Goal: Task Accomplishment & Management: Complete application form

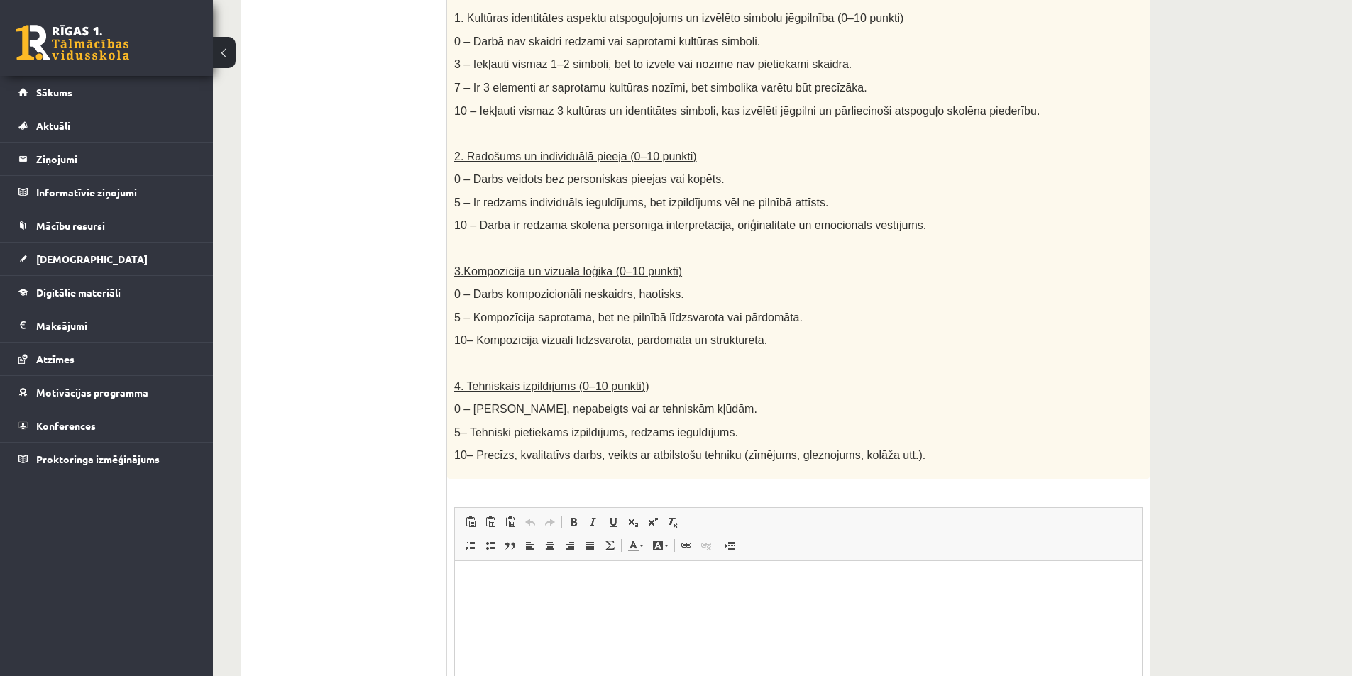
scroll to position [637, 0]
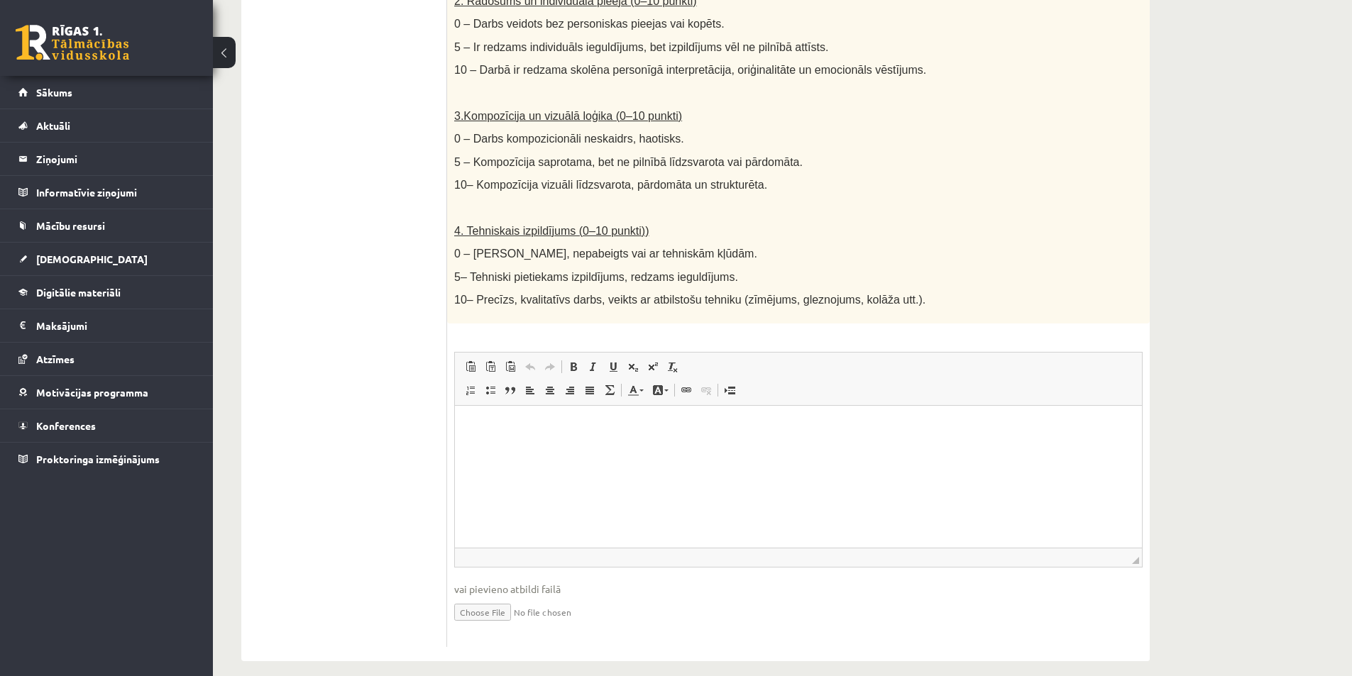
click at [326, 248] on ul "1. uzdevums 2. uzdevums 3. uzdevums 4. uzdevums 5. uzdevums" at bounding box center [351, 143] width 192 height 1008
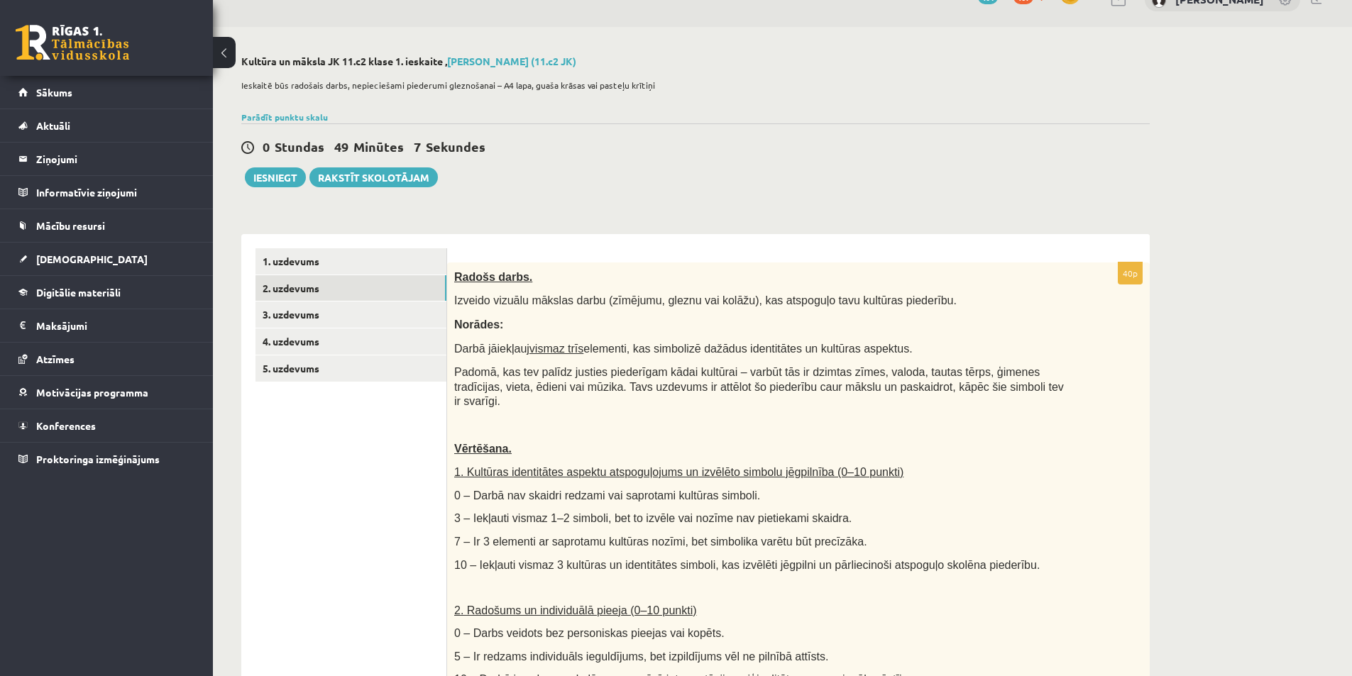
scroll to position [0, 0]
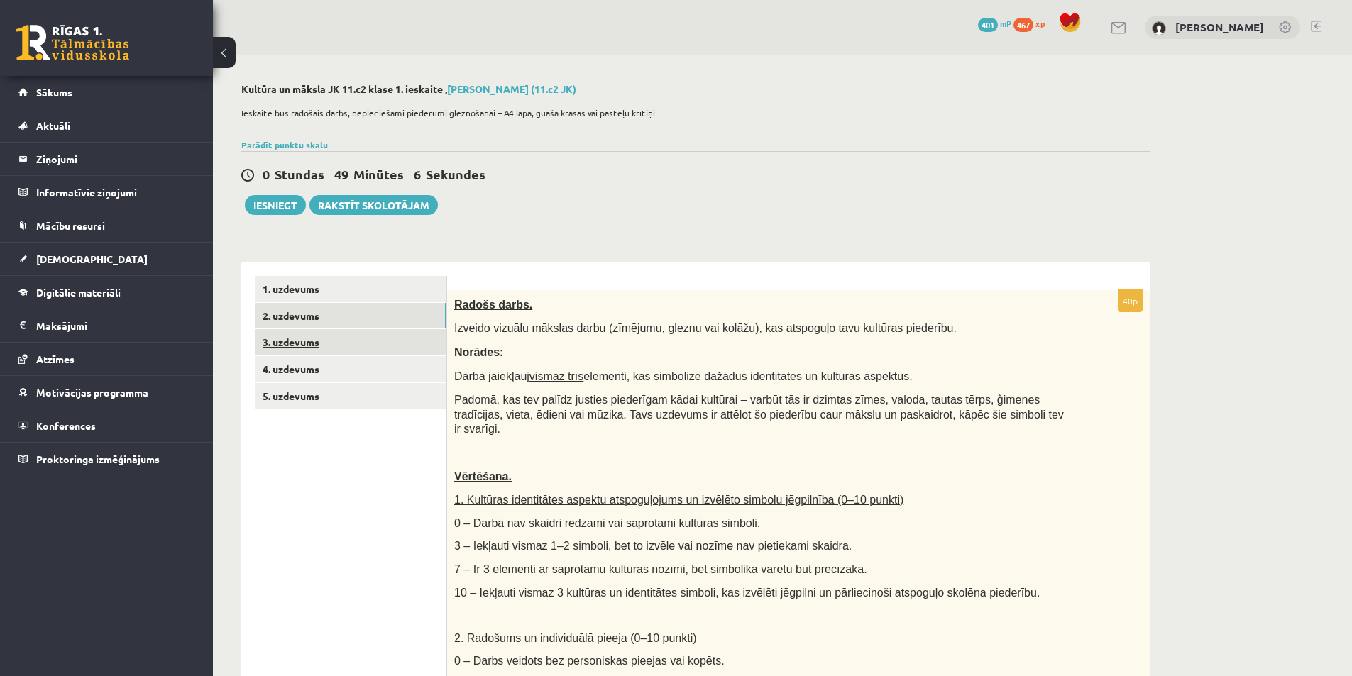
click at [279, 340] on link "3. uzdevums" at bounding box center [350, 342] width 191 height 26
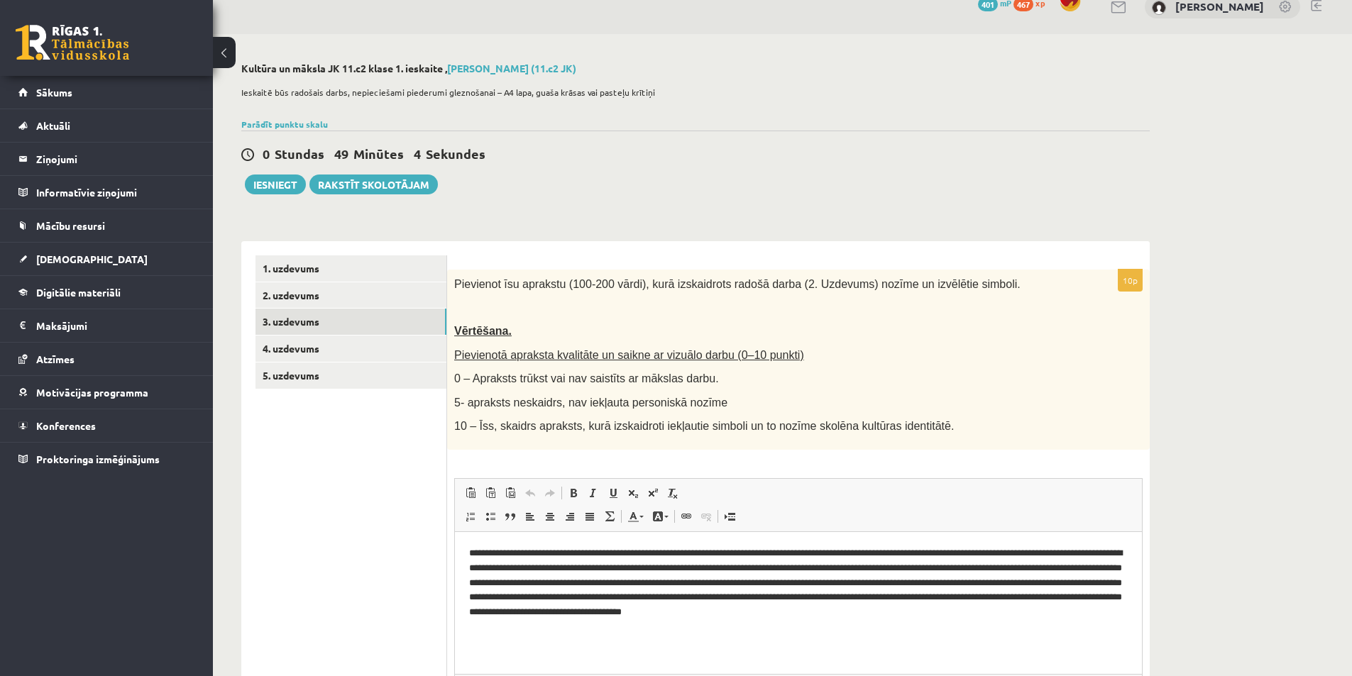
scroll to position [162, 0]
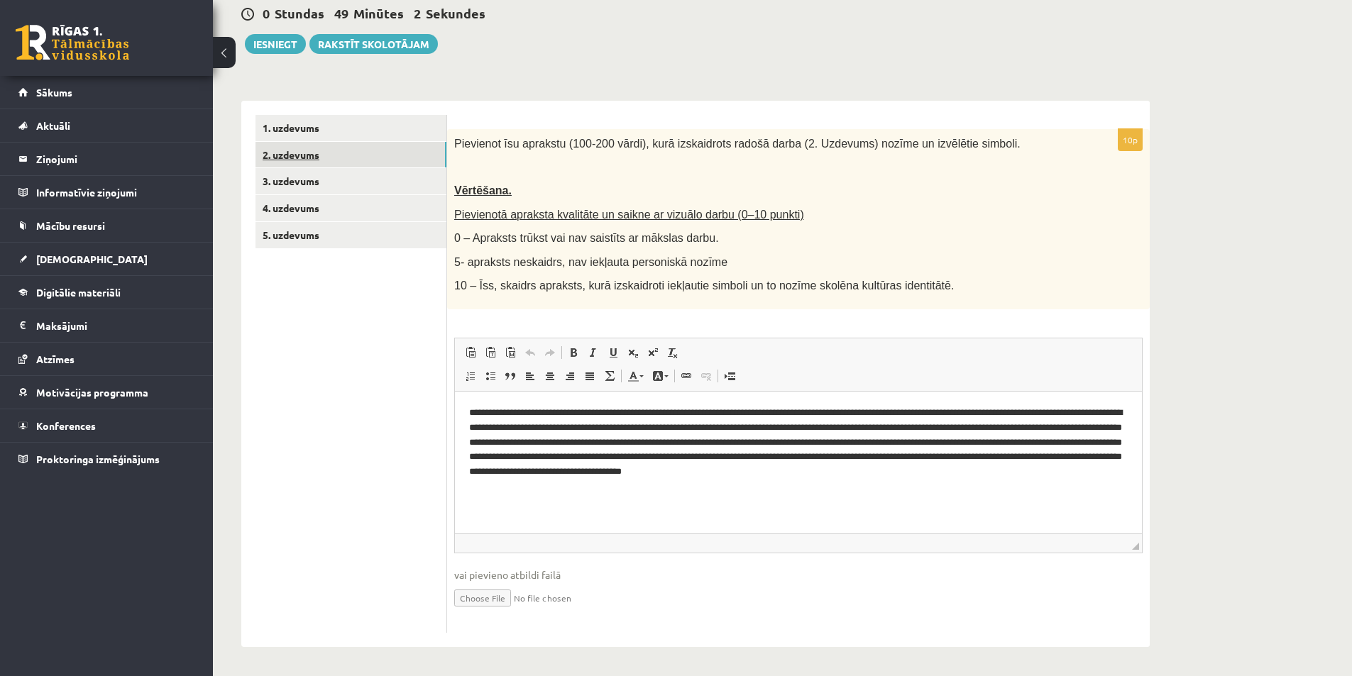
click at [307, 154] on link "2. uzdevums" at bounding box center [350, 155] width 191 height 26
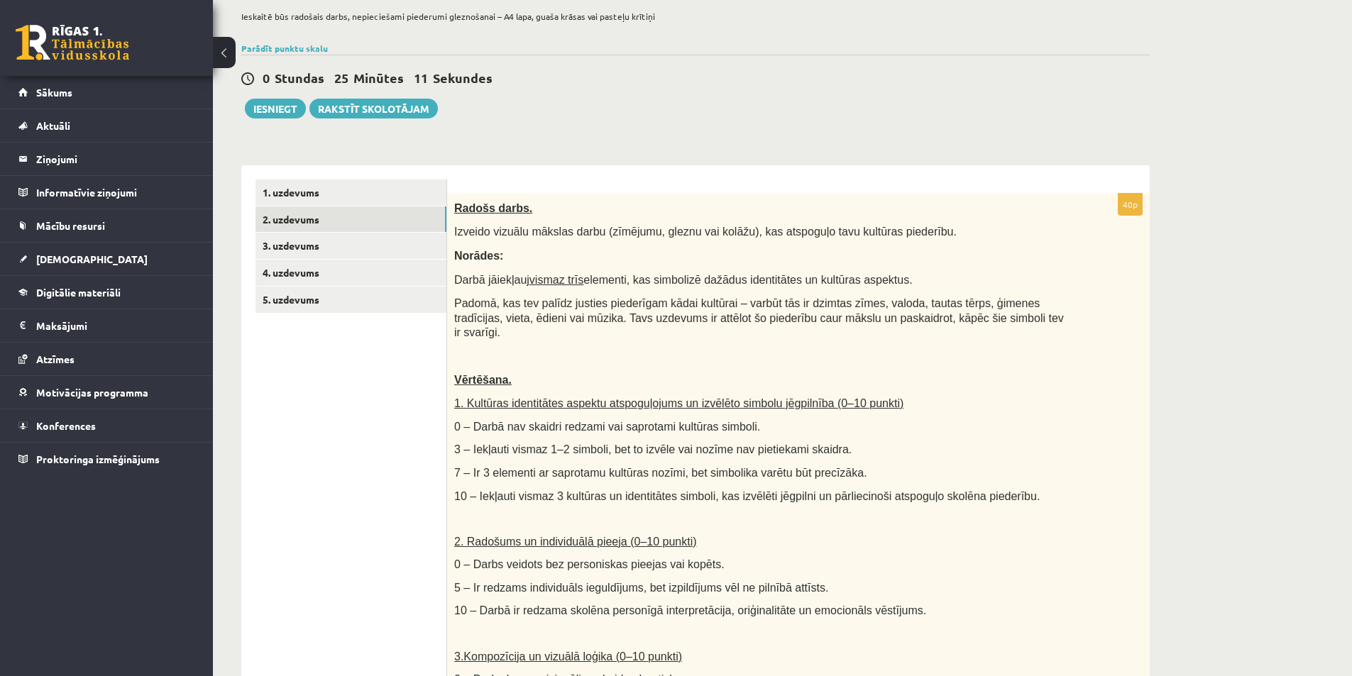
scroll to position [0, 0]
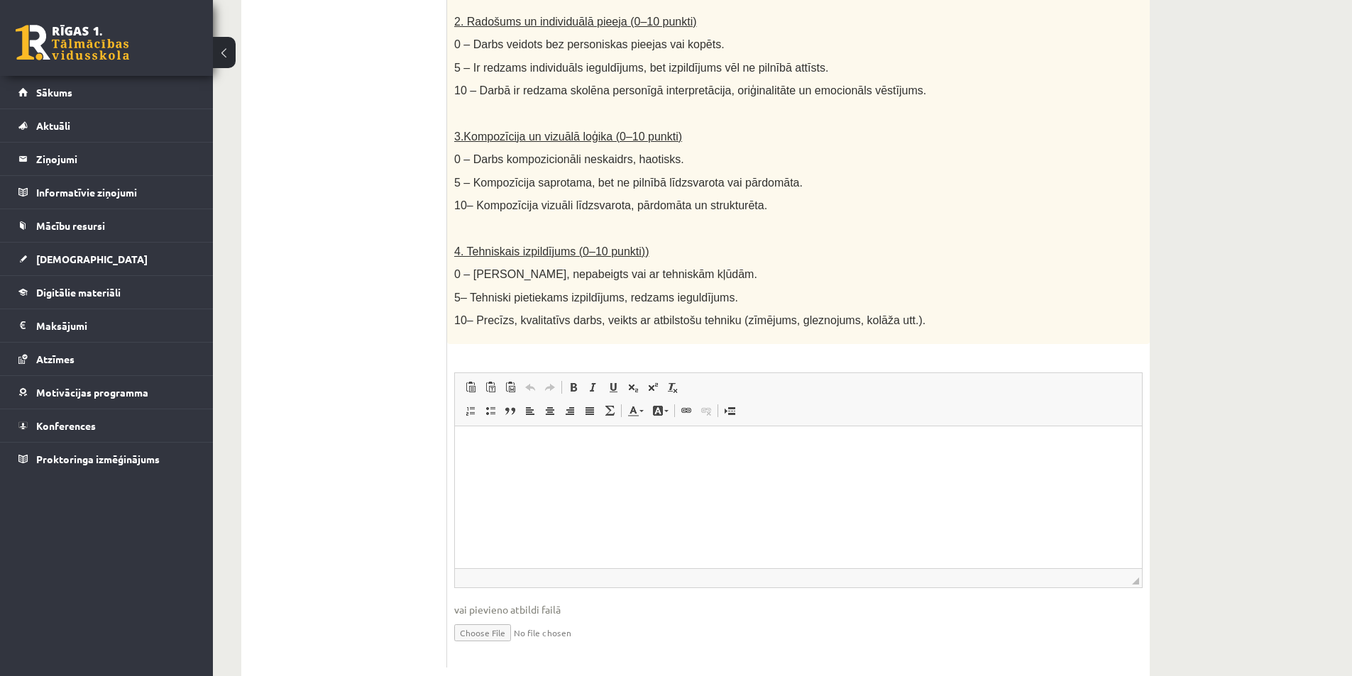
scroll to position [637, 0]
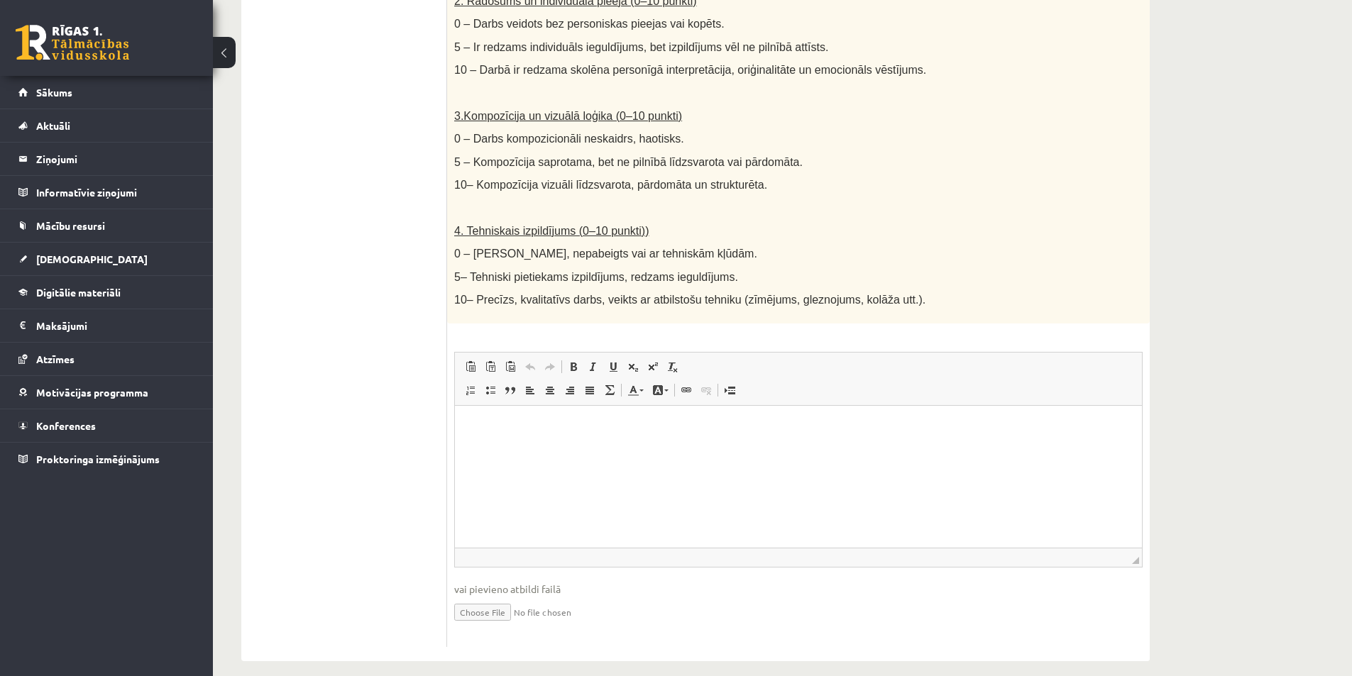
click at [498, 597] on input "file" at bounding box center [798, 611] width 688 height 29
type input "**********"
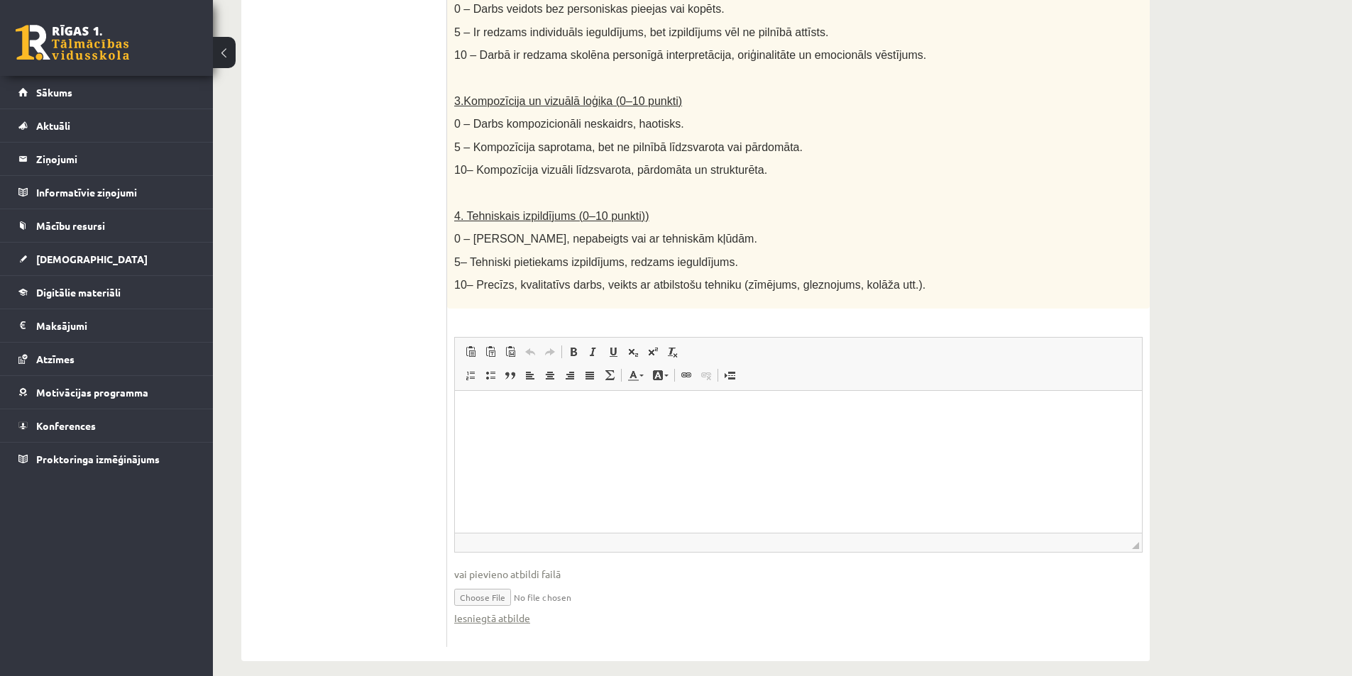
click at [403, 461] on ul "1. uzdevums 2. uzdevums 3. uzdevums 4. uzdevums 5. uzdevums" at bounding box center [351, 135] width 192 height 1023
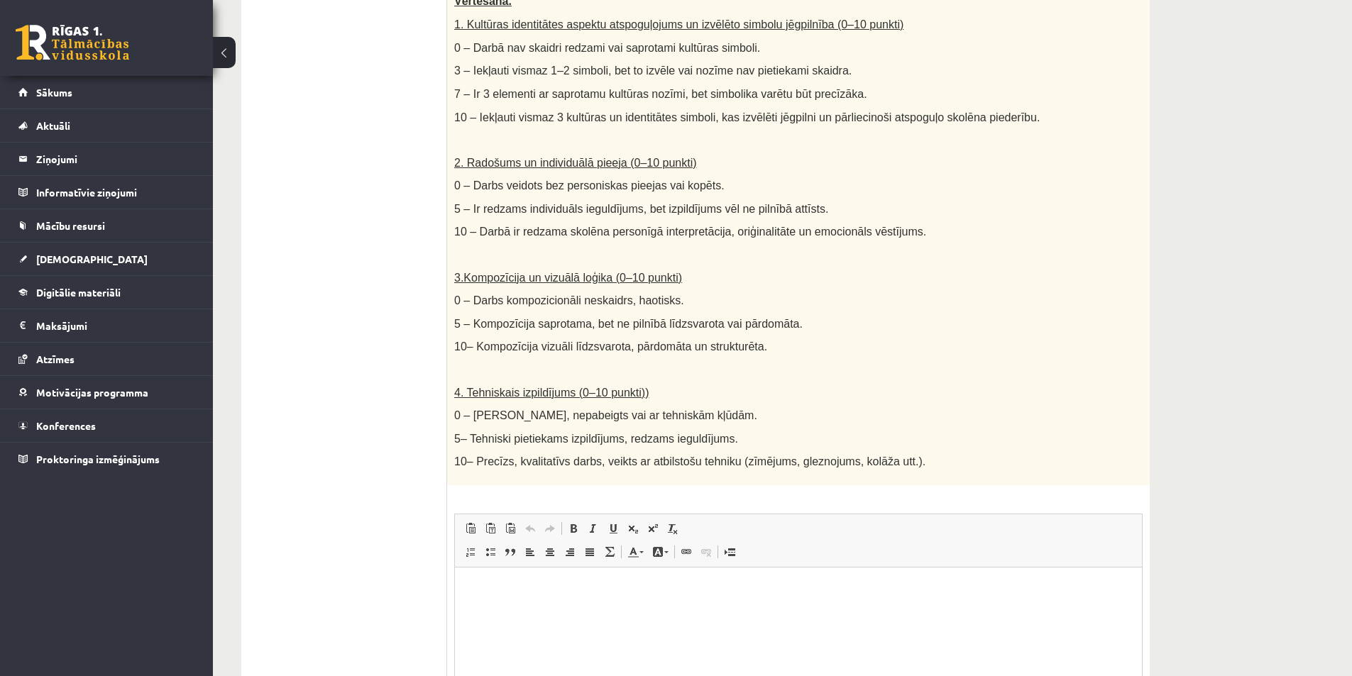
scroll to position [652, 0]
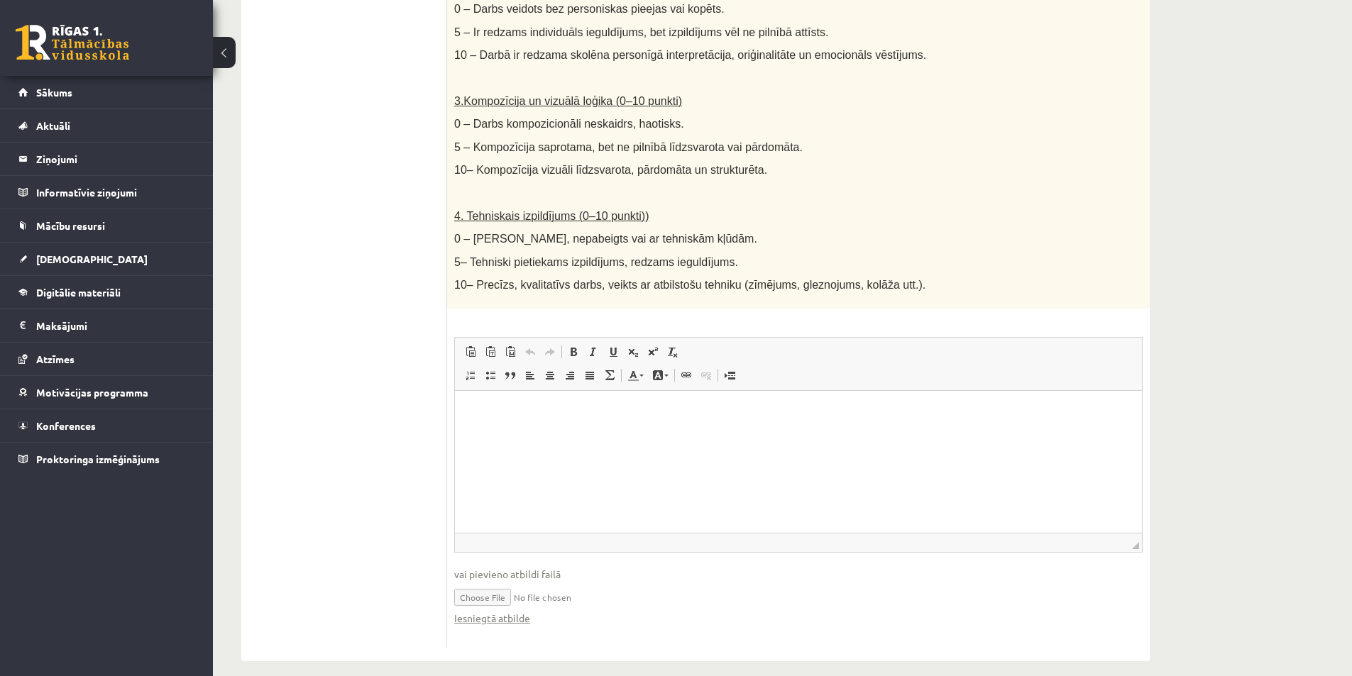
click at [493, 409] on p "Editor, wiswyg-editor-user-answer-47433978265540" at bounding box center [798, 412] width 659 height 15
click at [1238, 234] on div "**********" at bounding box center [782, 45] width 1139 height 1287
click at [591, 434] on html at bounding box center [798, 412] width 687 height 43
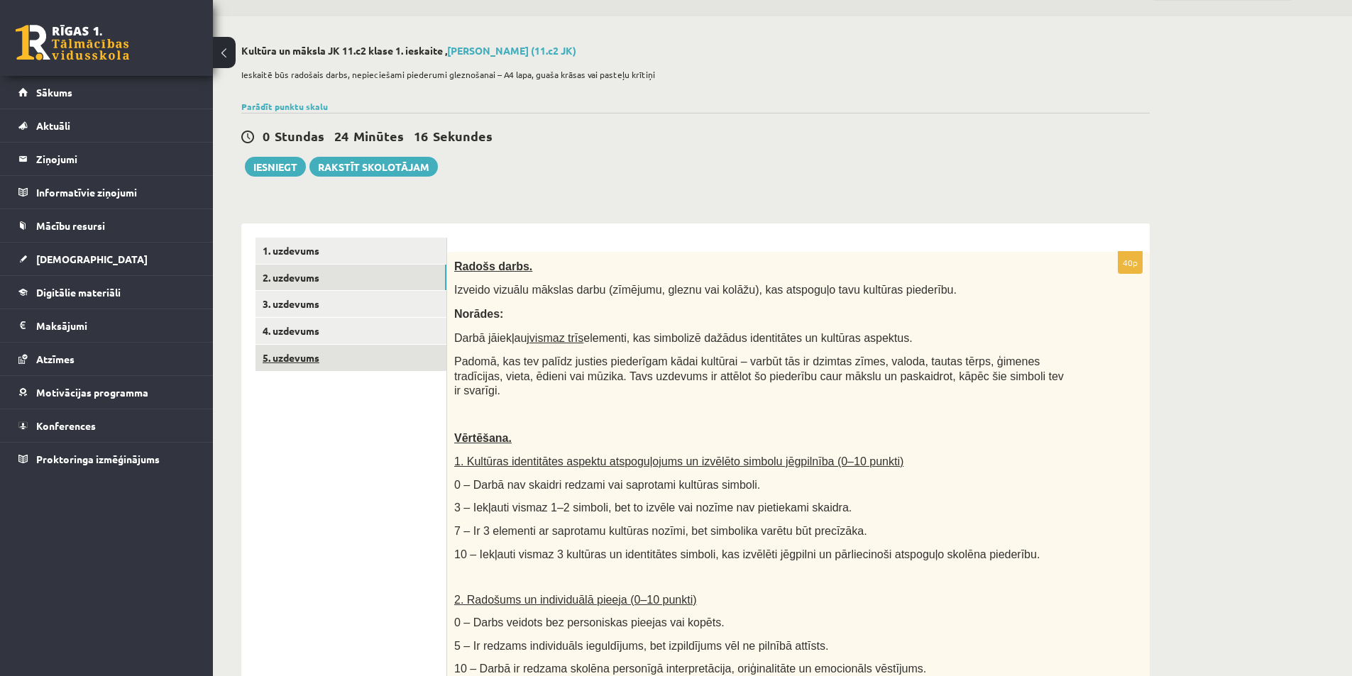
scroll to position [0, 0]
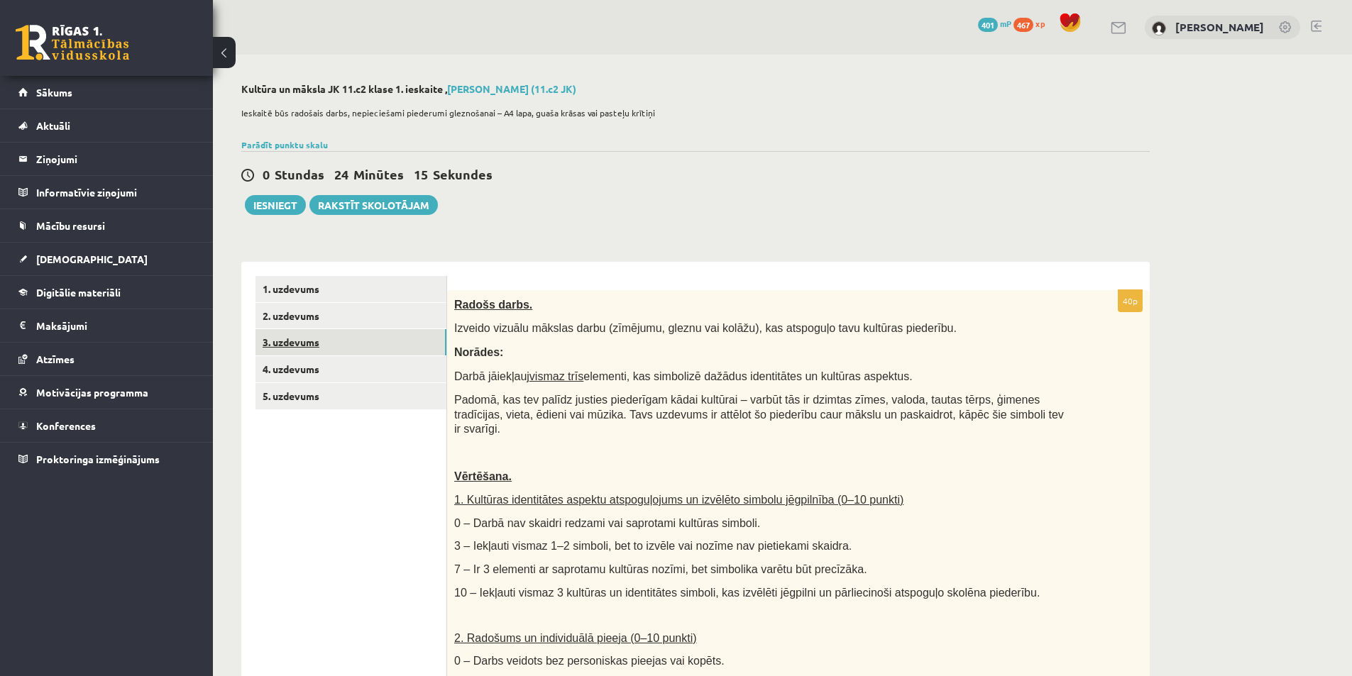
click at [298, 345] on link "3. uzdevums" at bounding box center [350, 342] width 191 height 26
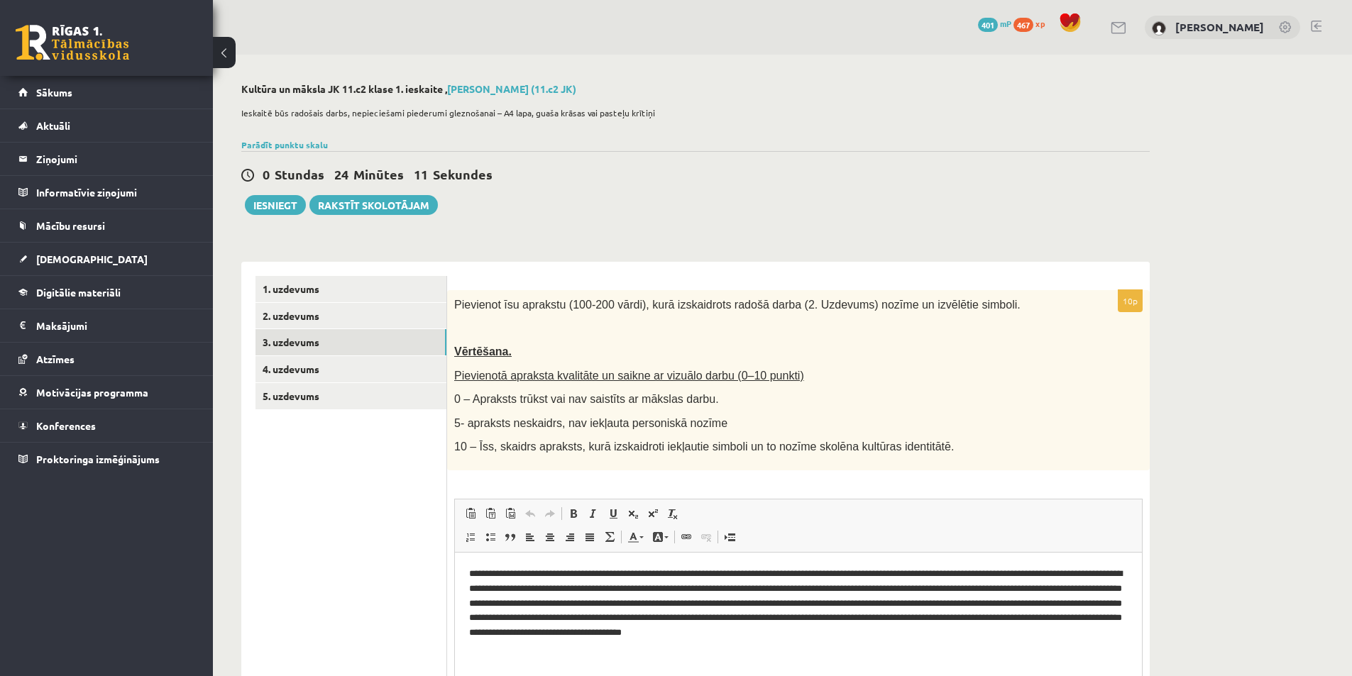
scroll to position [71, 0]
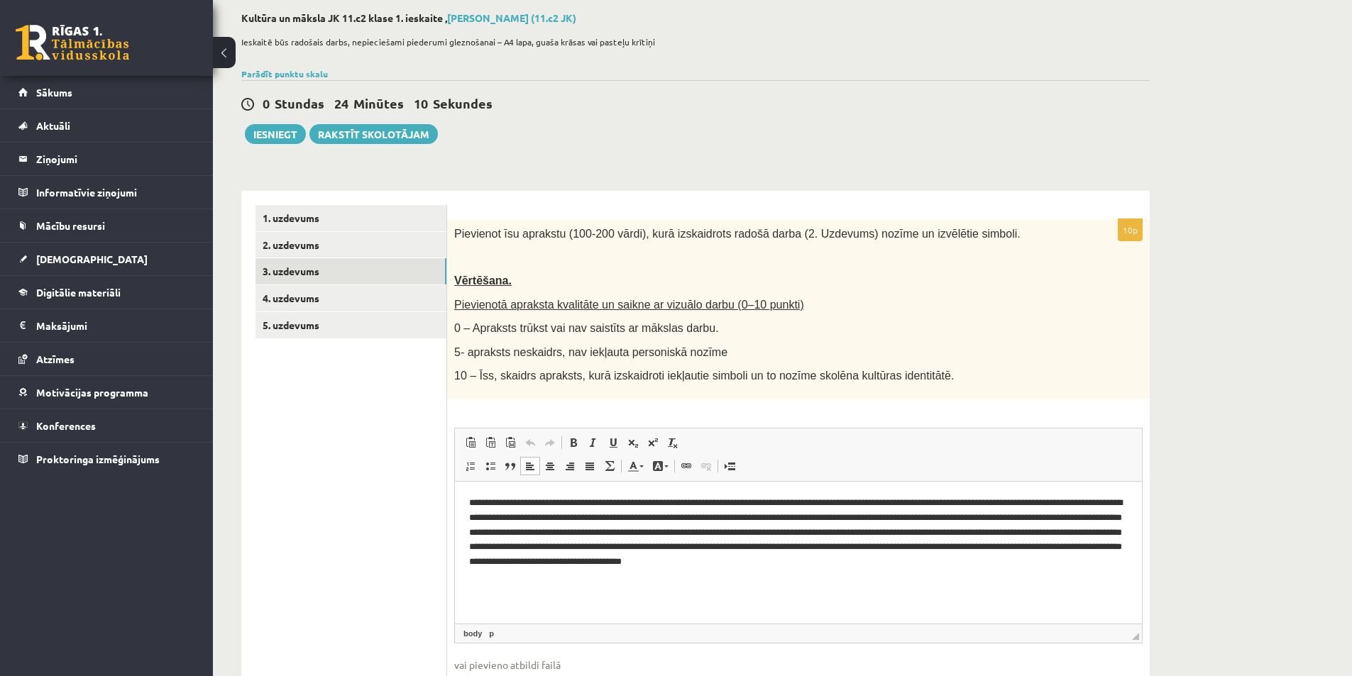
click at [1123, 565] on p "**********" at bounding box center [798, 532] width 659 height 74
click at [1129, 566] on html "**********" at bounding box center [798, 532] width 687 height 102
click at [287, 244] on link "2. uzdevums" at bounding box center [350, 245] width 191 height 26
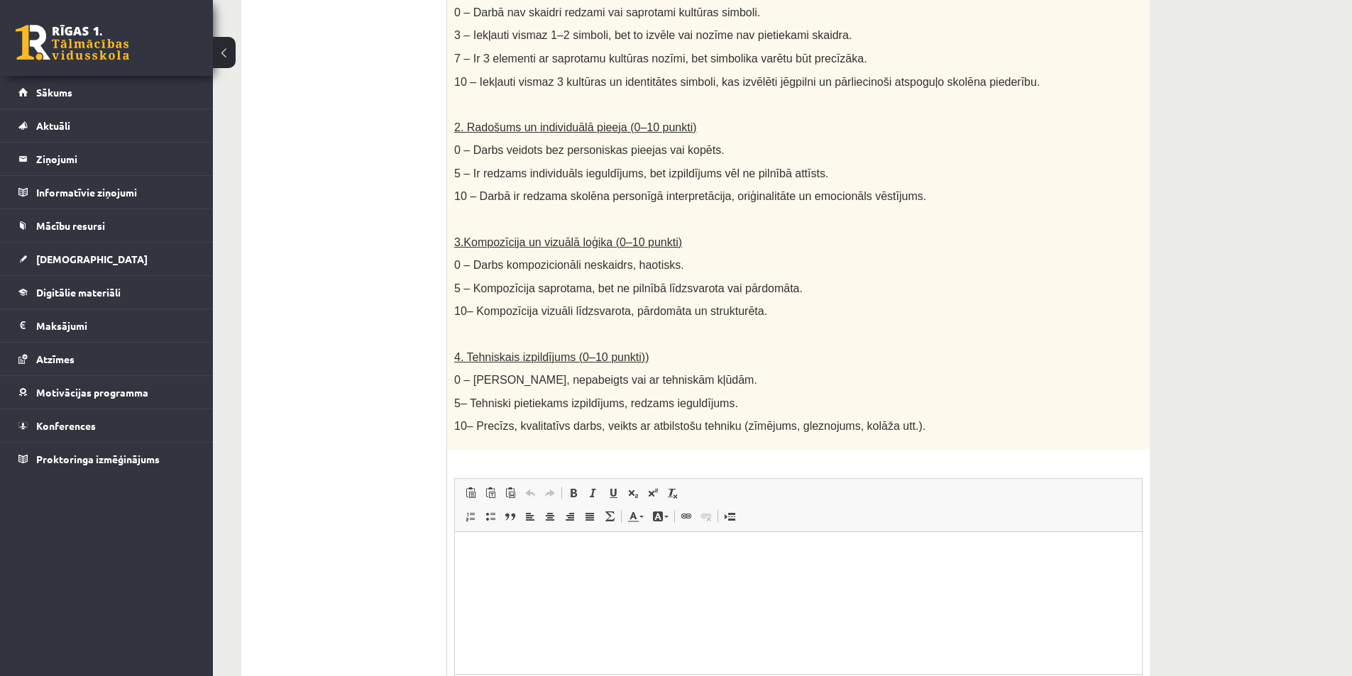
scroll to position [0, 0]
click at [546, 450] on div "40p Radošs darbs. Izveido vizuālu mākslas darbu (zīmējumu, gleznu vai kolāžu), …" at bounding box center [798, 283] width 703 height 1009
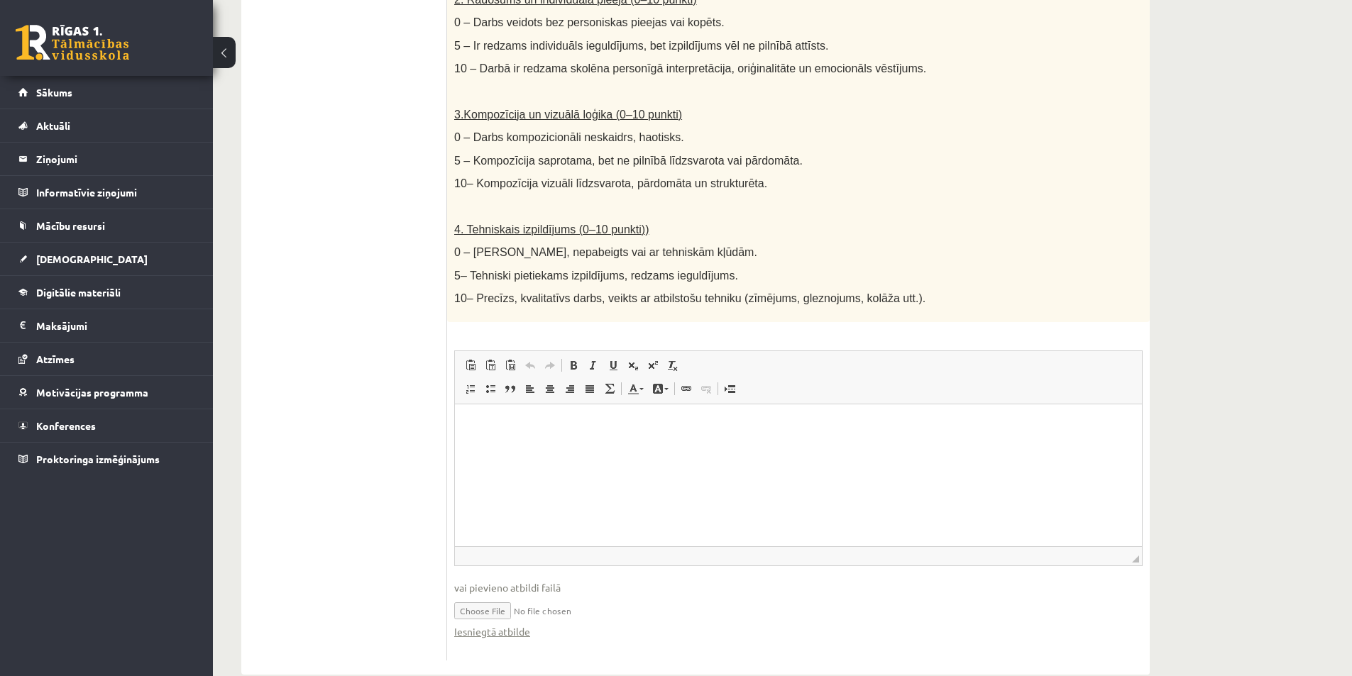
scroll to position [652, 0]
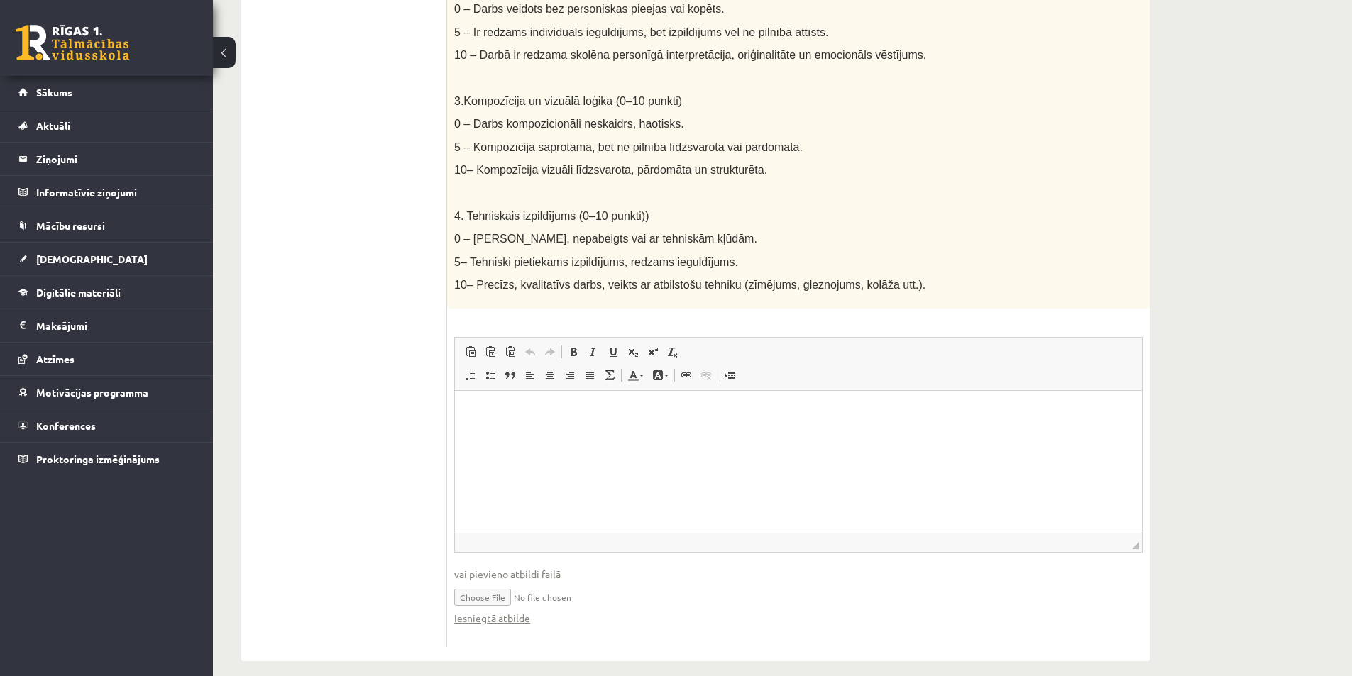
click at [568, 434] on html at bounding box center [798, 412] width 687 height 43
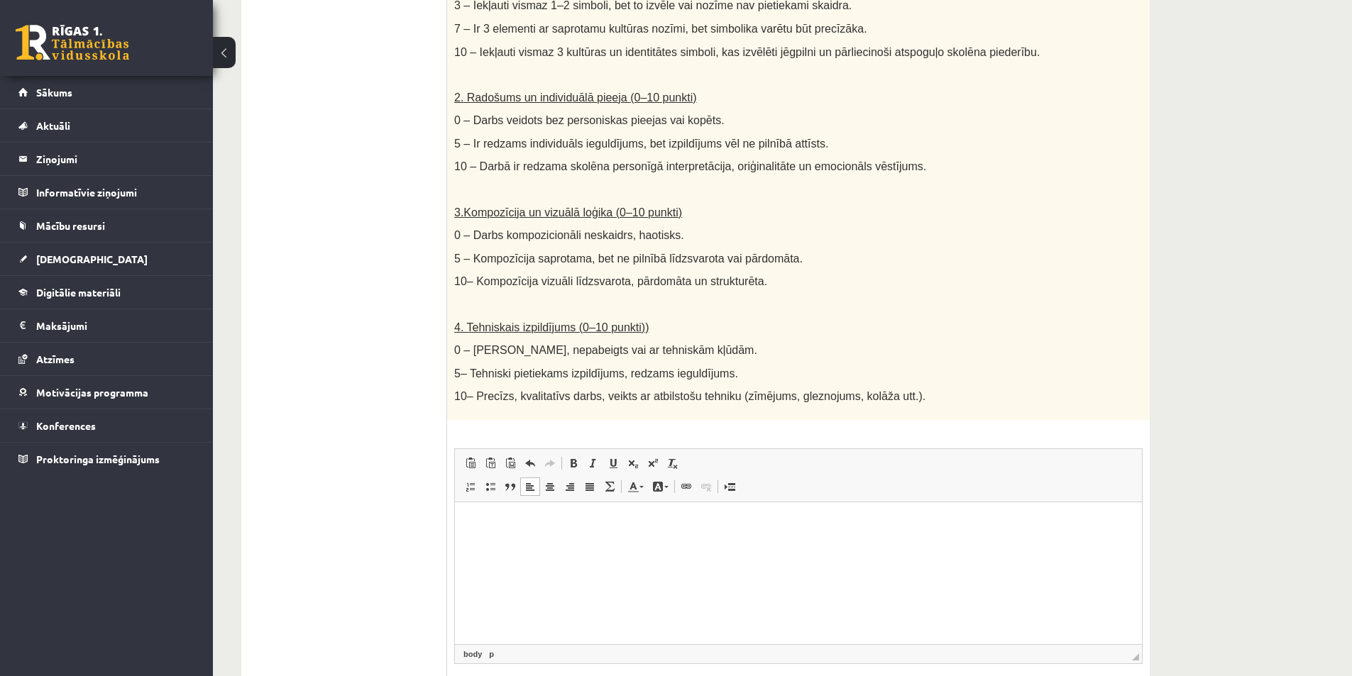
scroll to position [226, 0]
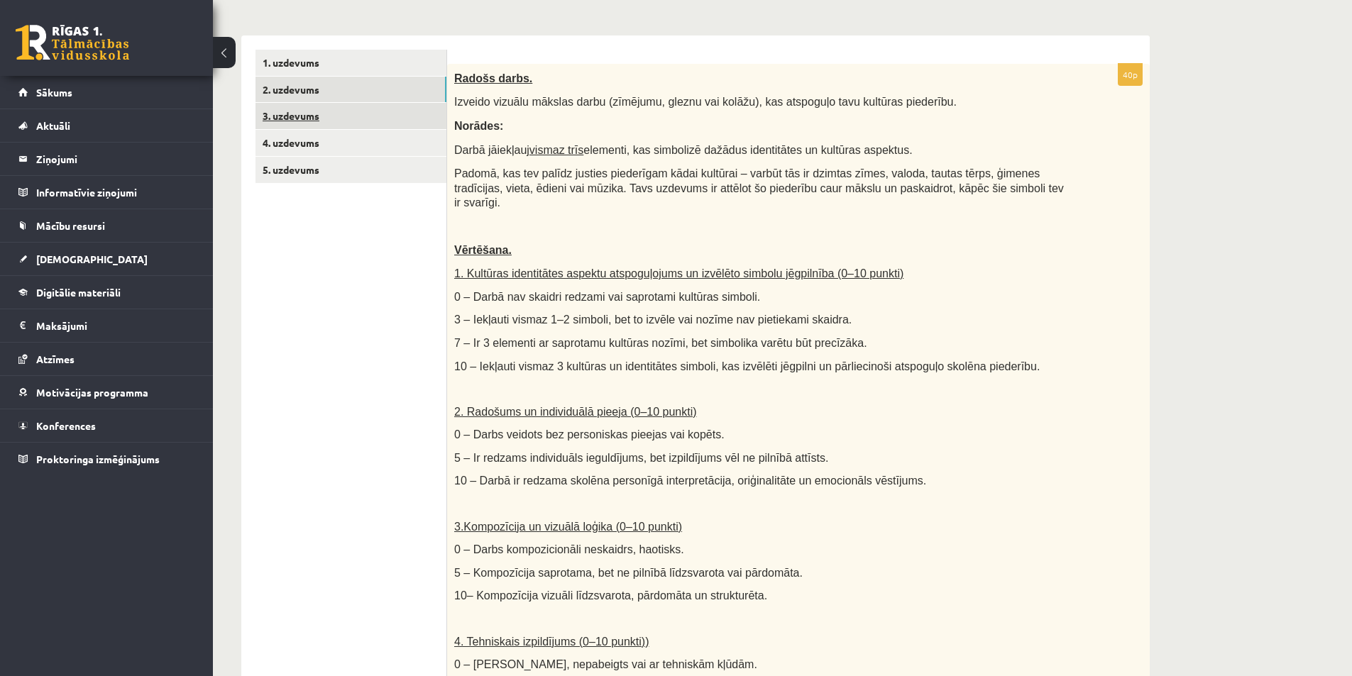
click at [326, 116] on link "3. uzdevums" at bounding box center [350, 116] width 191 height 26
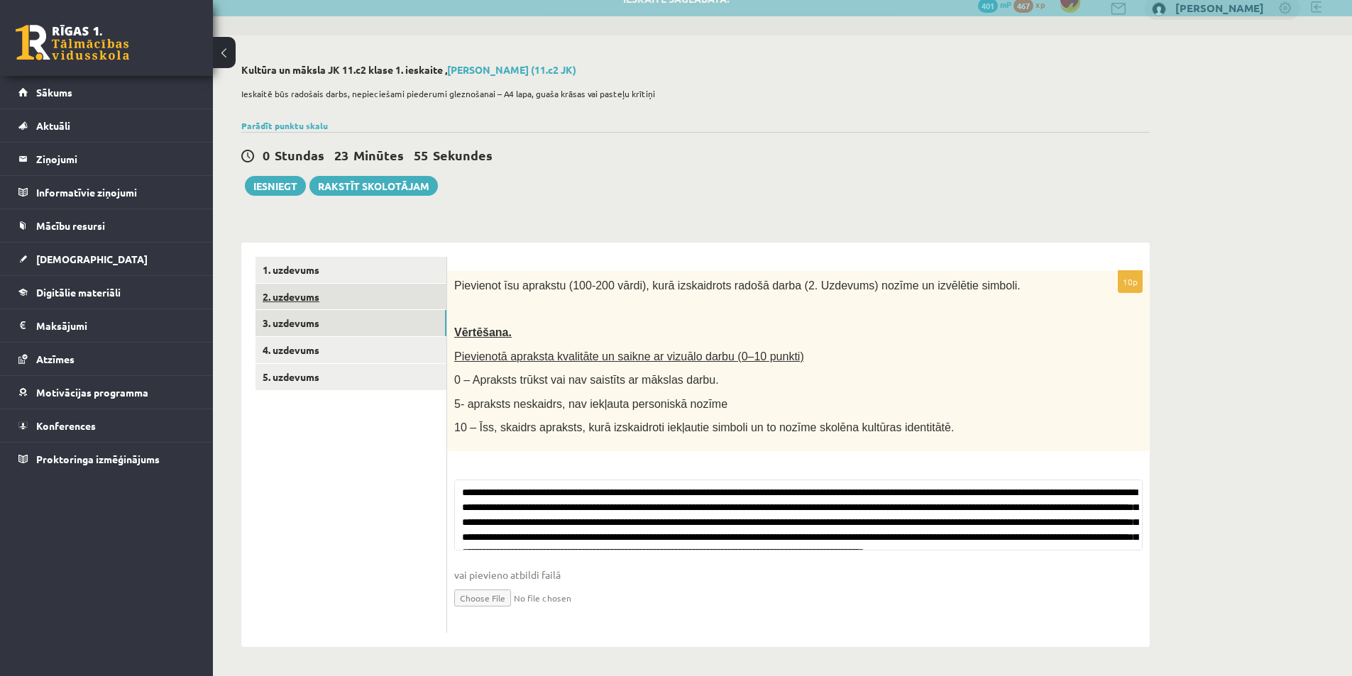
scroll to position [162, 0]
click at [326, 300] on ul "1. uzdevums 2. uzdevums 3. uzdevums 4. uzdevums 5. uzdevums" at bounding box center [351, 445] width 192 height 376
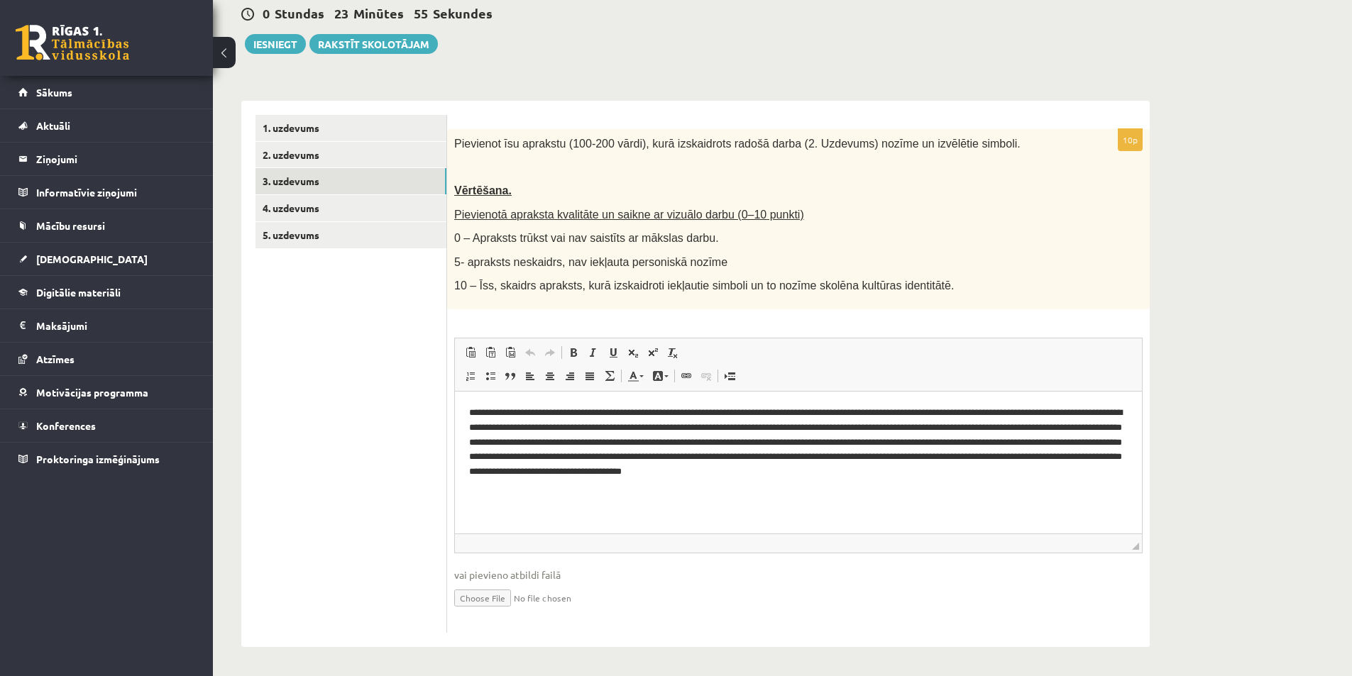
scroll to position [0, 0]
click at [314, 162] on link "2. uzdevums" at bounding box center [350, 155] width 191 height 26
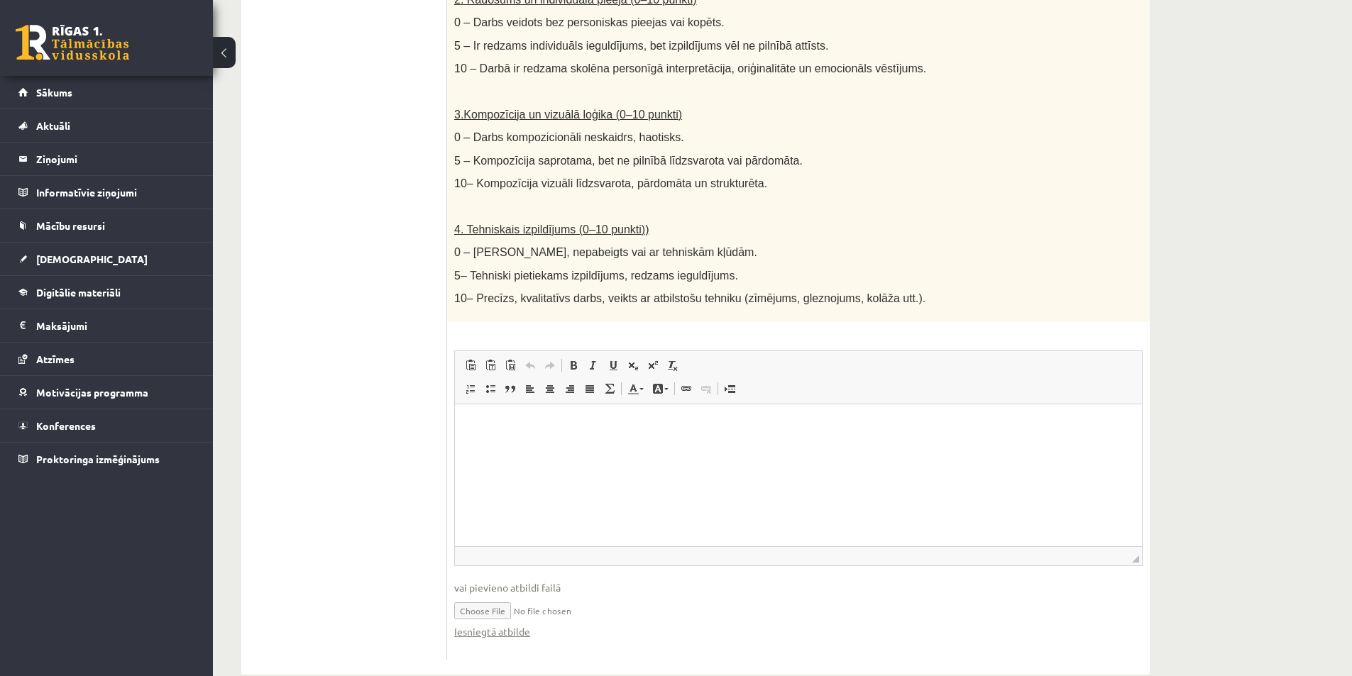
scroll to position [652, 0]
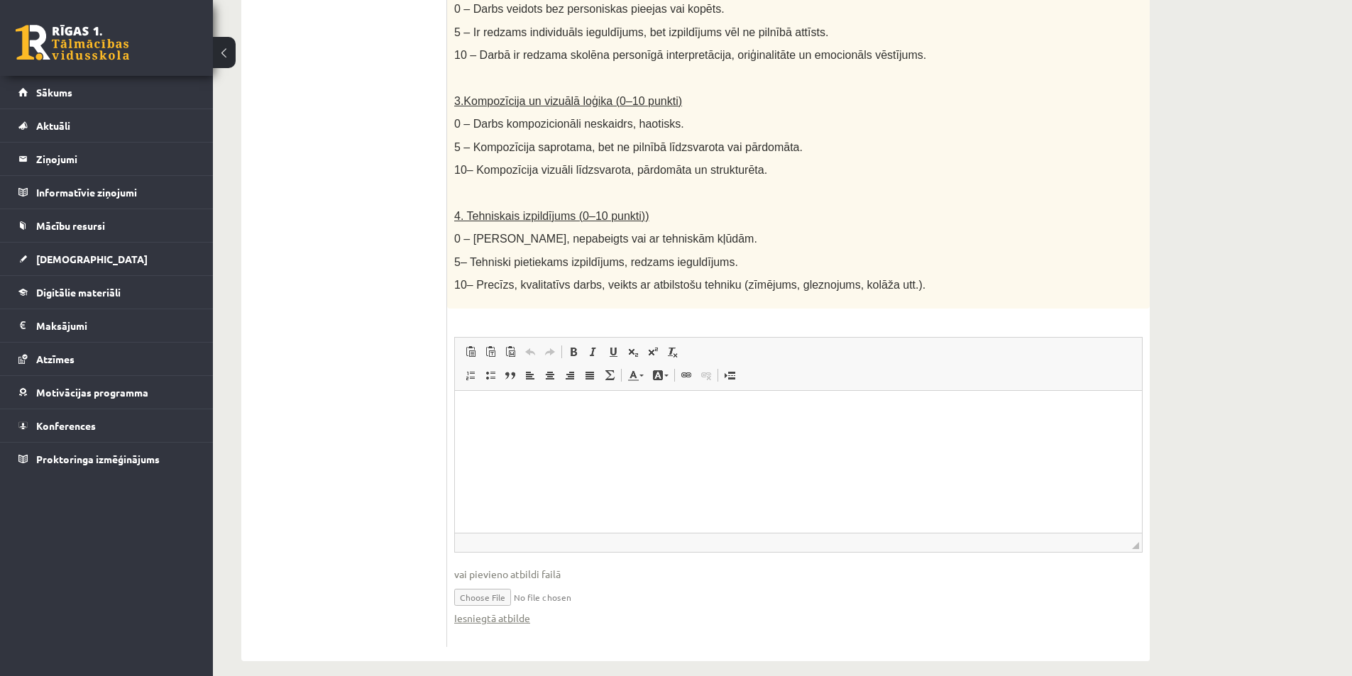
click at [483, 583] on input "file" at bounding box center [798, 596] width 688 height 29
type input "**********"
click at [495, 611] on link "Iesniegtā atbilde" at bounding box center [492, 618] width 76 height 15
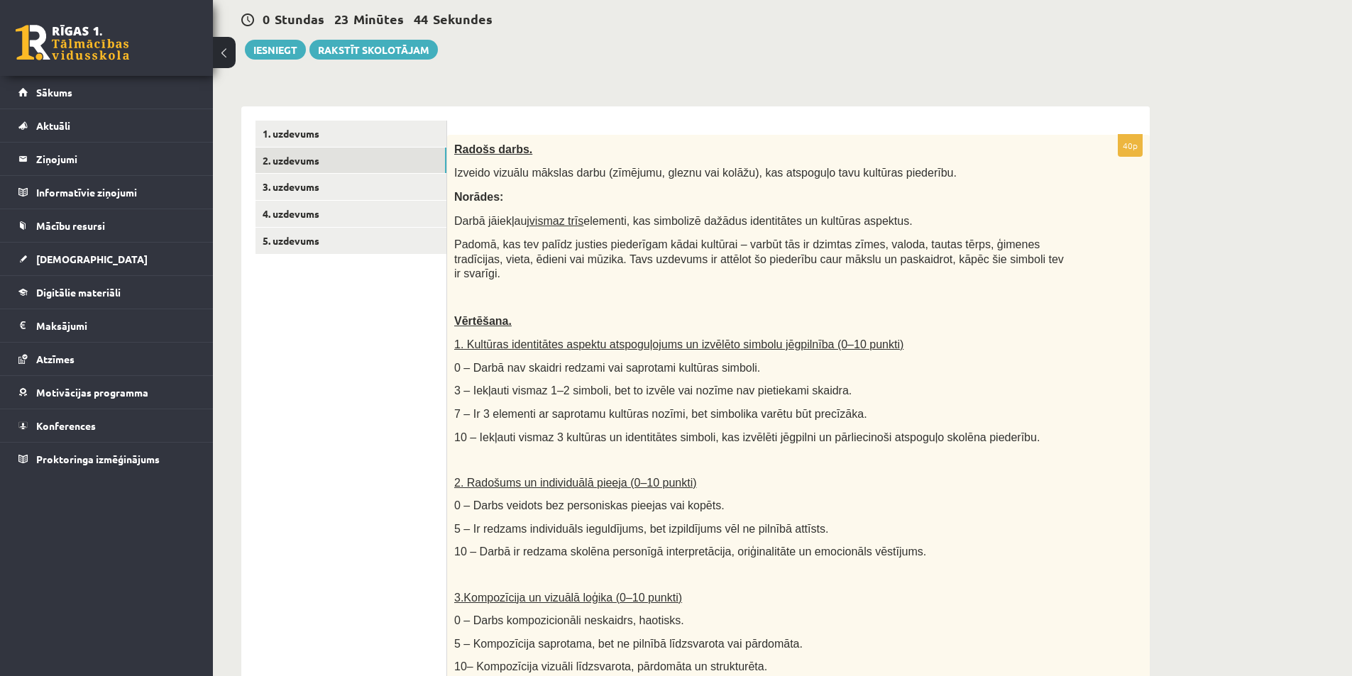
scroll to position [0, 0]
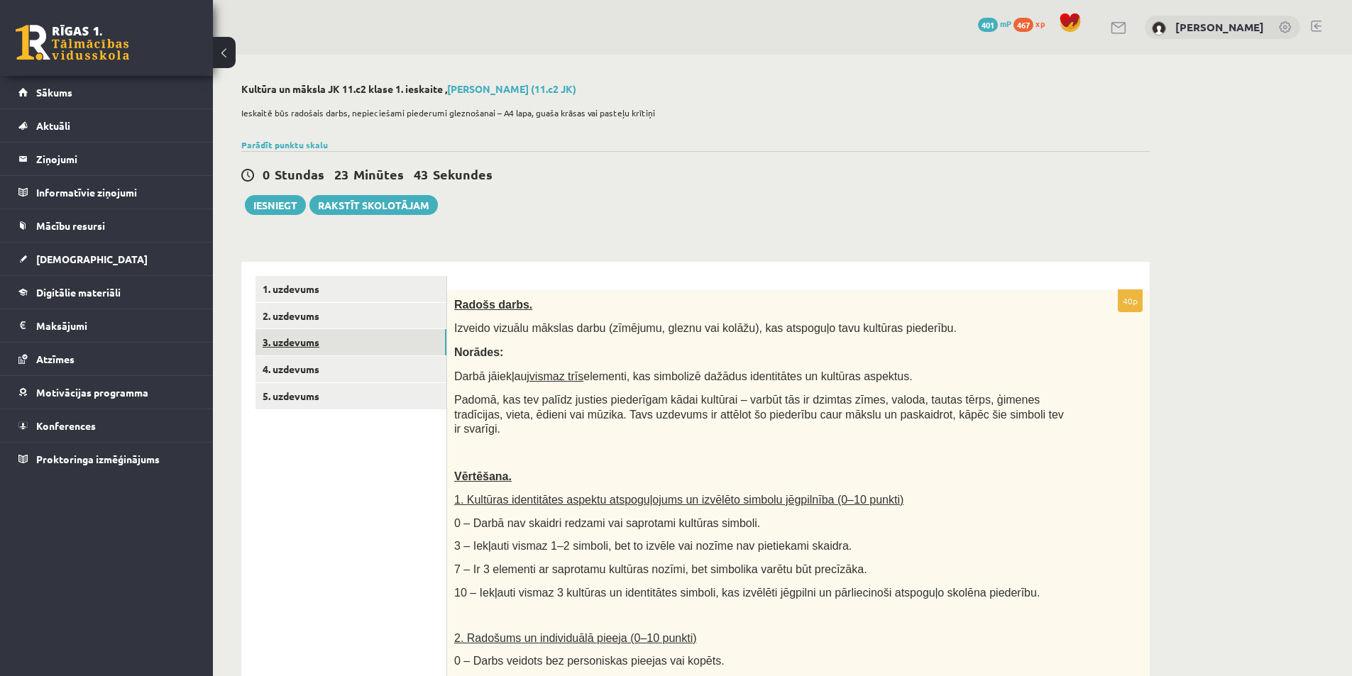
click at [347, 351] on link "3. uzdevums" at bounding box center [350, 342] width 191 height 26
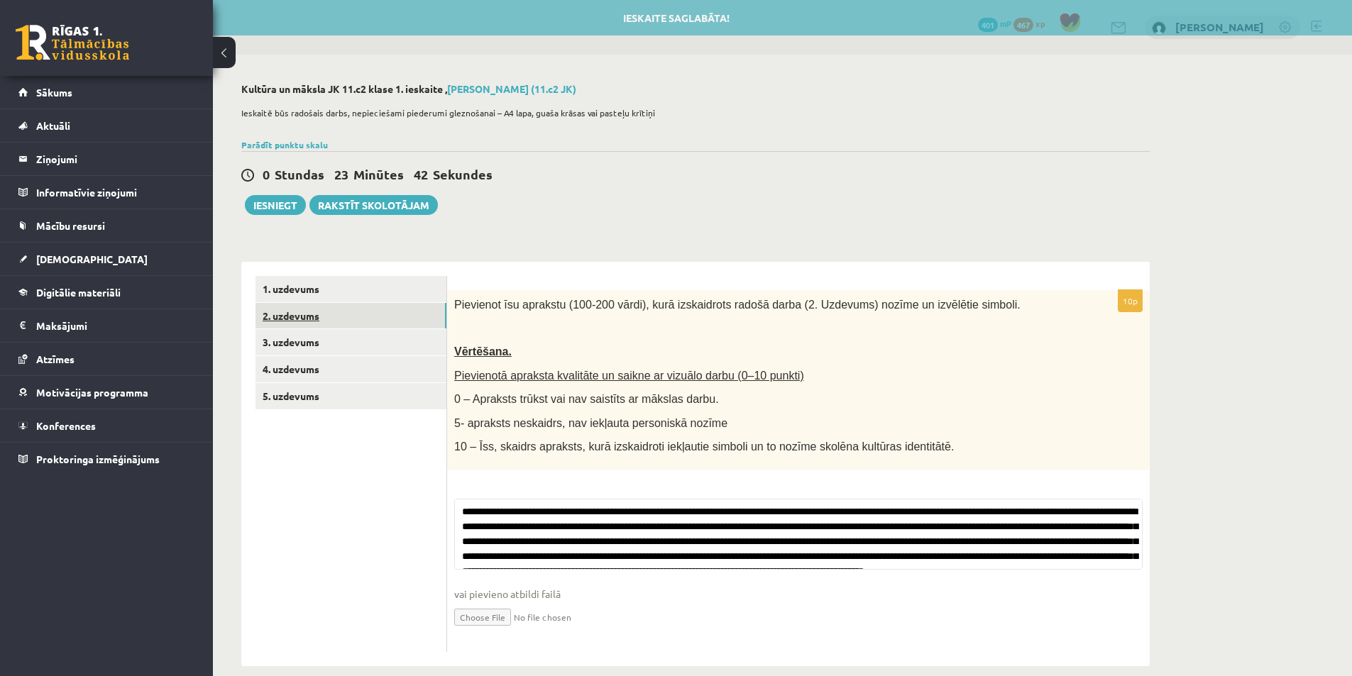
click at [329, 322] on link "2. uzdevums" at bounding box center [350, 316] width 191 height 26
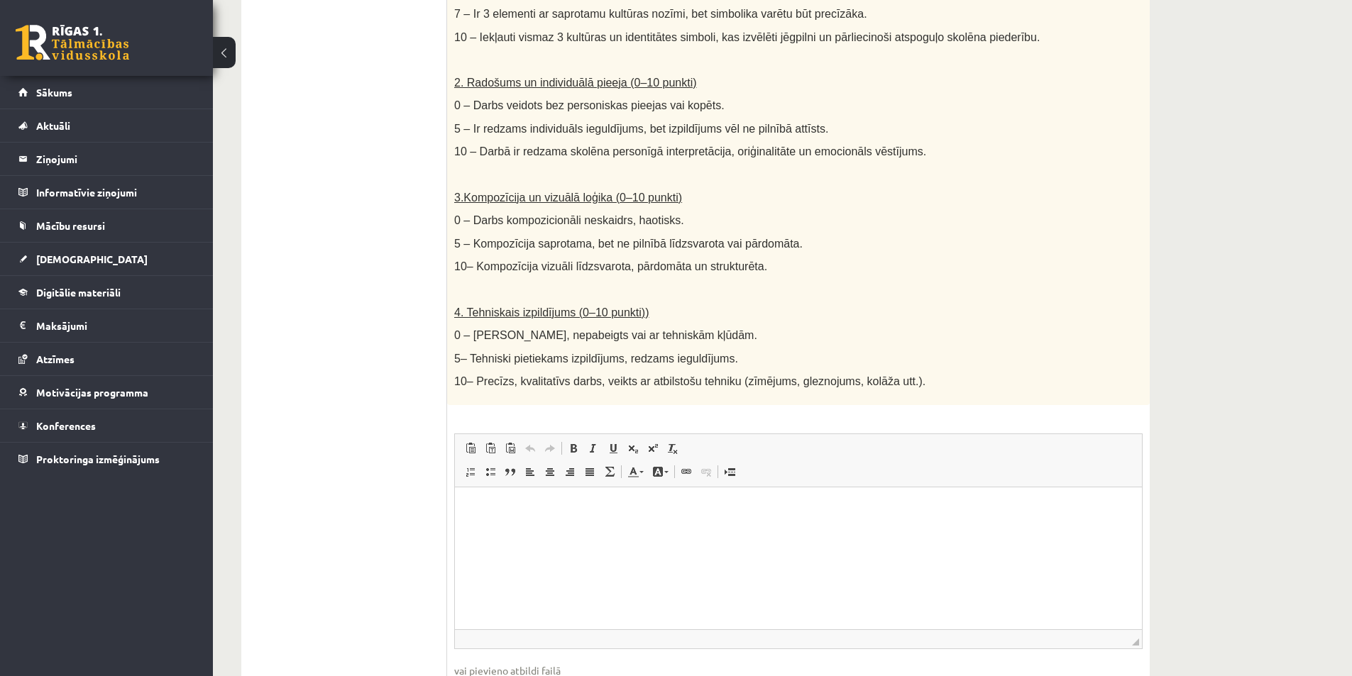
scroll to position [652, 0]
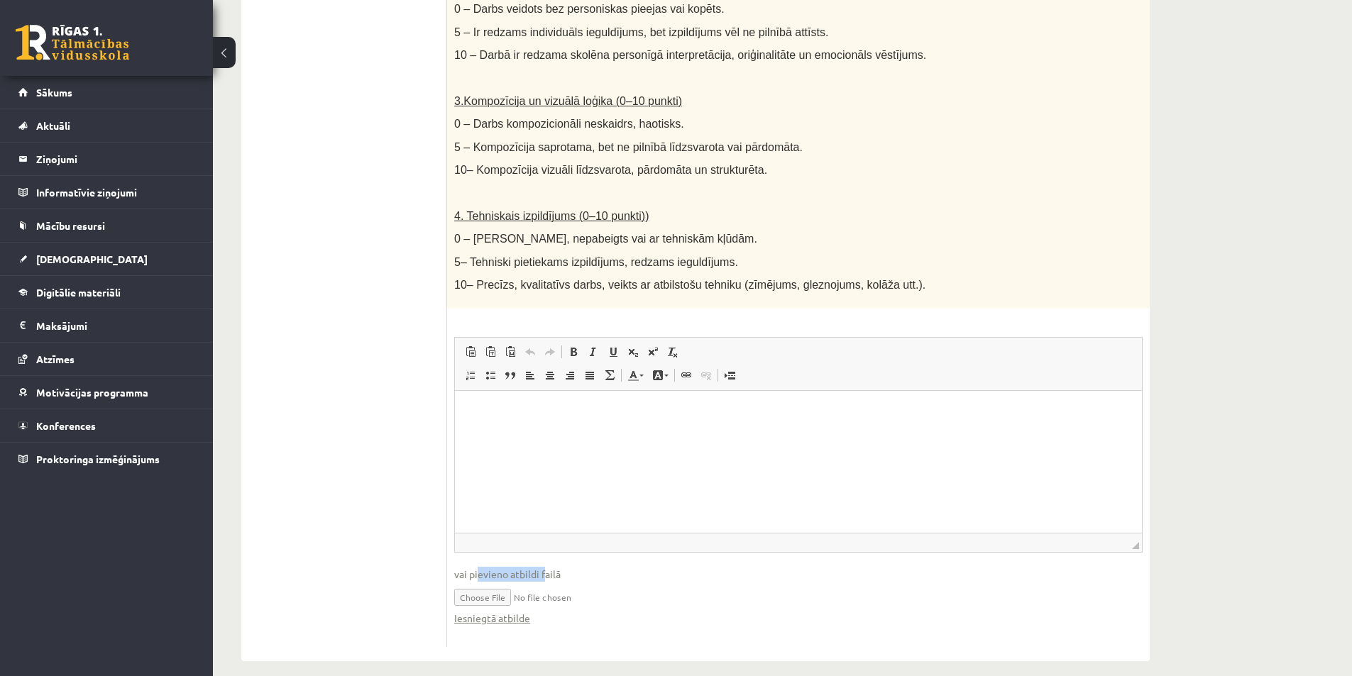
drag, startPoint x: 545, startPoint y: 561, endPoint x: 479, endPoint y: 558, distance: 66.1
click at [479, 567] on span "vai pievieno atbildi failā" at bounding box center [798, 574] width 688 height 15
click at [591, 567] on span "vai pievieno atbildi failā" at bounding box center [798, 574] width 688 height 15
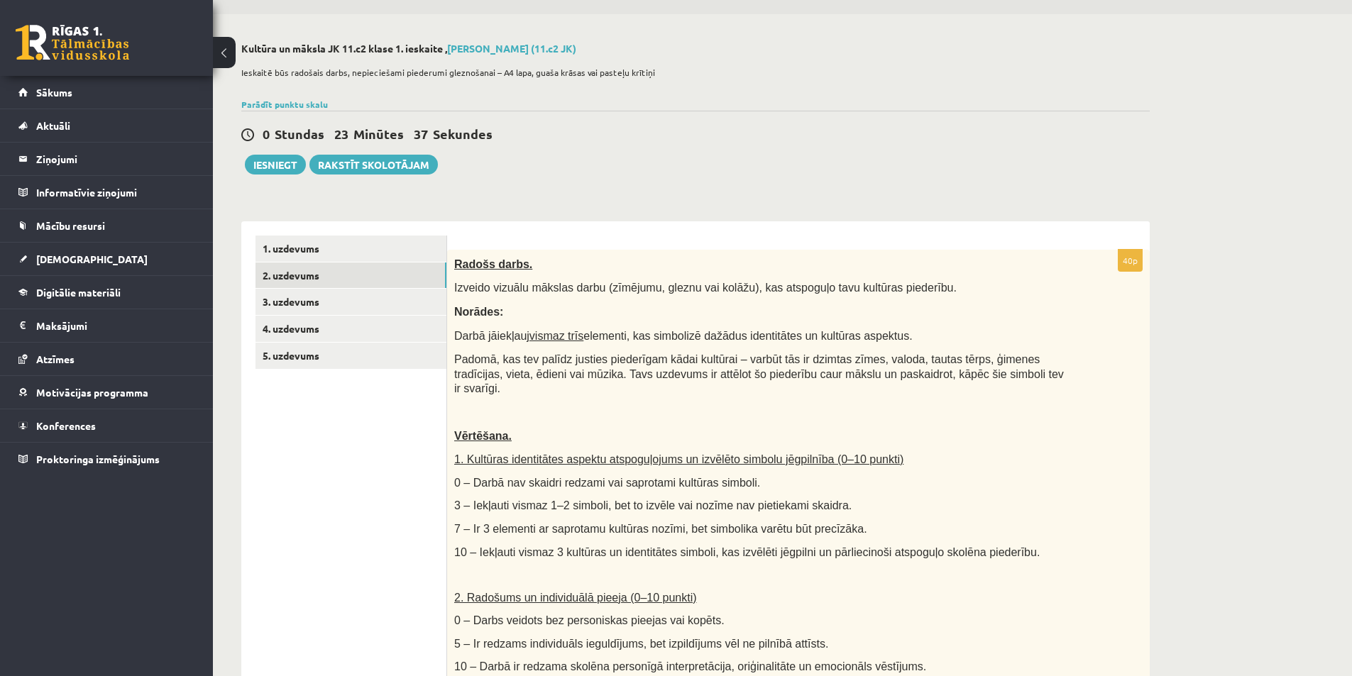
scroll to position [0, 0]
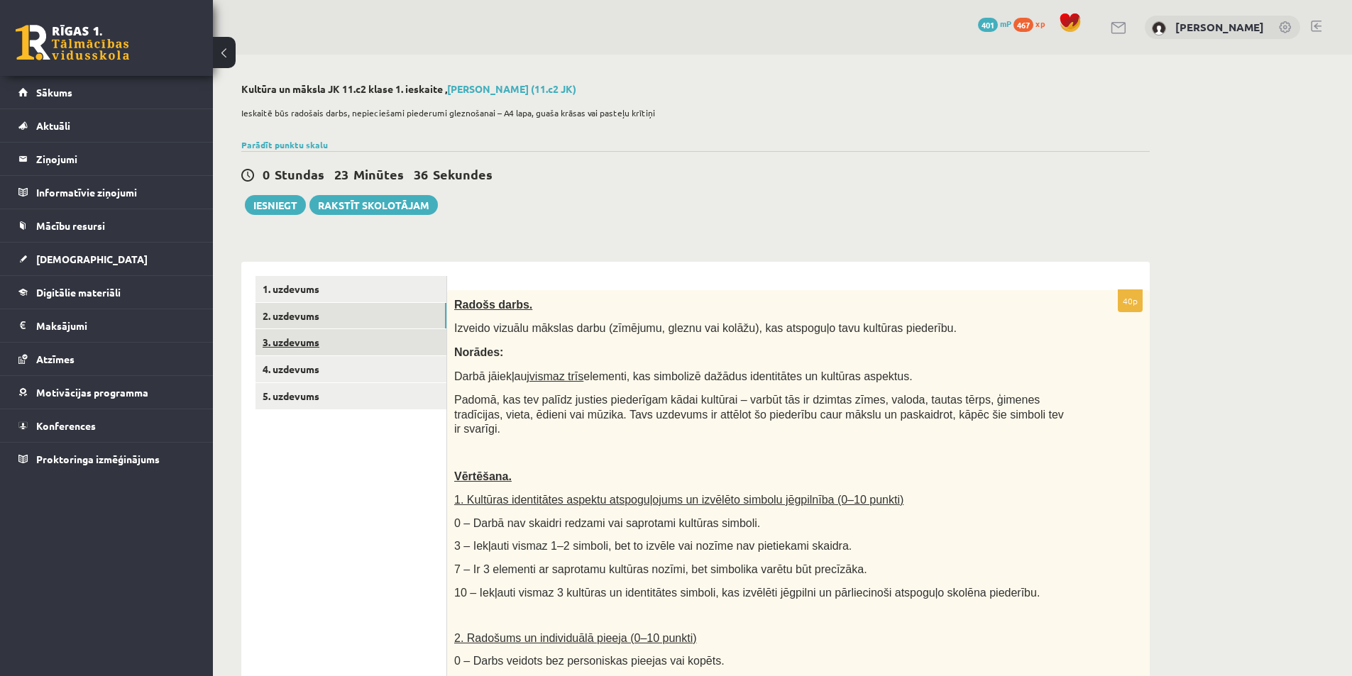
click at [354, 336] on link "3. uzdevums" at bounding box center [350, 342] width 191 height 26
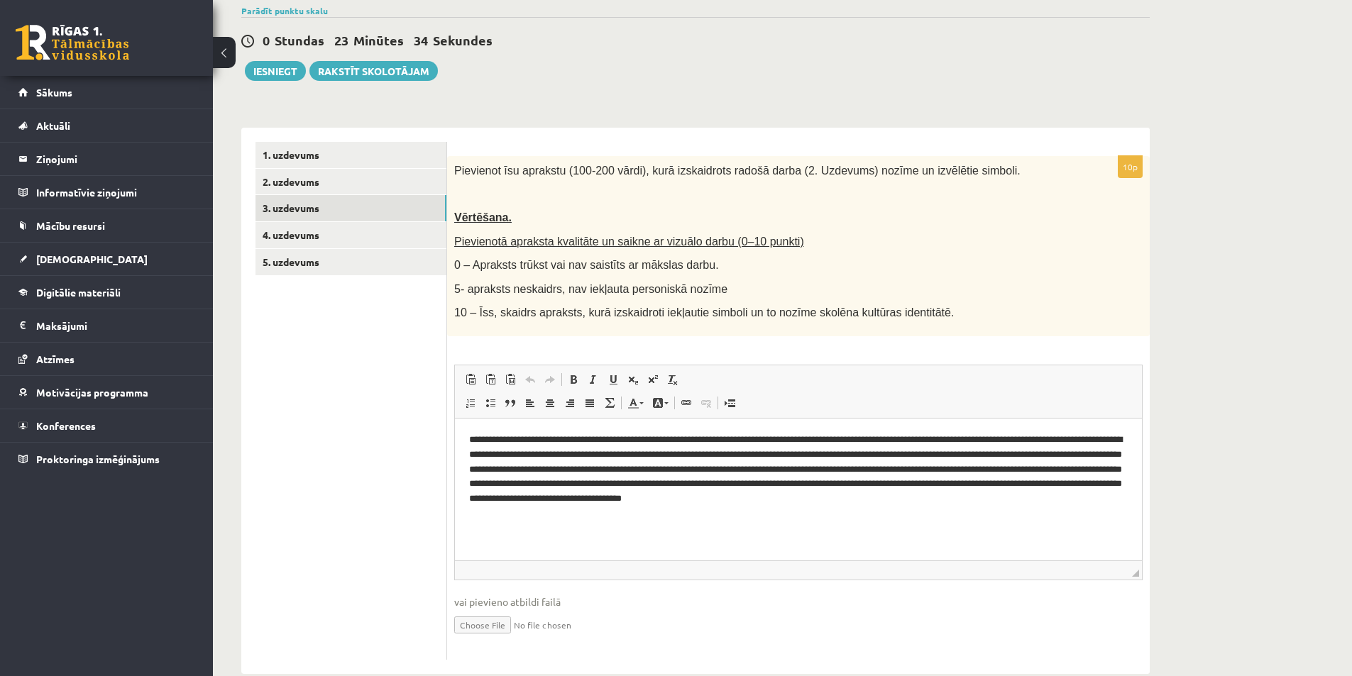
scroll to position [162, 0]
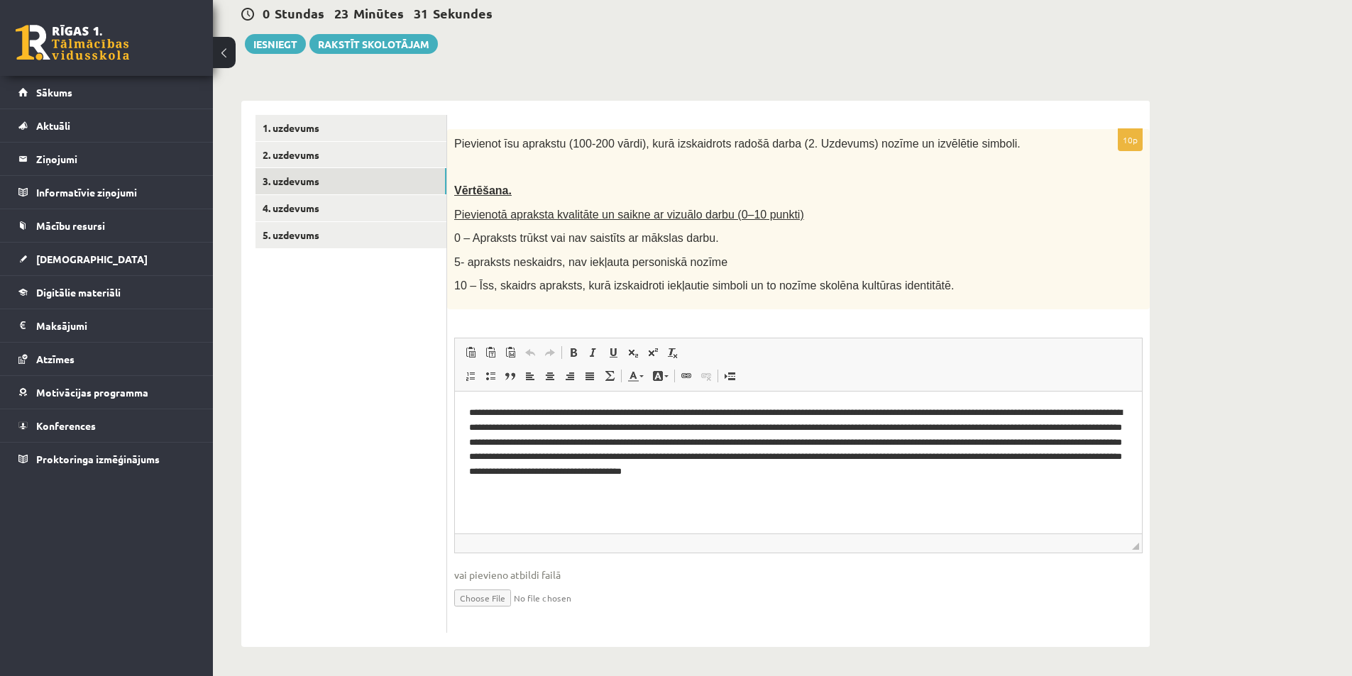
click at [491, 598] on input "file" at bounding box center [798, 597] width 688 height 29
type input "**********"
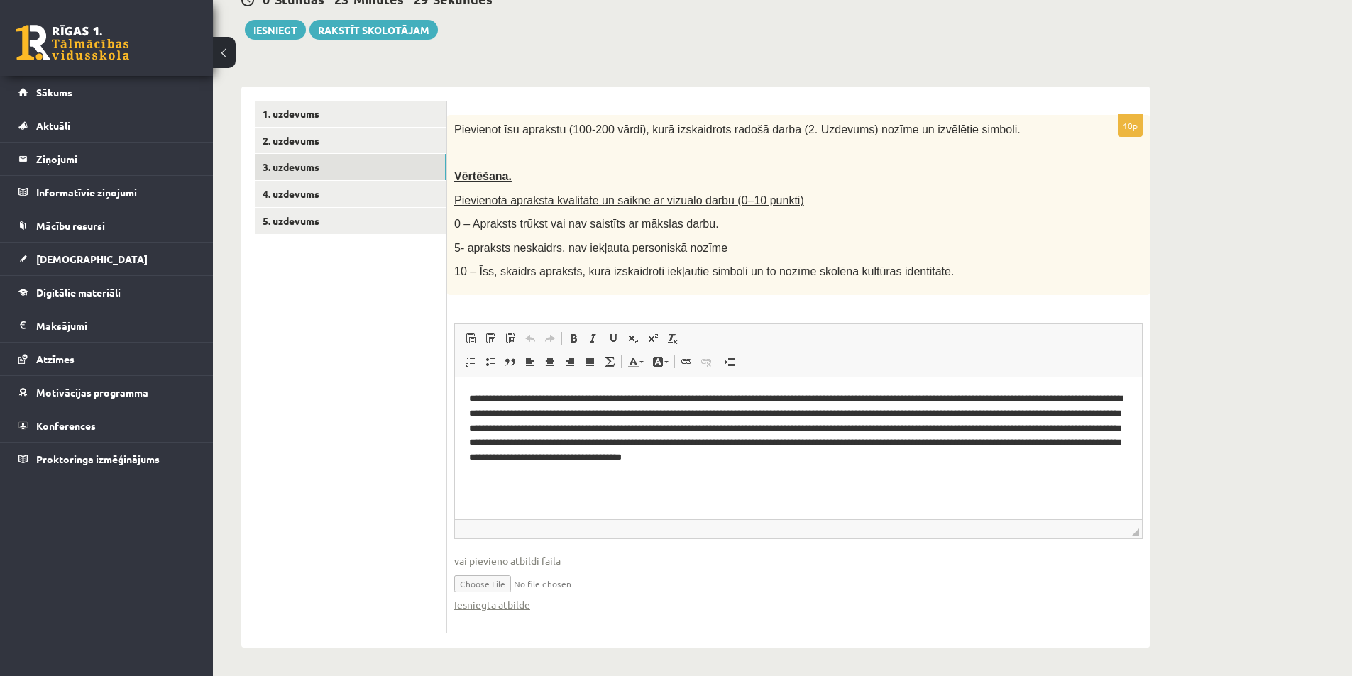
scroll to position [177, 0]
click at [325, 189] on link "4. uzdevums" at bounding box center [350, 193] width 191 height 26
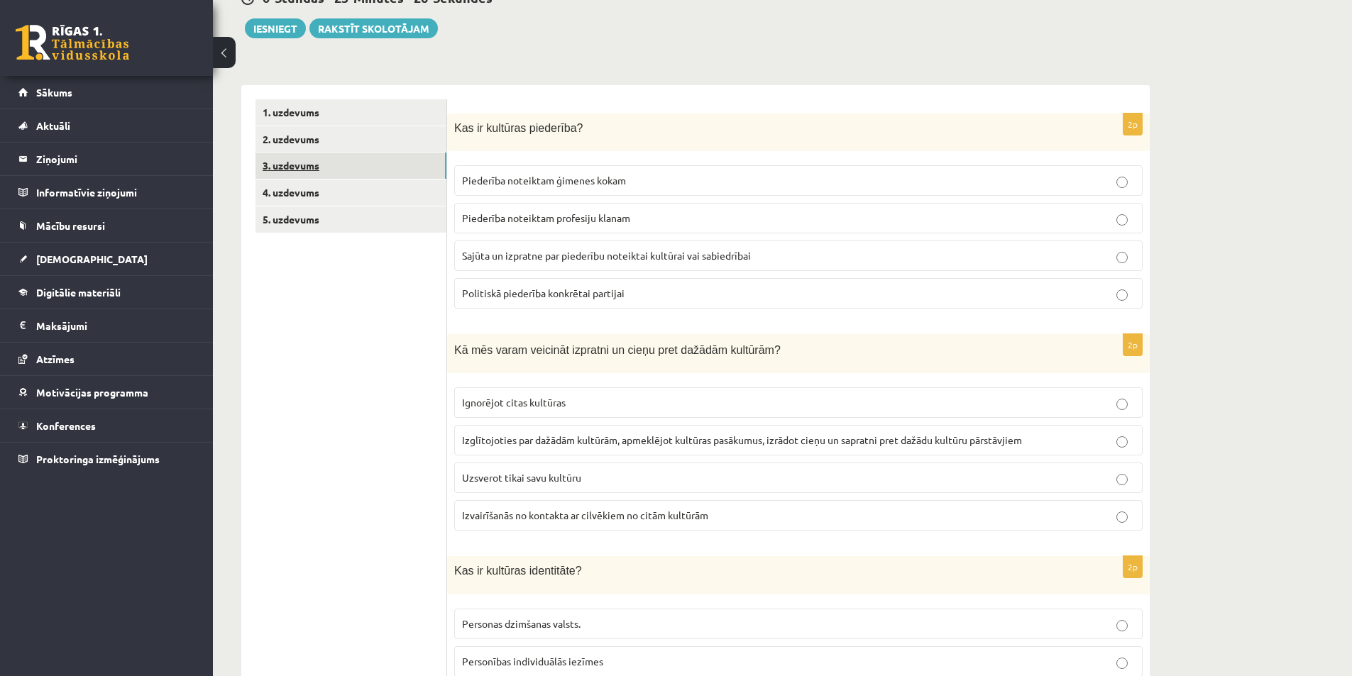
click at [319, 179] on link "3. uzdevums" at bounding box center [350, 166] width 191 height 26
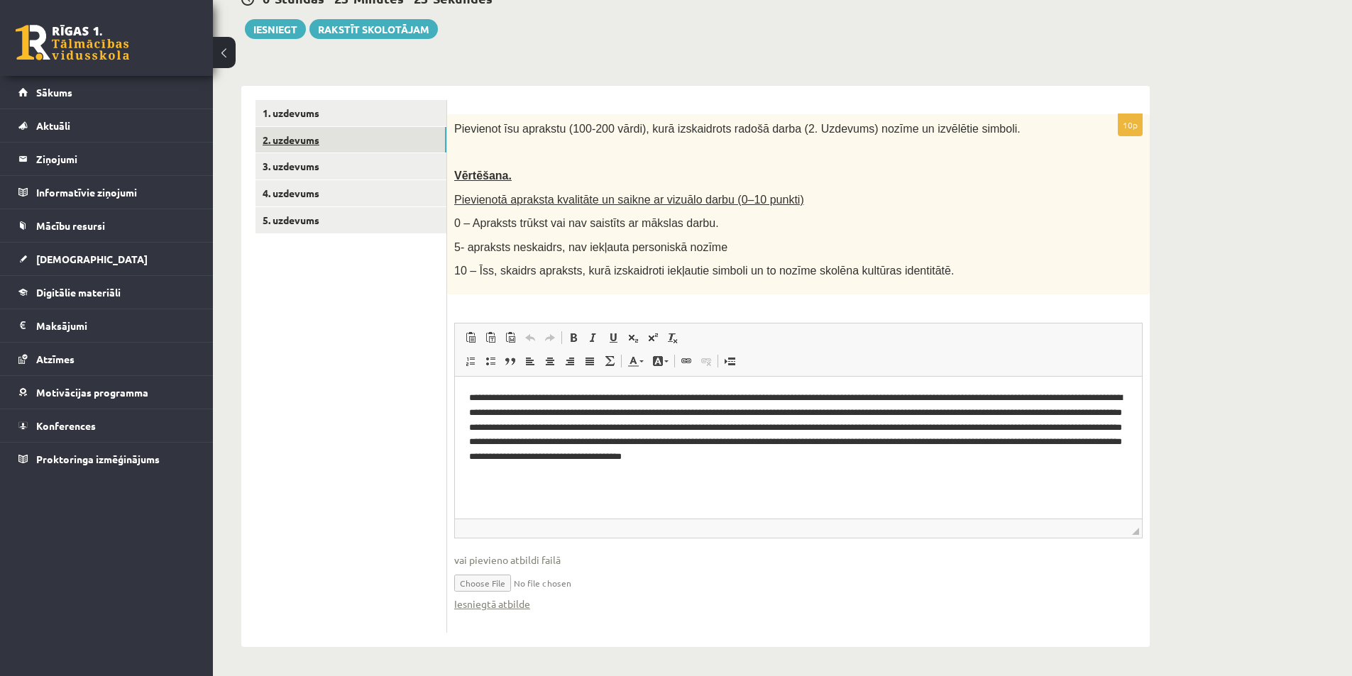
click at [335, 142] on link "2. uzdevums" at bounding box center [350, 140] width 191 height 26
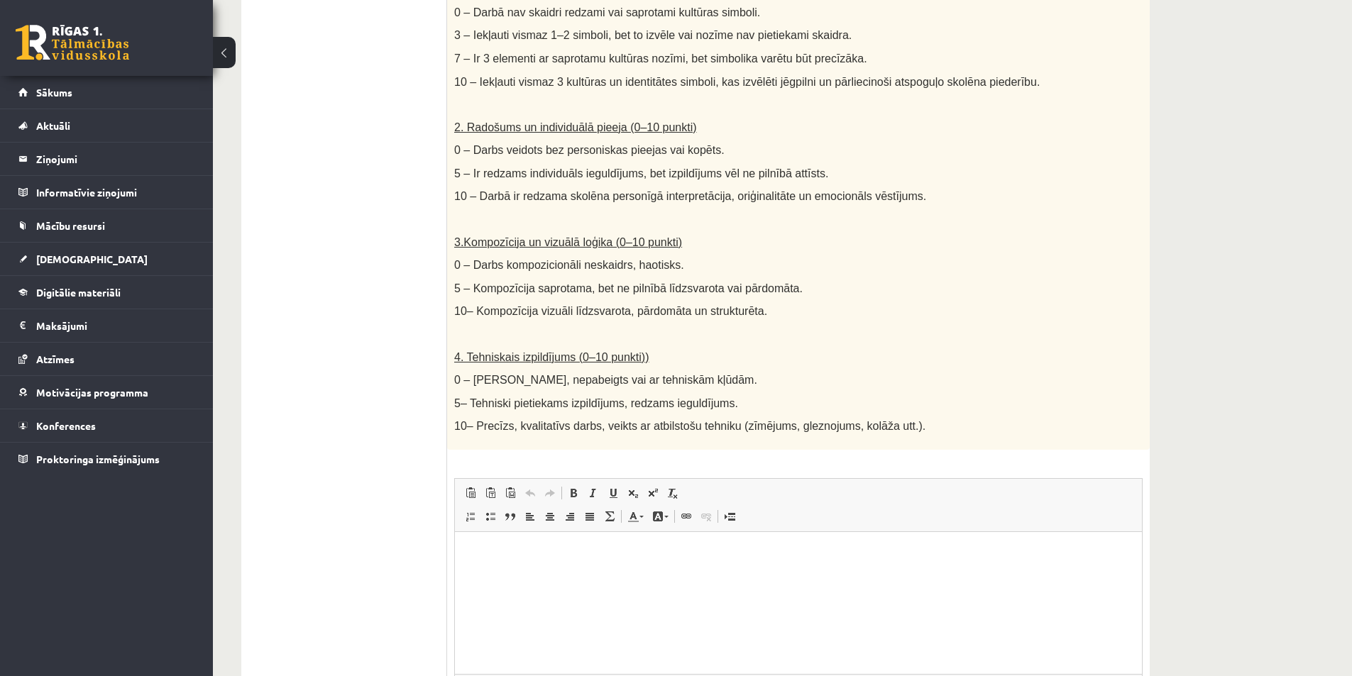
scroll to position [0, 0]
click at [539, 546] on p "Editor, wiswyg-editor-user-answer-47433926703980" at bounding box center [798, 553] width 659 height 15
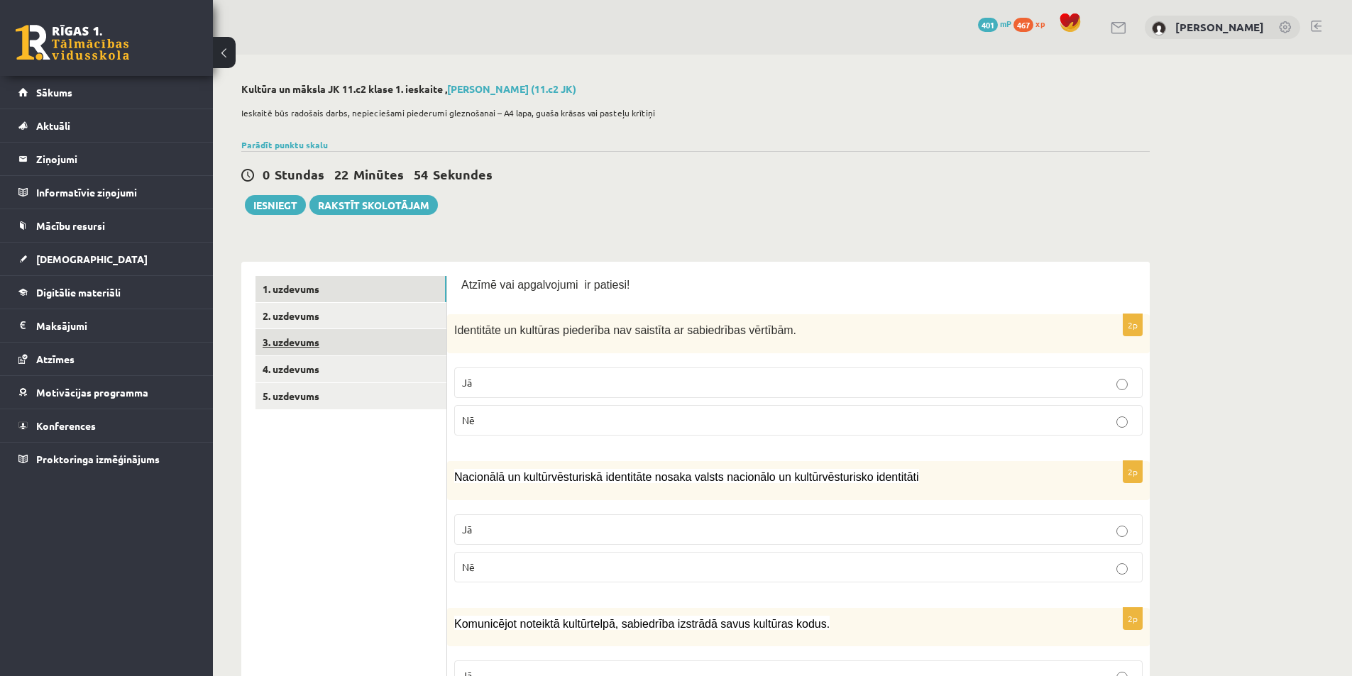
click at [317, 347] on link "3. uzdevums" at bounding box center [350, 342] width 191 height 26
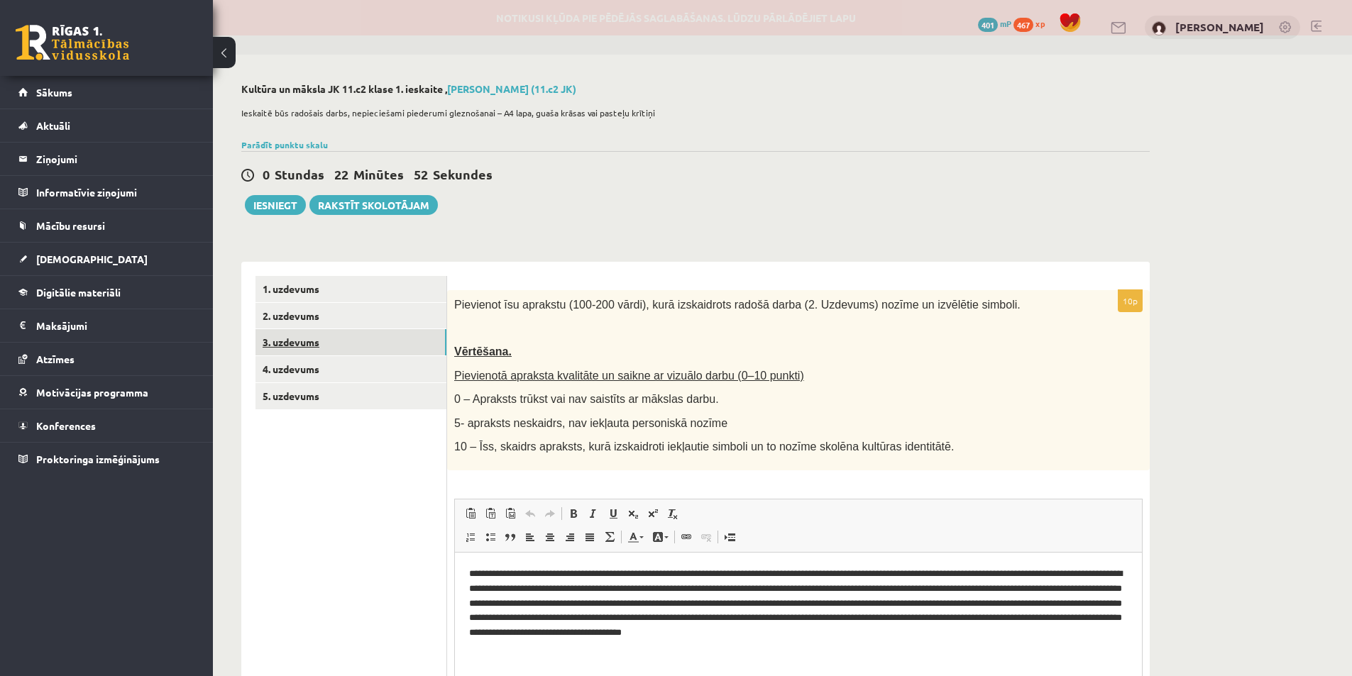
click at [356, 346] on link "3. uzdevums" at bounding box center [350, 342] width 191 height 26
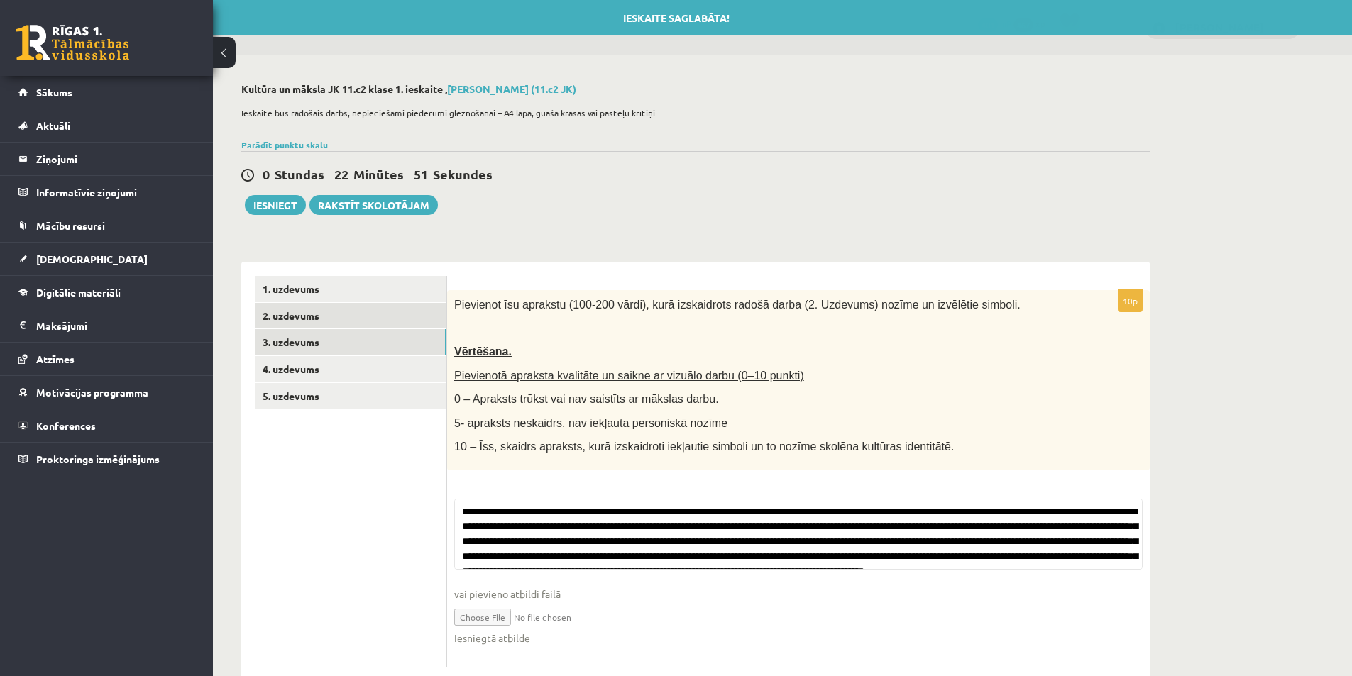
click at [345, 326] on link "2. uzdevums" at bounding box center [350, 316] width 191 height 26
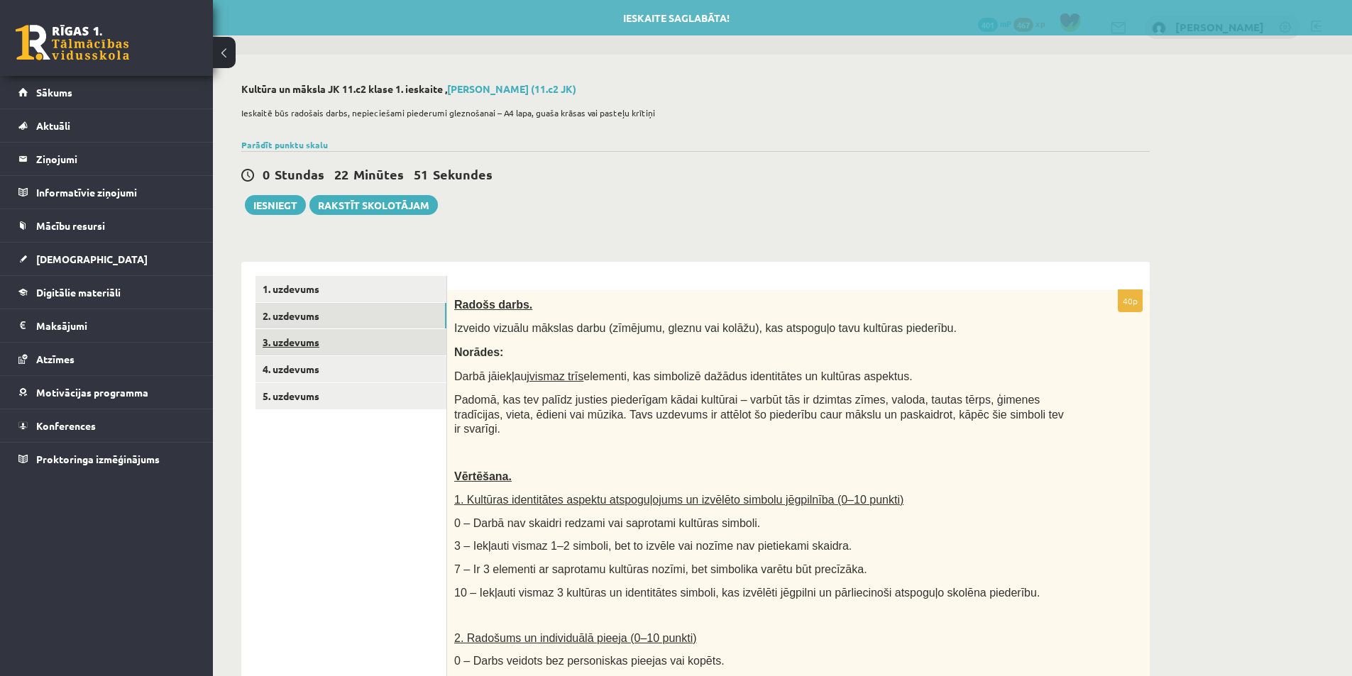
click at [339, 343] on link "3. uzdevums" at bounding box center [350, 342] width 191 height 26
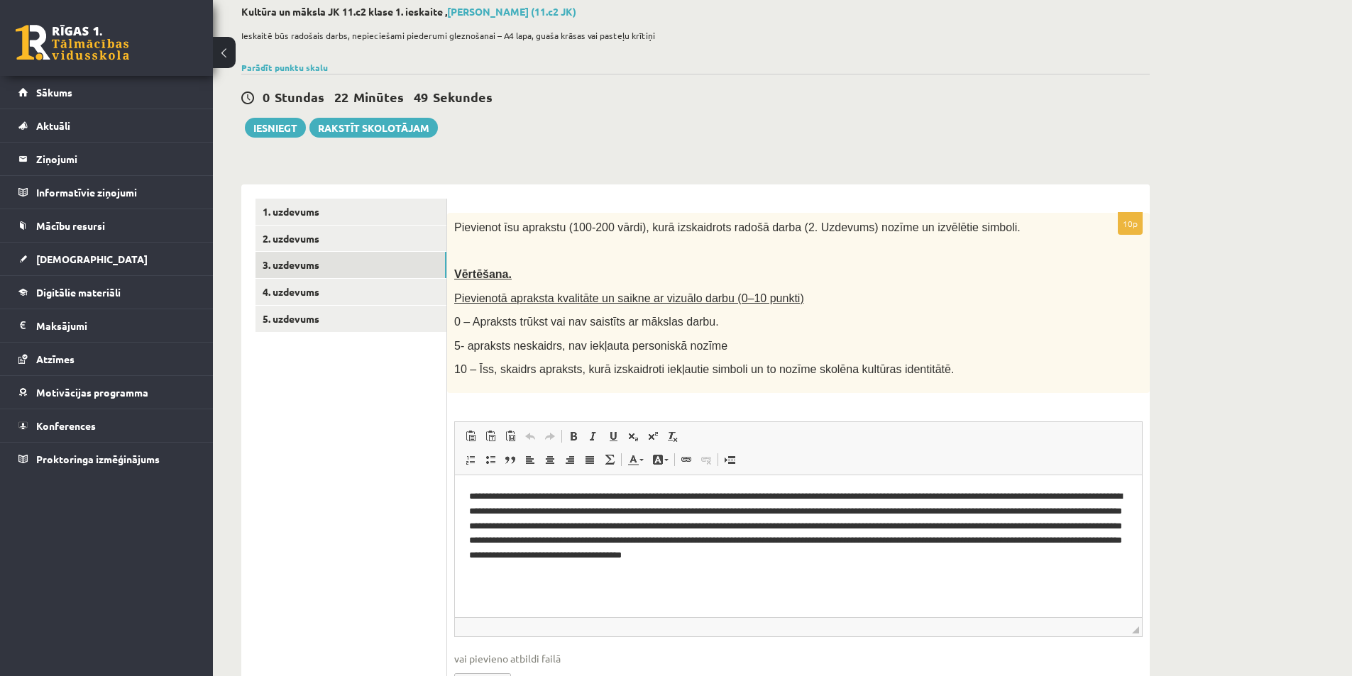
scroll to position [177, 0]
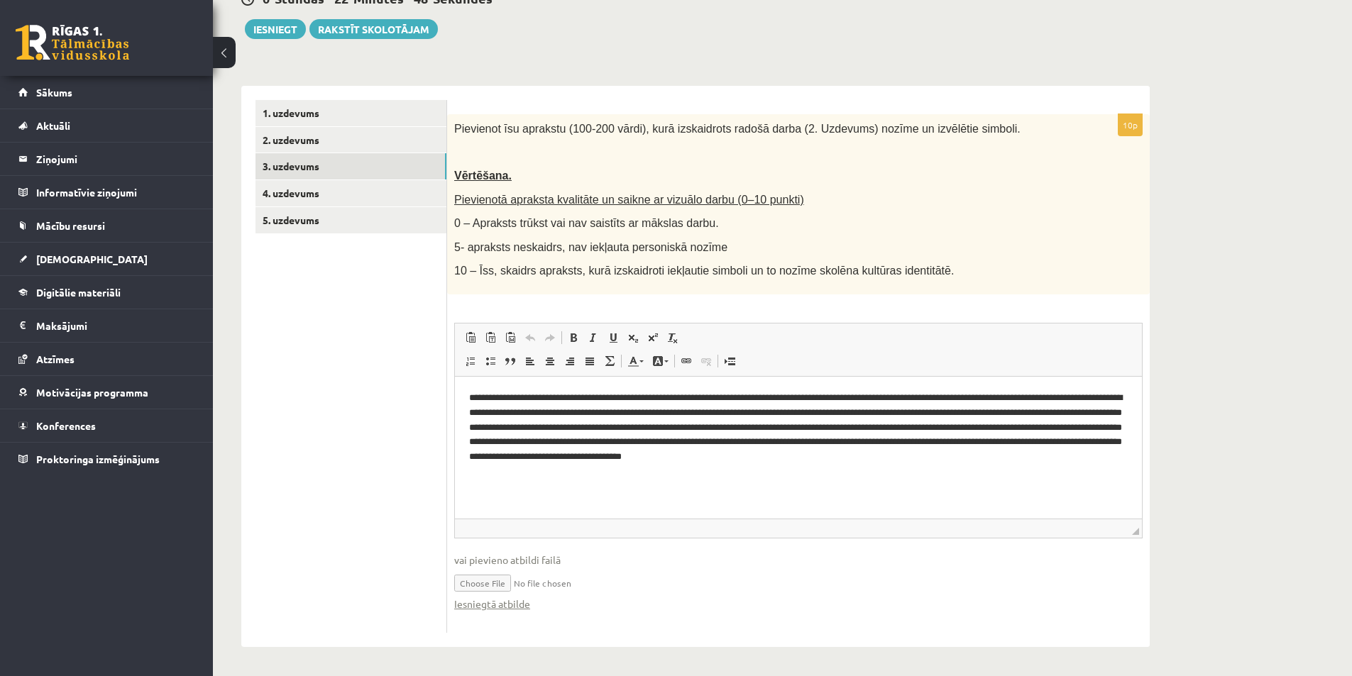
click at [489, 583] on input "file" at bounding box center [798, 582] width 688 height 29
type input "**********"
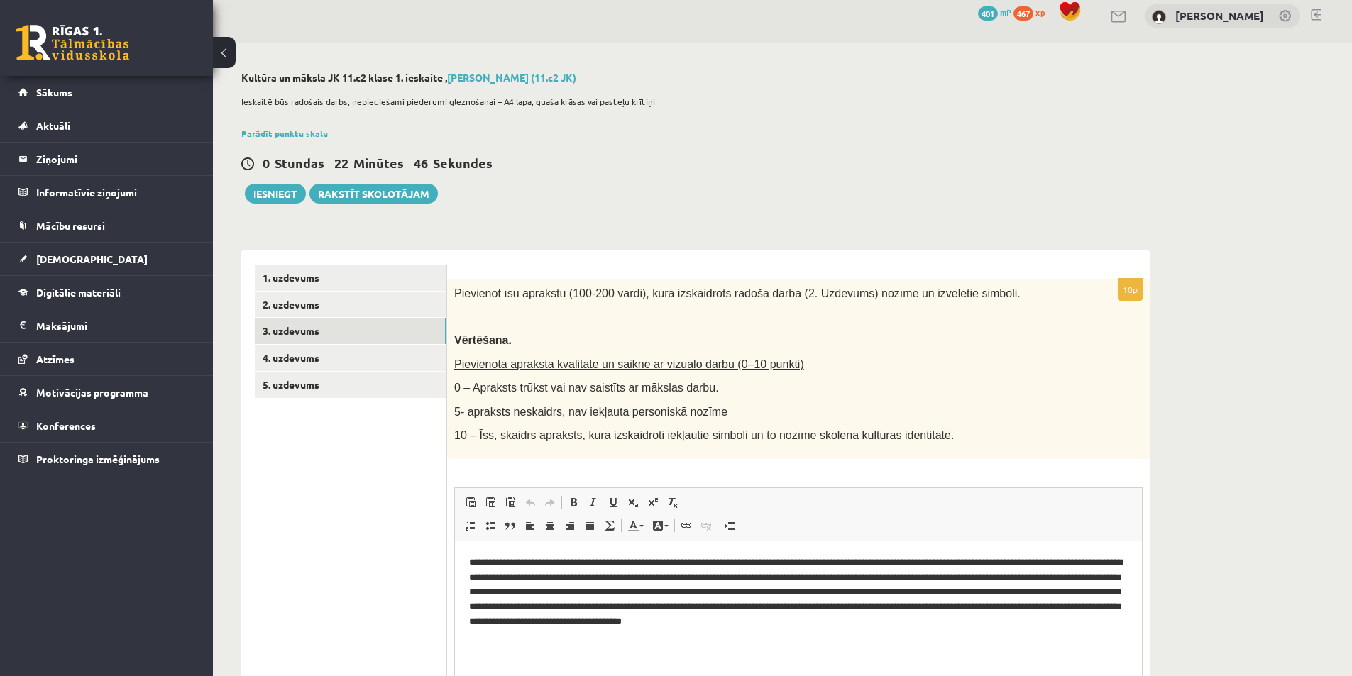
scroll to position [0, 0]
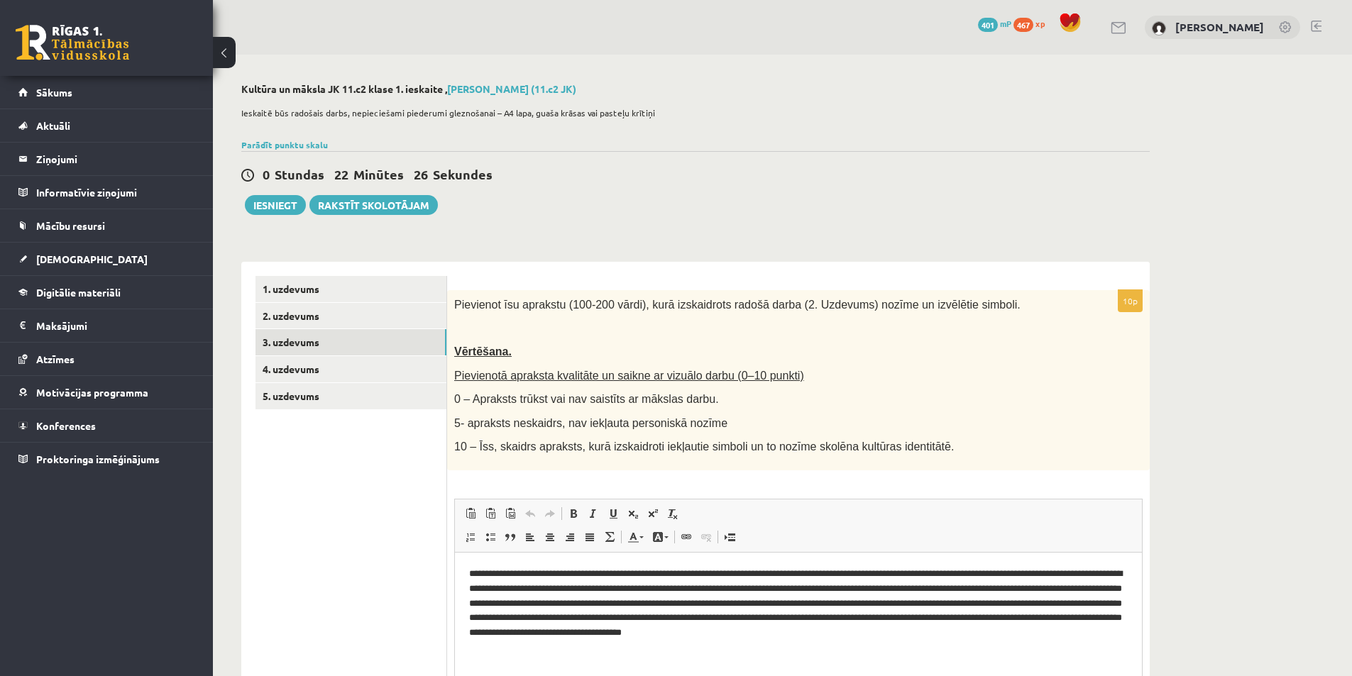
click at [660, 226] on div "**********" at bounding box center [695, 453] width 965 height 797
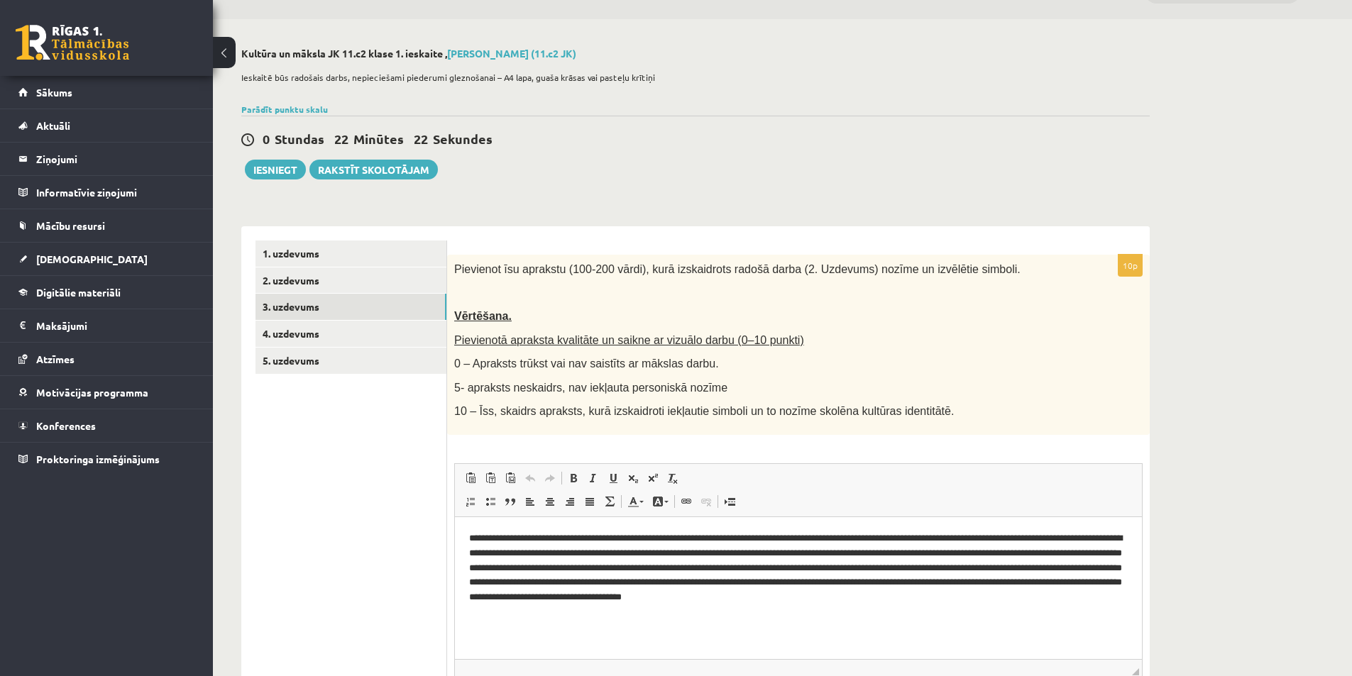
scroll to position [177, 0]
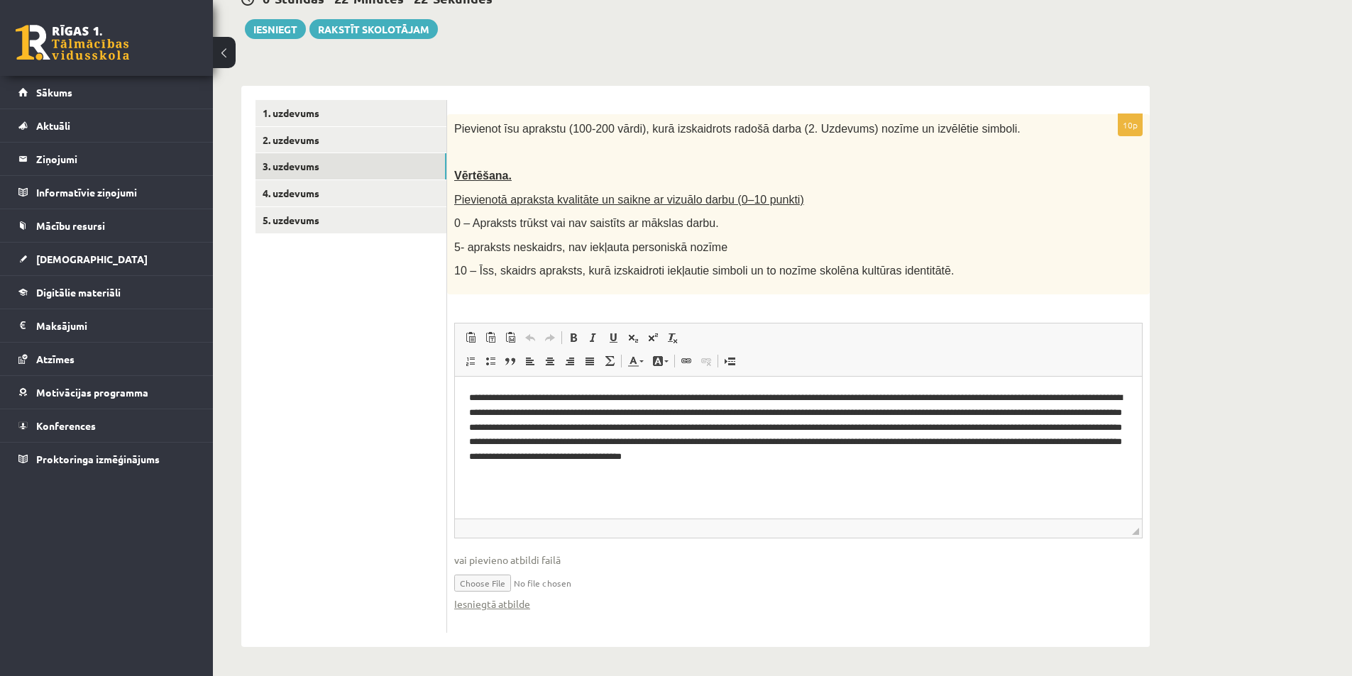
click at [309, 500] on ul "1. uzdevums 2. uzdevums 3. uzdevums 4. uzdevums 5. uzdevums" at bounding box center [351, 366] width 192 height 533
click at [287, 189] on link "4. uzdevums" at bounding box center [350, 193] width 191 height 26
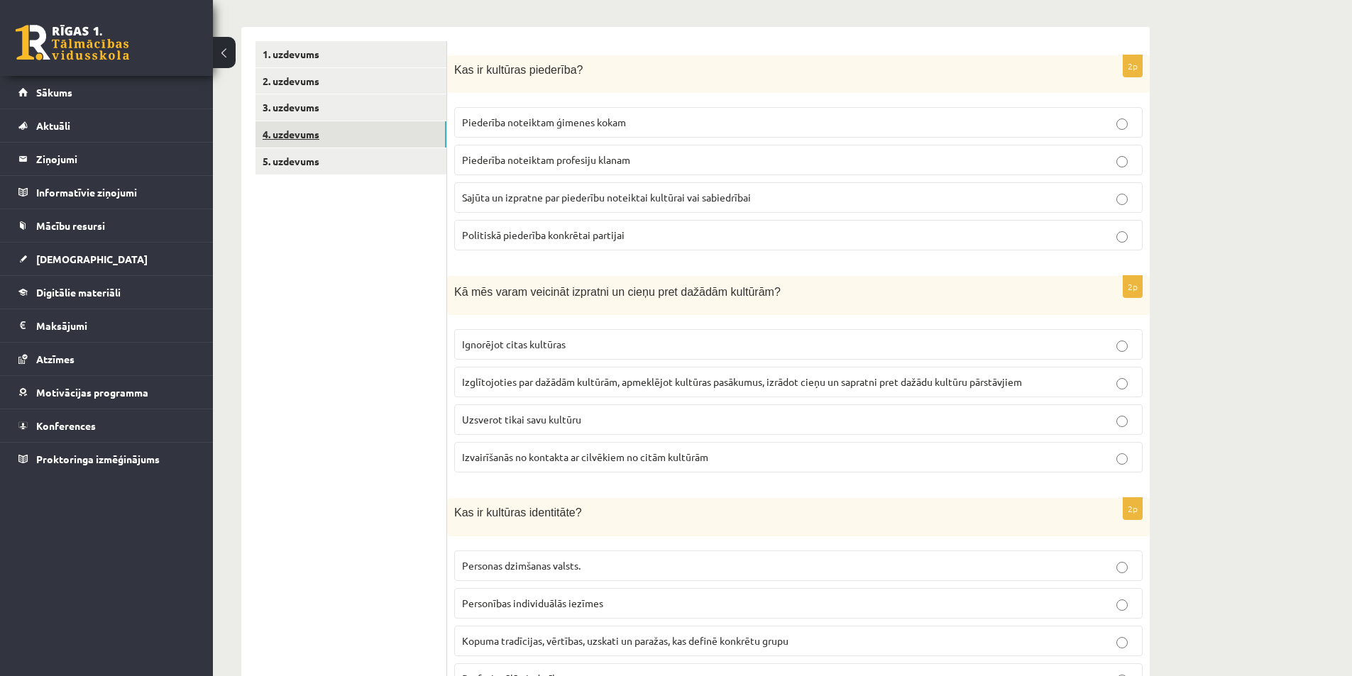
scroll to position [0, 0]
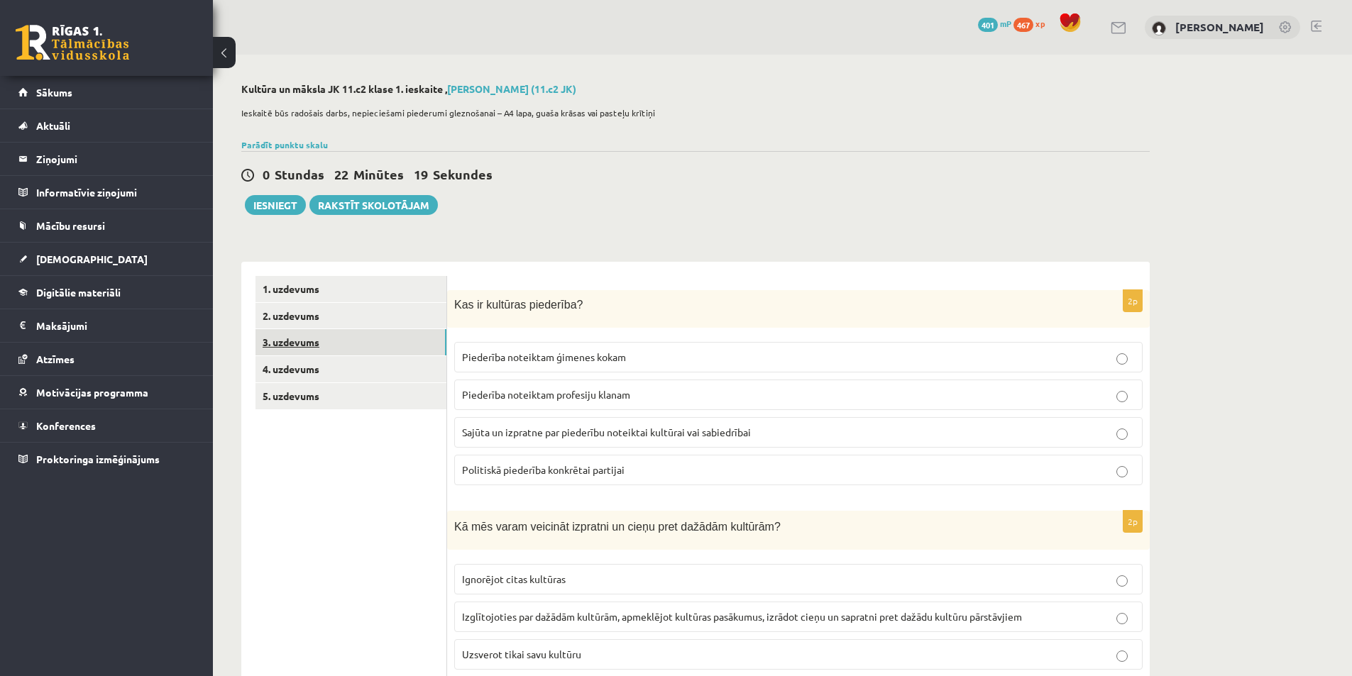
click at [298, 340] on link "3. uzdevums" at bounding box center [350, 342] width 191 height 26
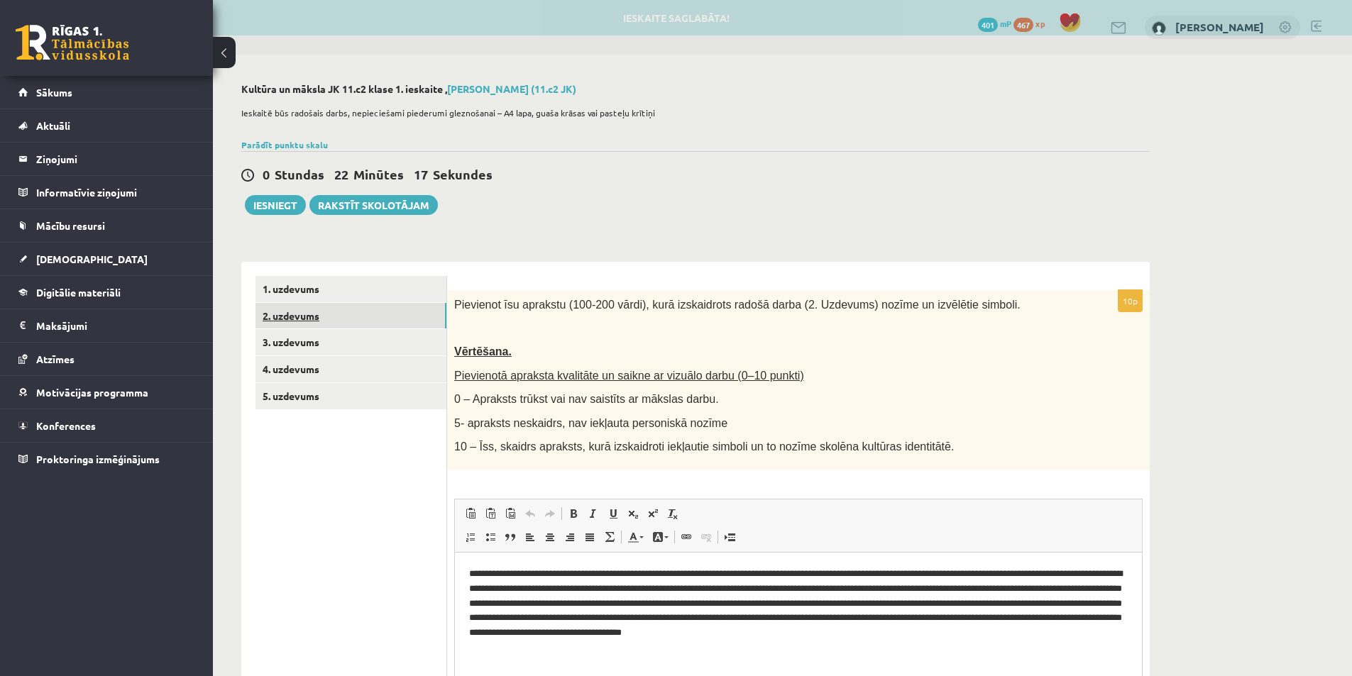
click at [292, 314] on link "2. uzdevums" at bounding box center [350, 316] width 191 height 26
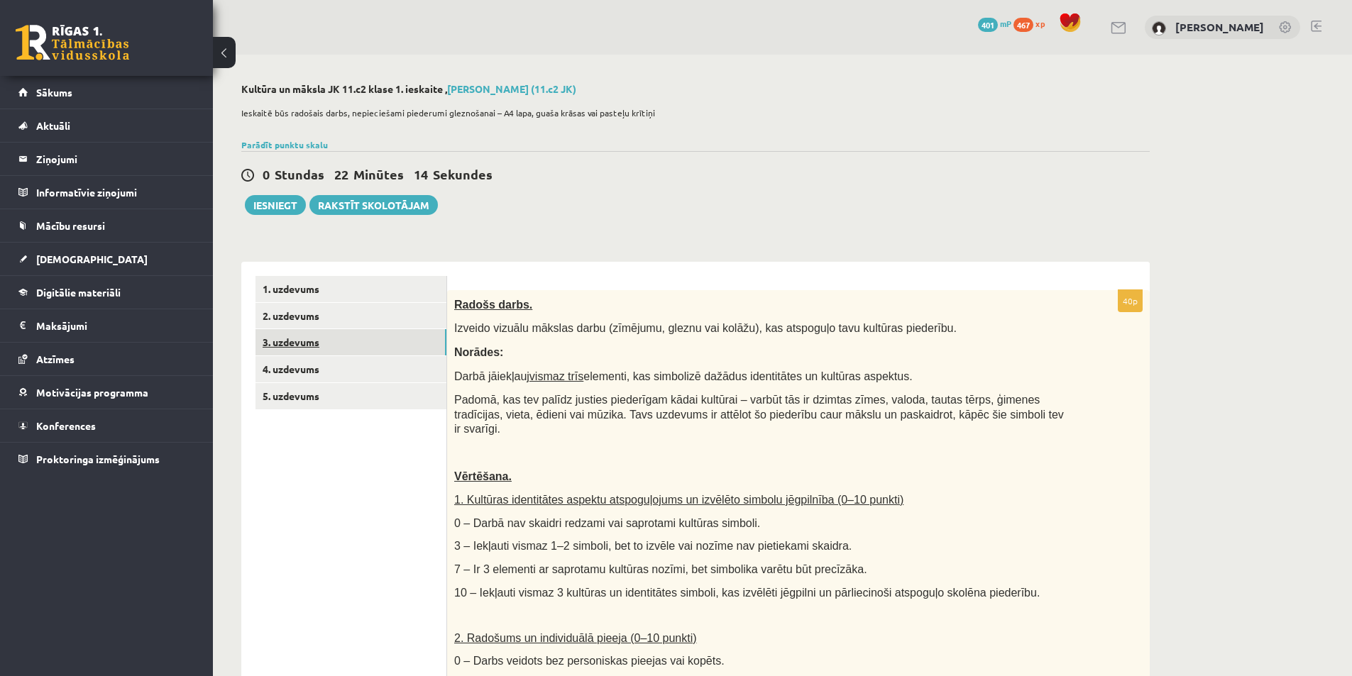
click at [285, 335] on link "3. uzdevums" at bounding box center [350, 342] width 191 height 26
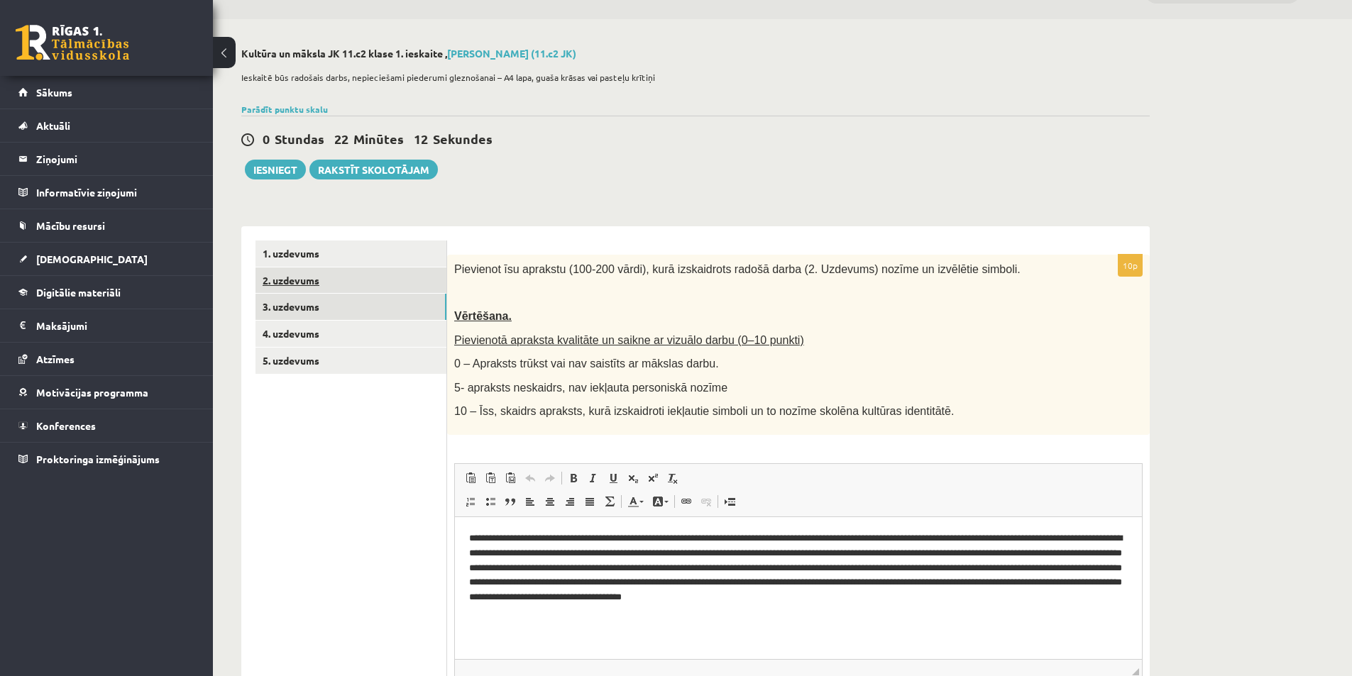
click at [305, 285] on link "2. uzdevums" at bounding box center [350, 281] width 191 height 26
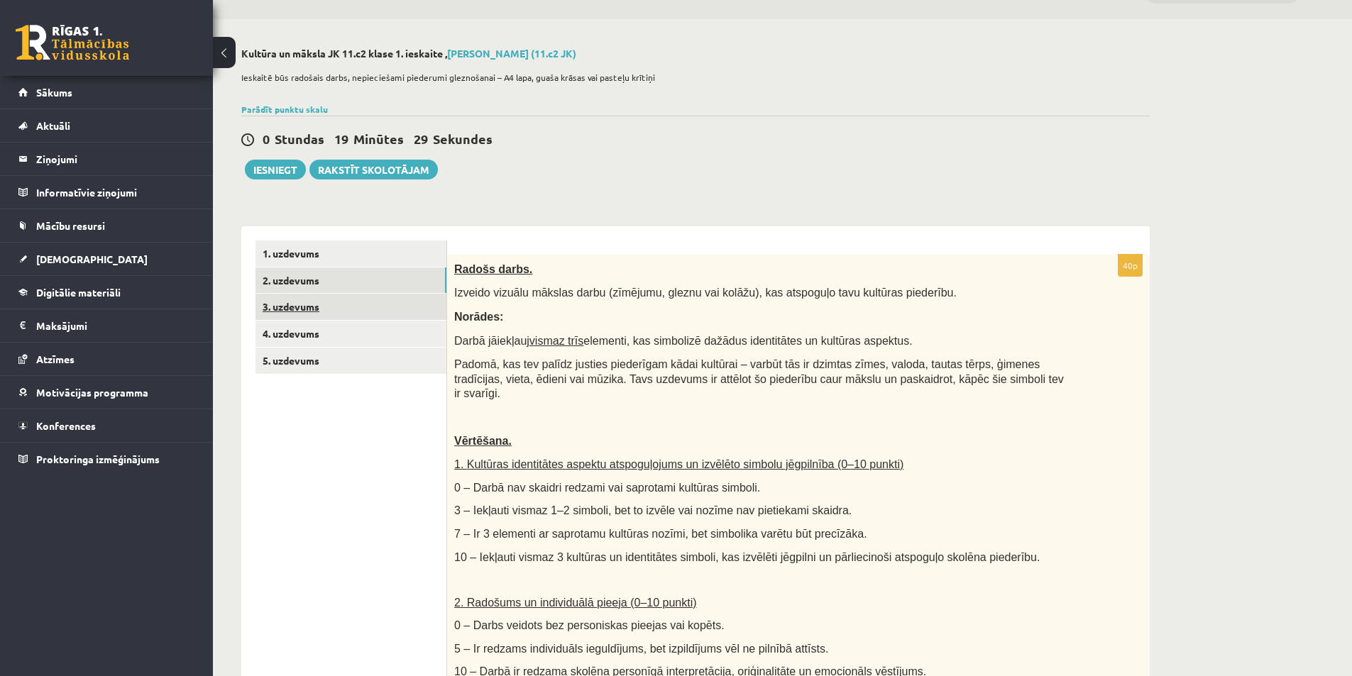
click at [362, 302] on link "3. uzdevums" at bounding box center [350, 307] width 191 height 26
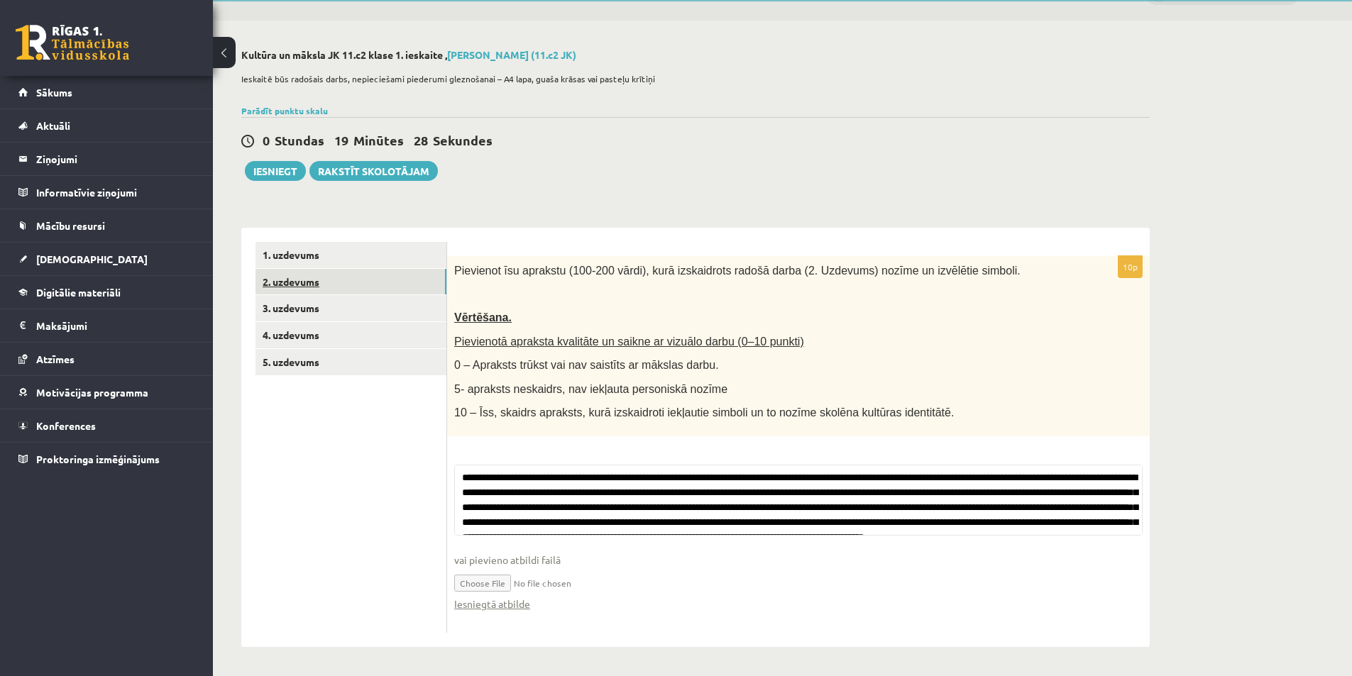
click at [365, 287] on link "2. uzdevums" at bounding box center [350, 282] width 191 height 26
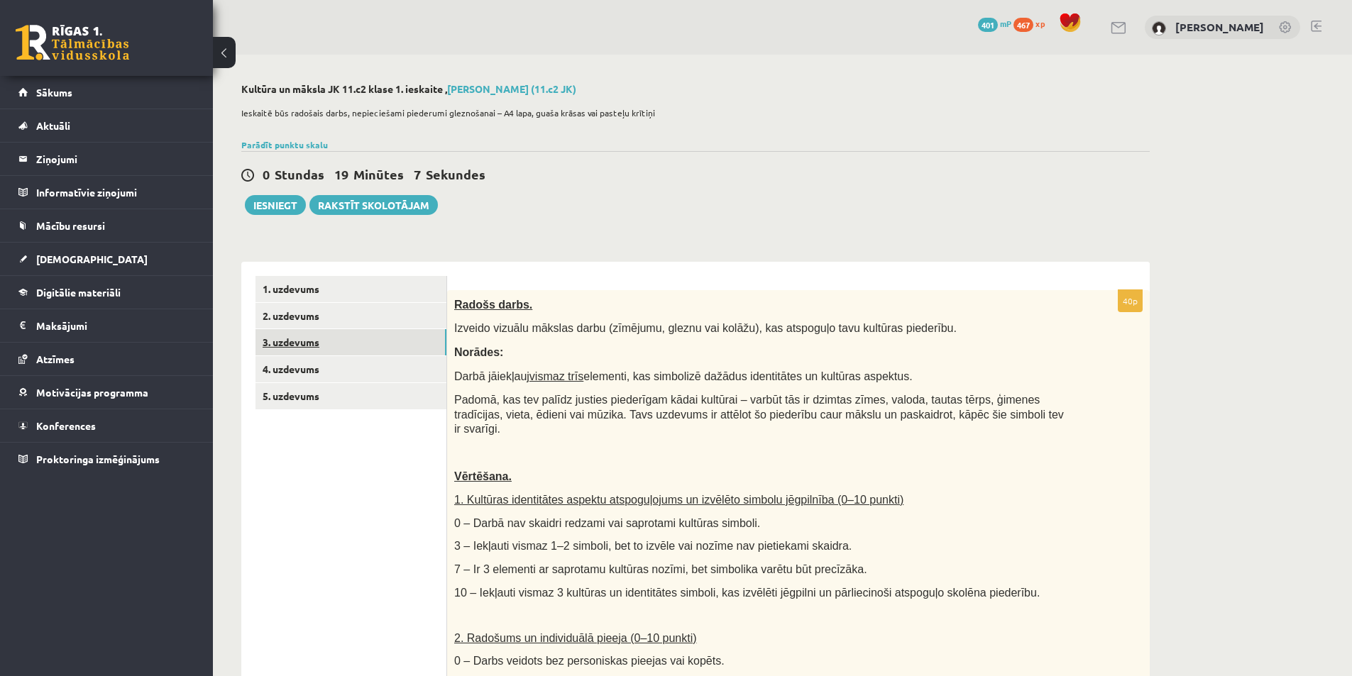
click at [292, 331] on link "3. uzdevums" at bounding box center [350, 342] width 191 height 26
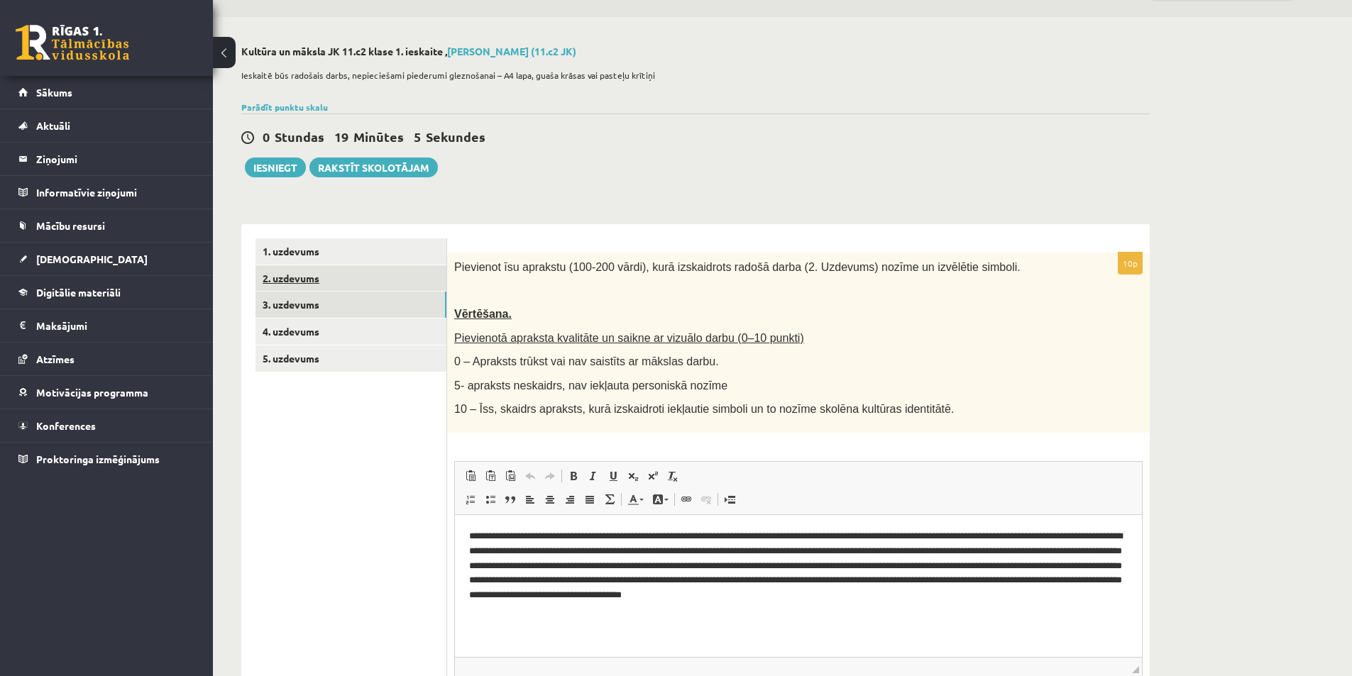
scroll to position [35, 0]
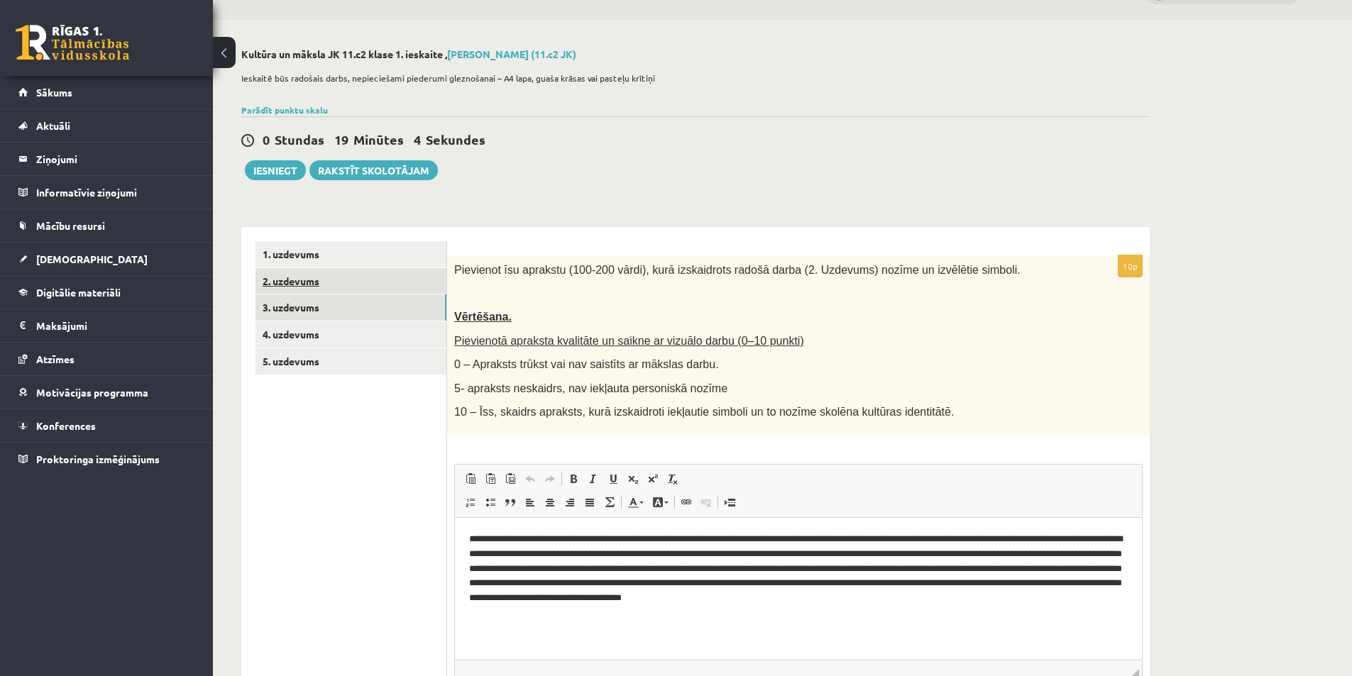
click at [307, 285] on link "2. uzdevums" at bounding box center [350, 281] width 191 height 26
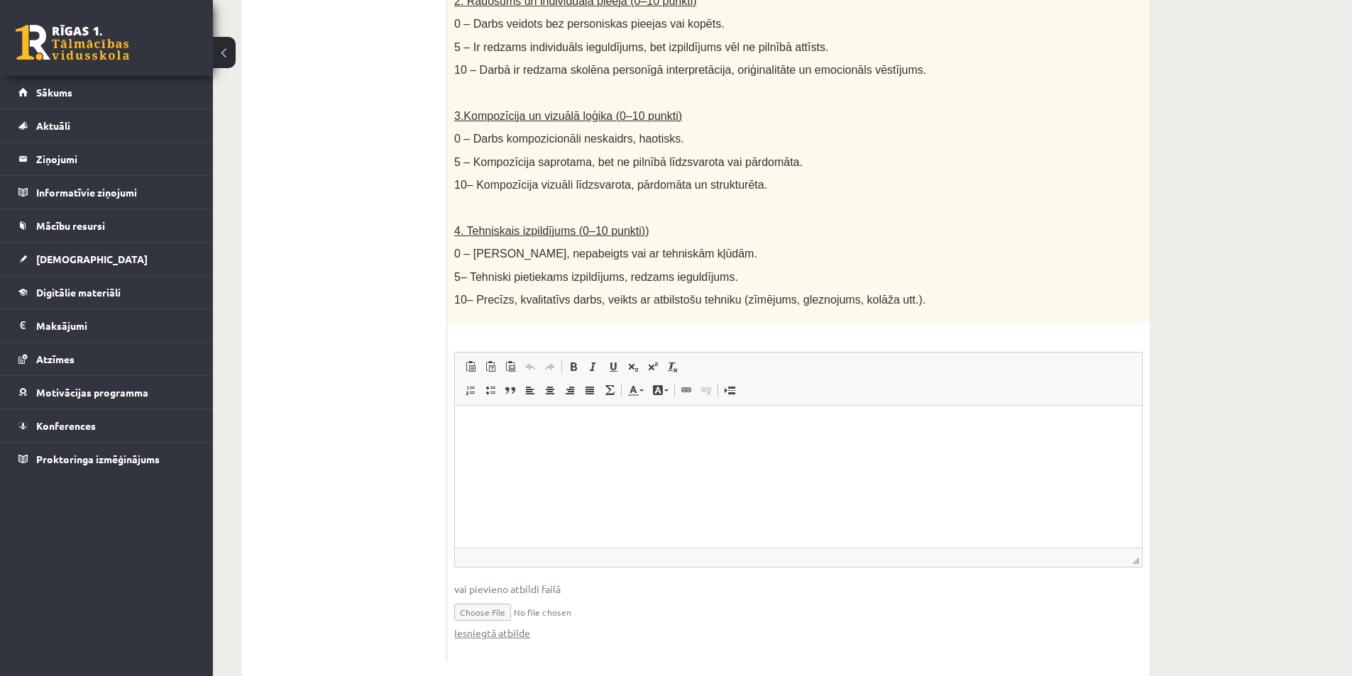
scroll to position [0, 0]
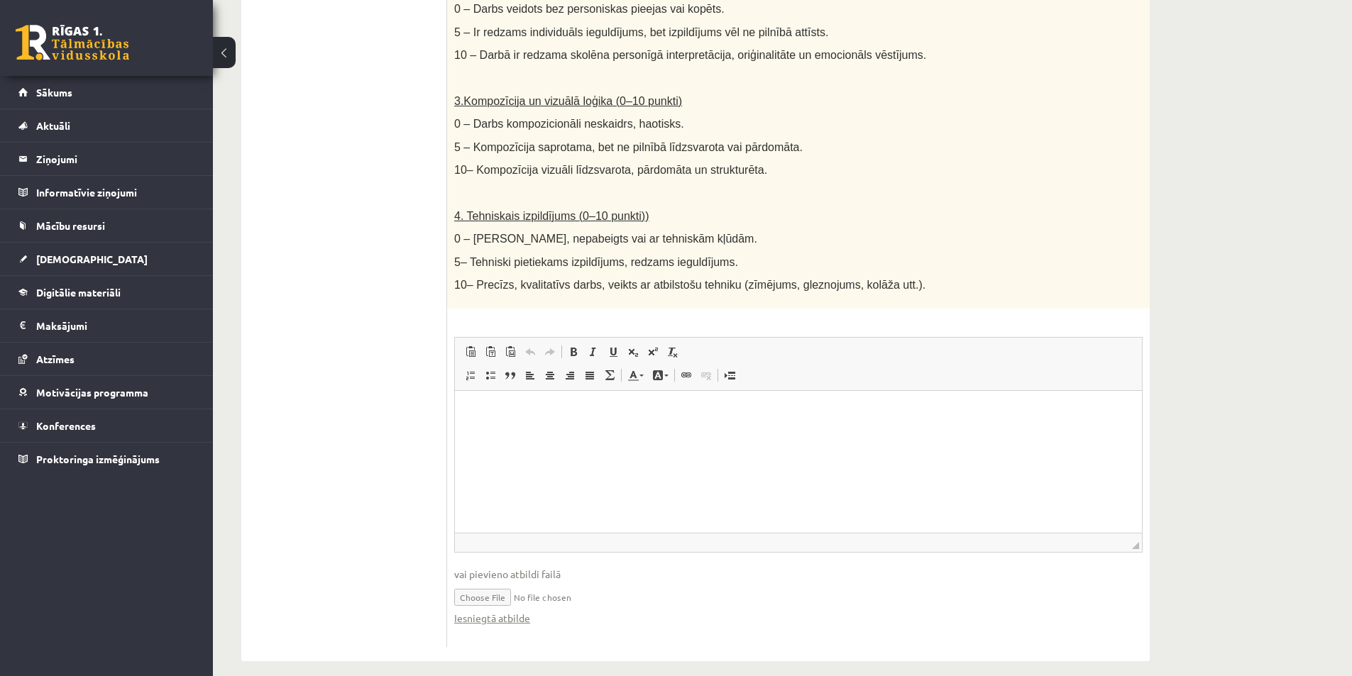
click at [478, 582] on input "file" at bounding box center [798, 596] width 688 height 29
type input "**********"
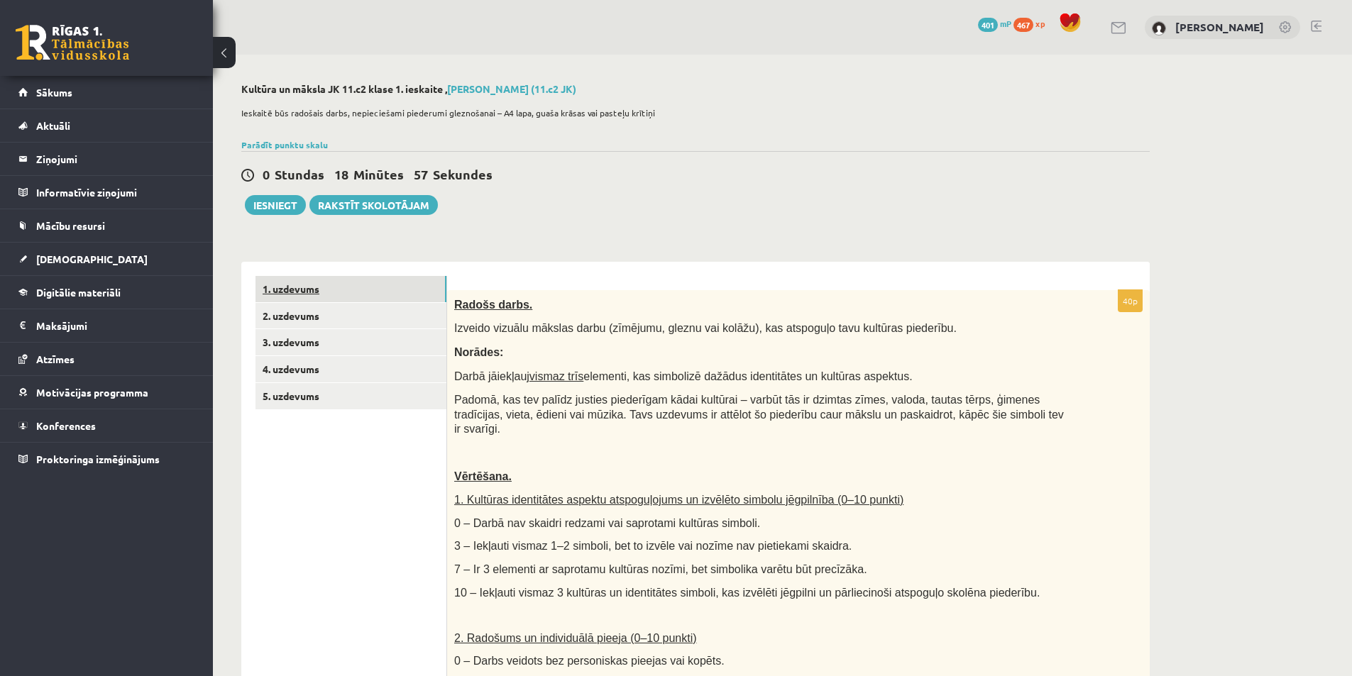
click at [336, 297] on link "1. uzdevums" at bounding box center [350, 289] width 191 height 26
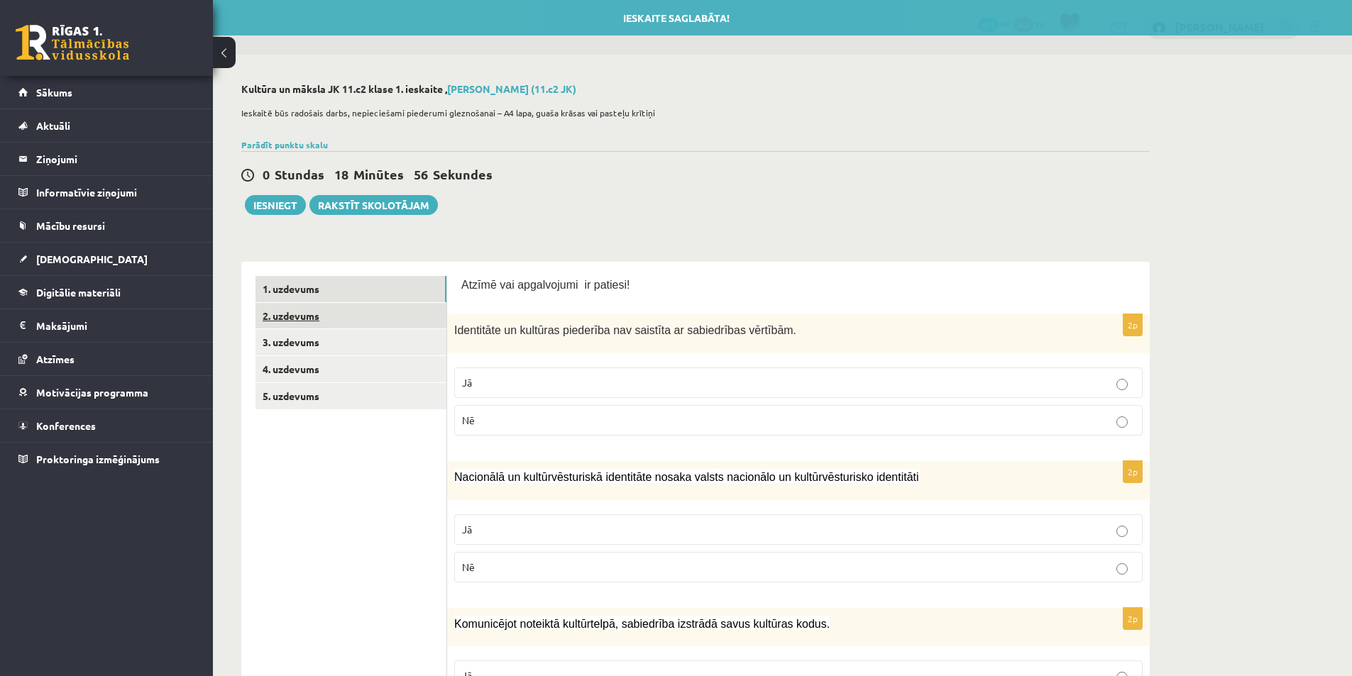
click at [336, 317] on link "2. uzdevums" at bounding box center [350, 316] width 191 height 26
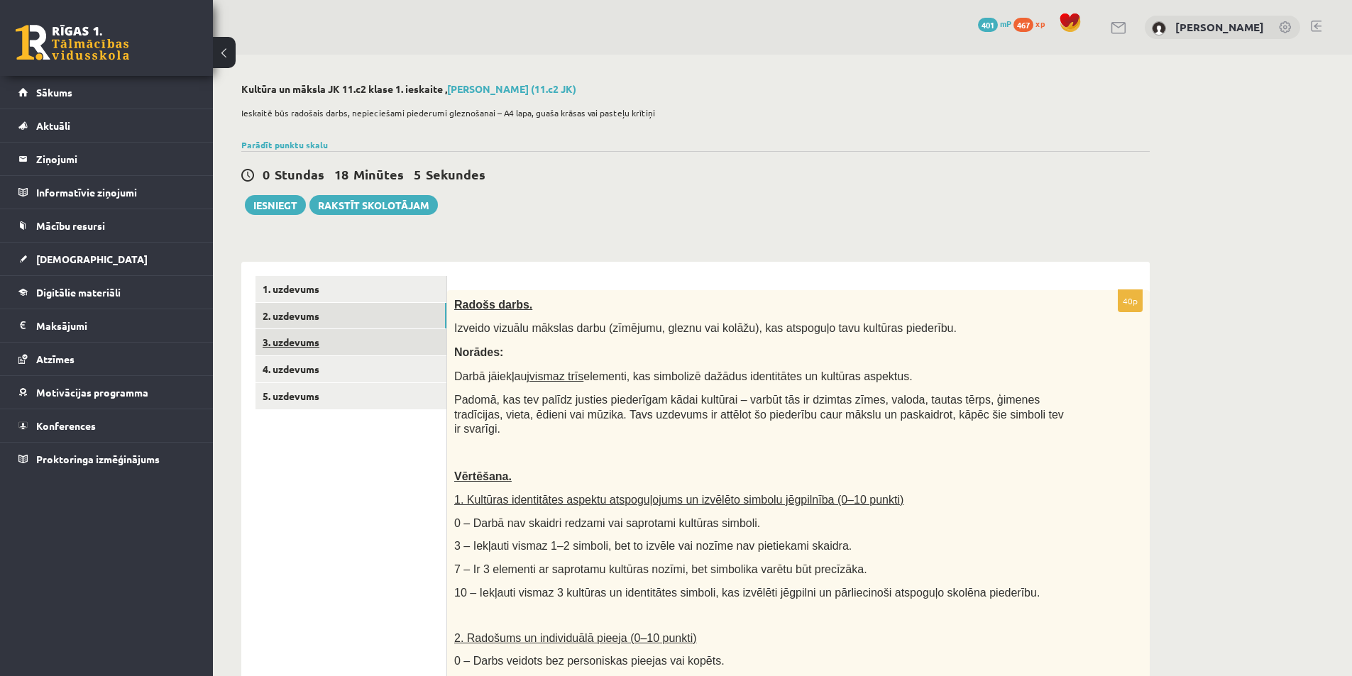
click at [363, 337] on link "3. uzdevums" at bounding box center [350, 342] width 191 height 26
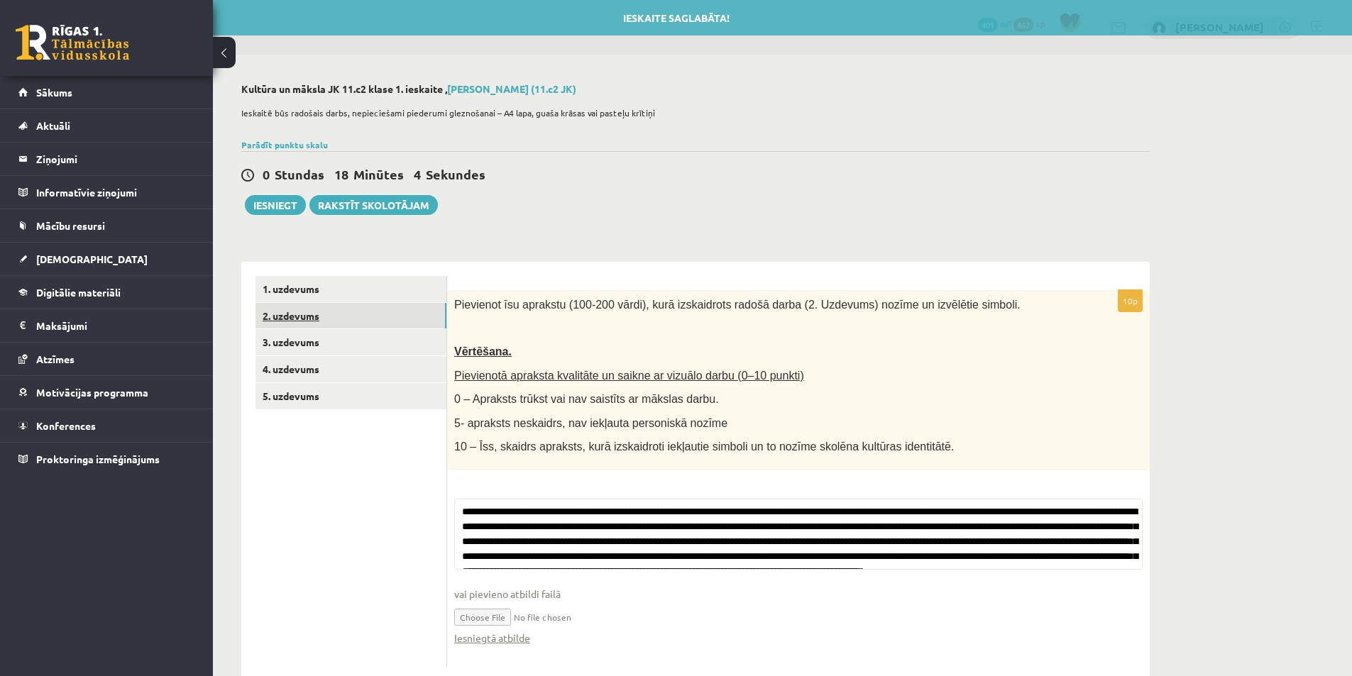
click at [355, 324] on link "2. uzdevums" at bounding box center [350, 316] width 191 height 26
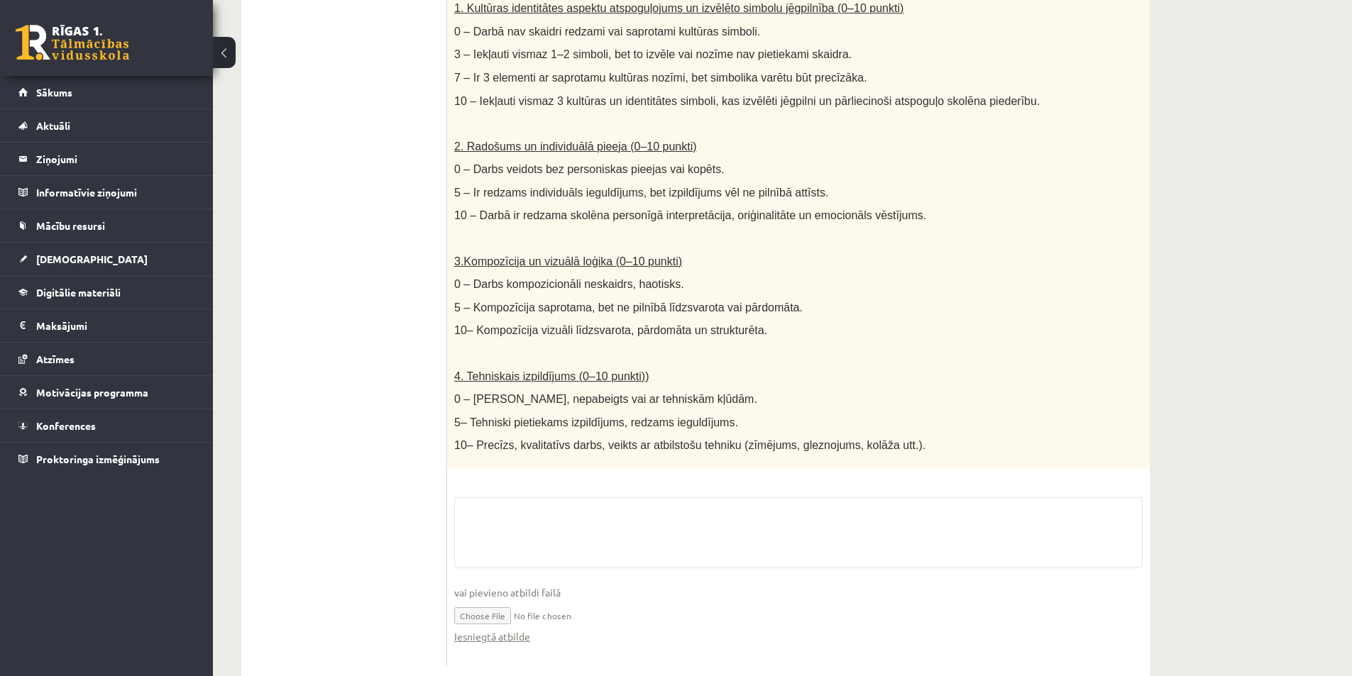
scroll to position [511, 0]
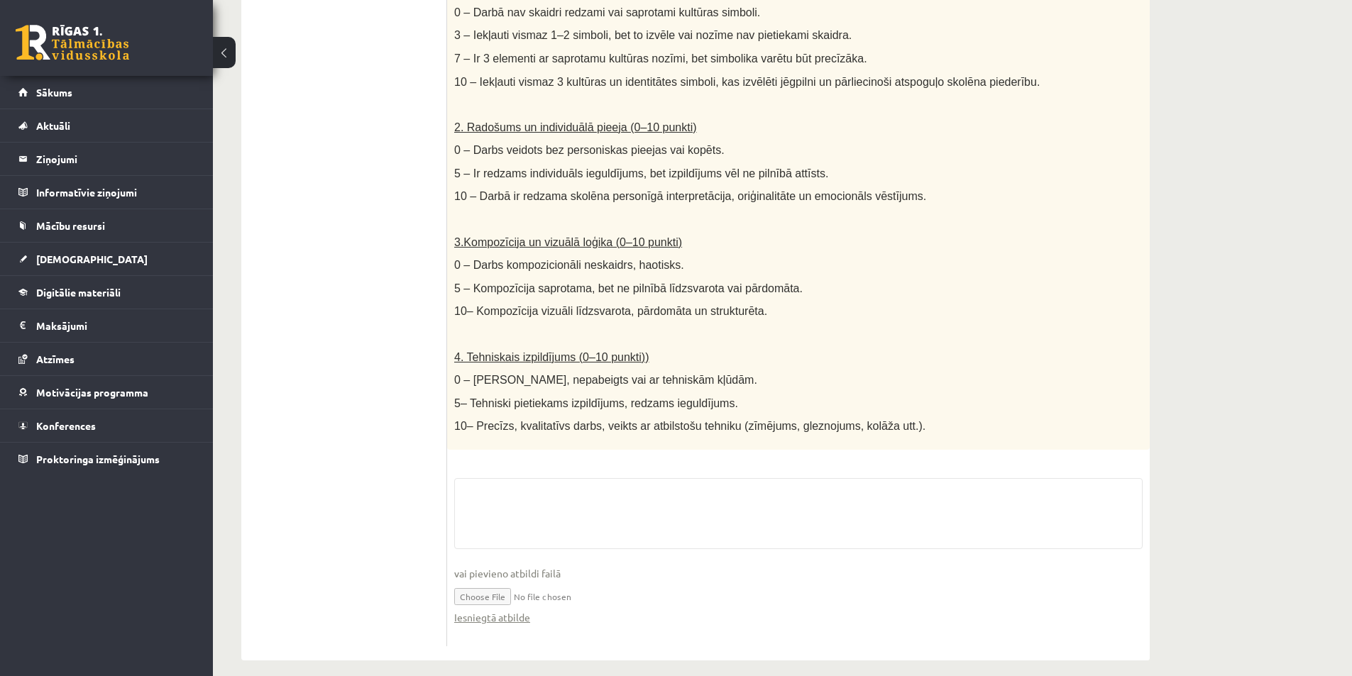
click at [537, 452] on div "40p Radošs darbs. Izveido vizuālu mākslas darbu (zīmējumu, gleznu vai kolāžu), …" at bounding box center [798, 212] width 703 height 867
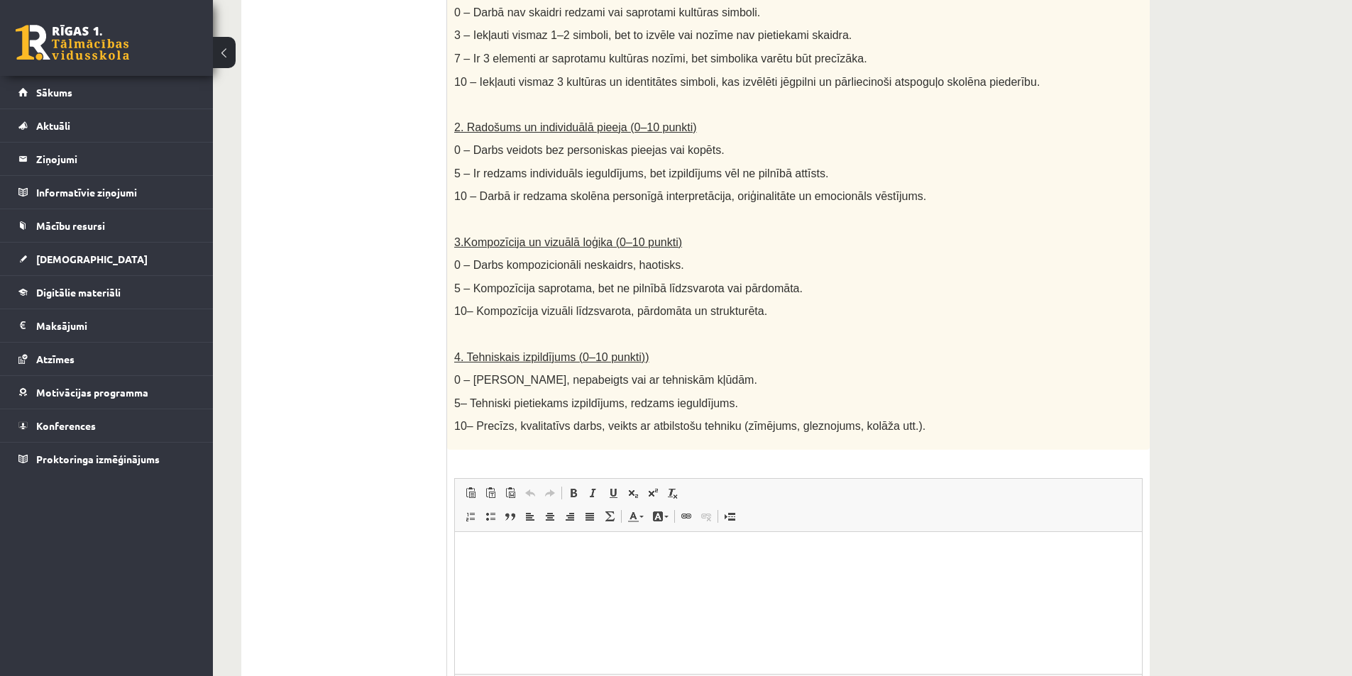
scroll to position [0, 0]
click at [544, 483] on span "Editor toolbars Paste Keyboard shortcut Ctrl+V Paste as plain text Keyboard sho…" at bounding box center [798, 505] width 687 height 53
click at [544, 551] on p "Editor, wiswyg-editor-user-answer-47433953489560" at bounding box center [798, 553] width 659 height 15
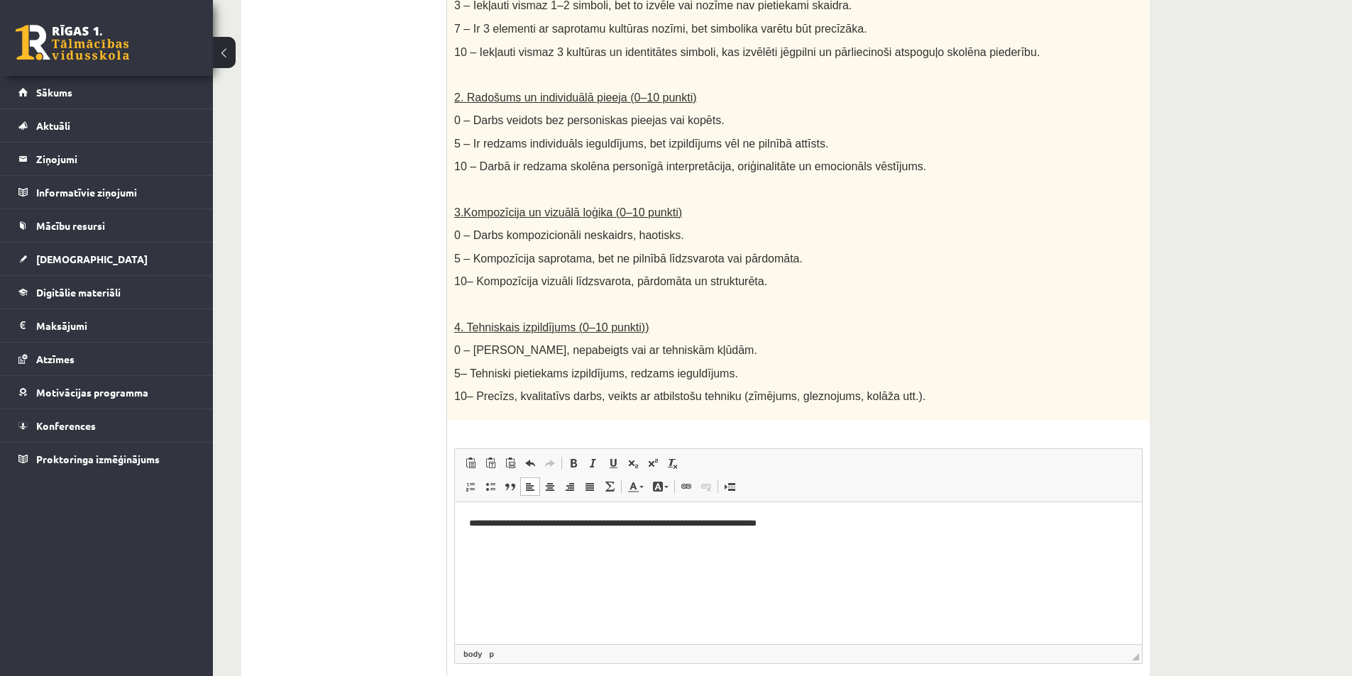
scroll to position [652, 0]
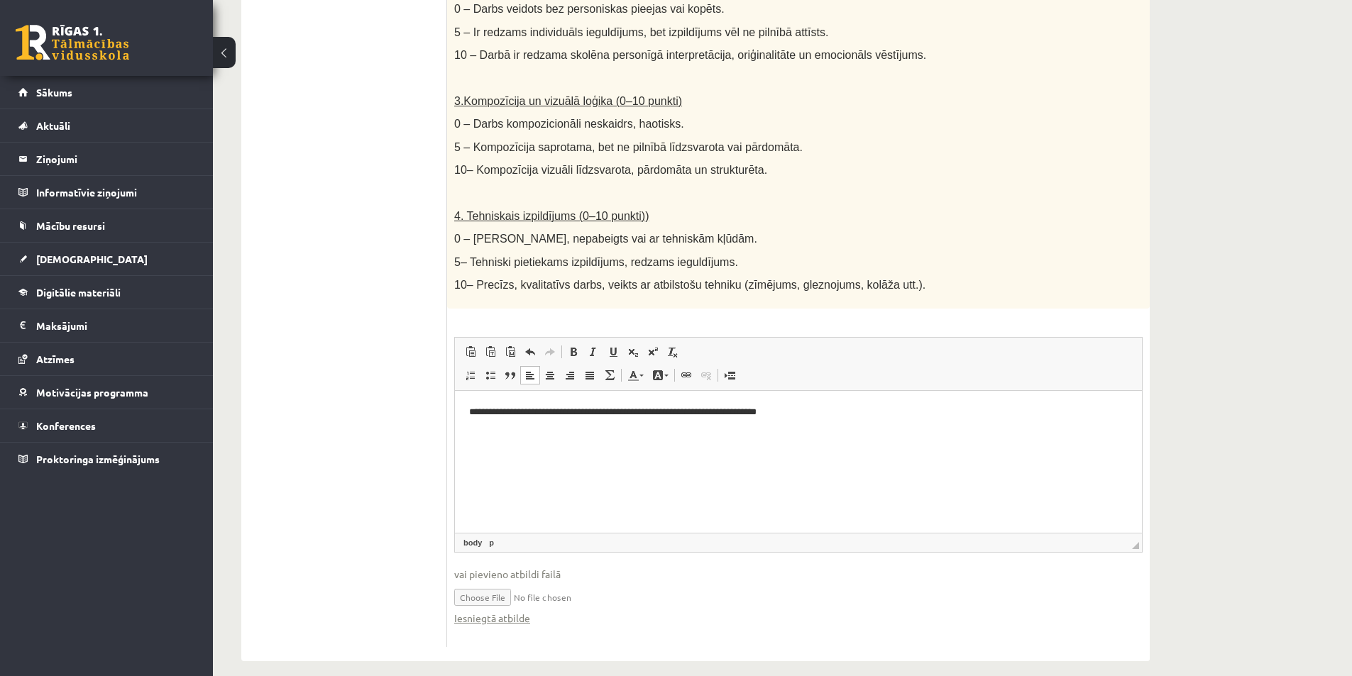
click at [692, 586] on input "file" at bounding box center [798, 596] width 688 height 29
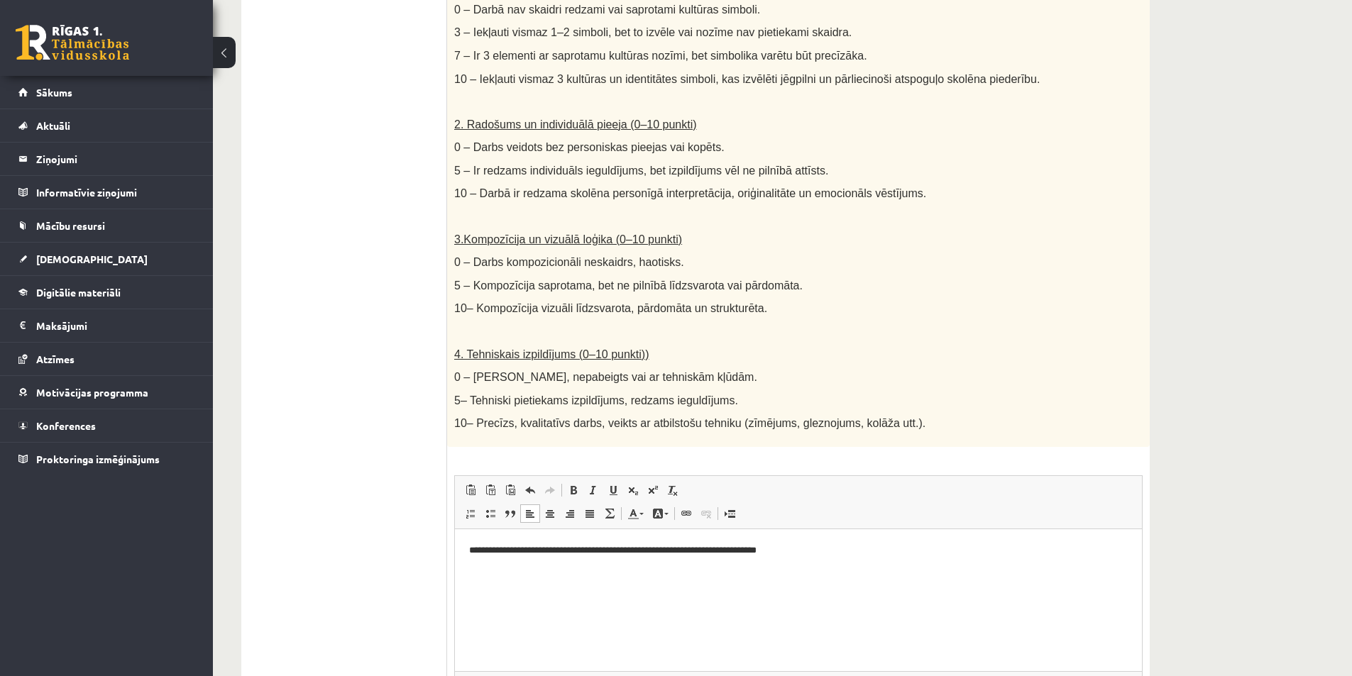
scroll to position [510, 0]
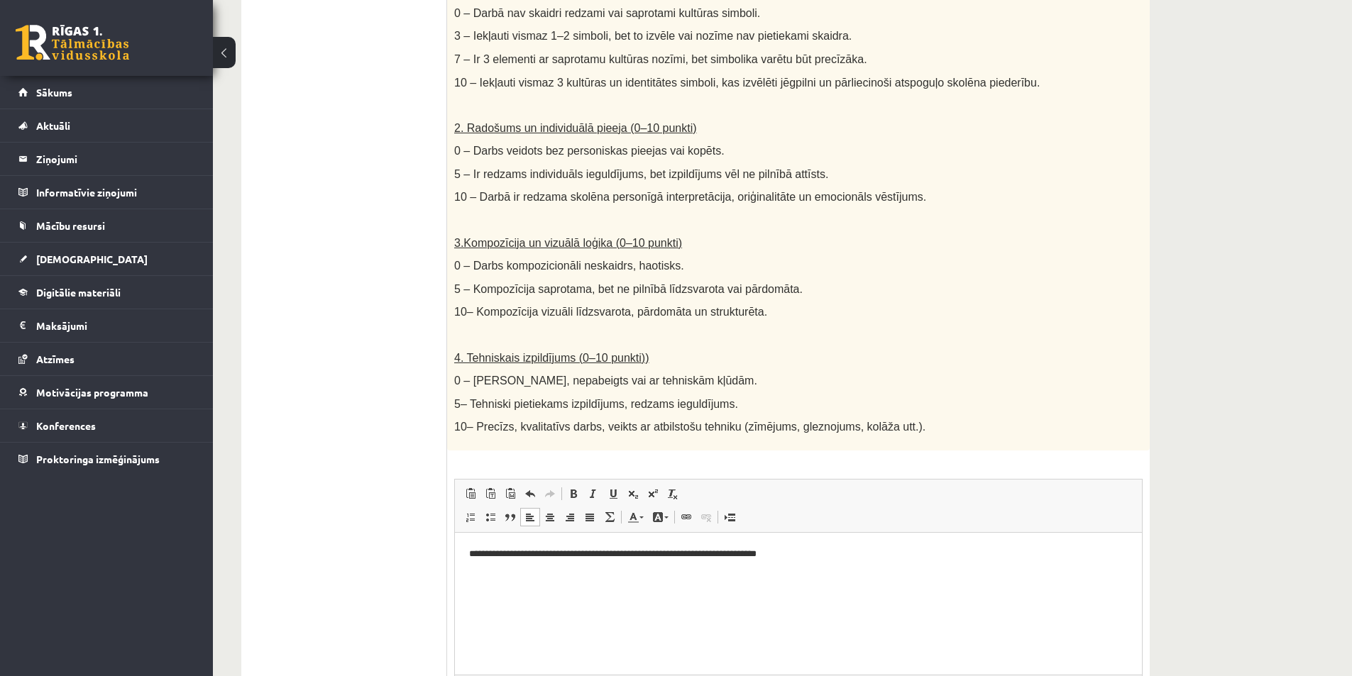
click at [907, 400] on div "Radošs darbs. Izveido vizuālu mākslas darbu (zīmējumu, gleznu vai kolāžu), kas …" at bounding box center [798, 115] width 703 height 671
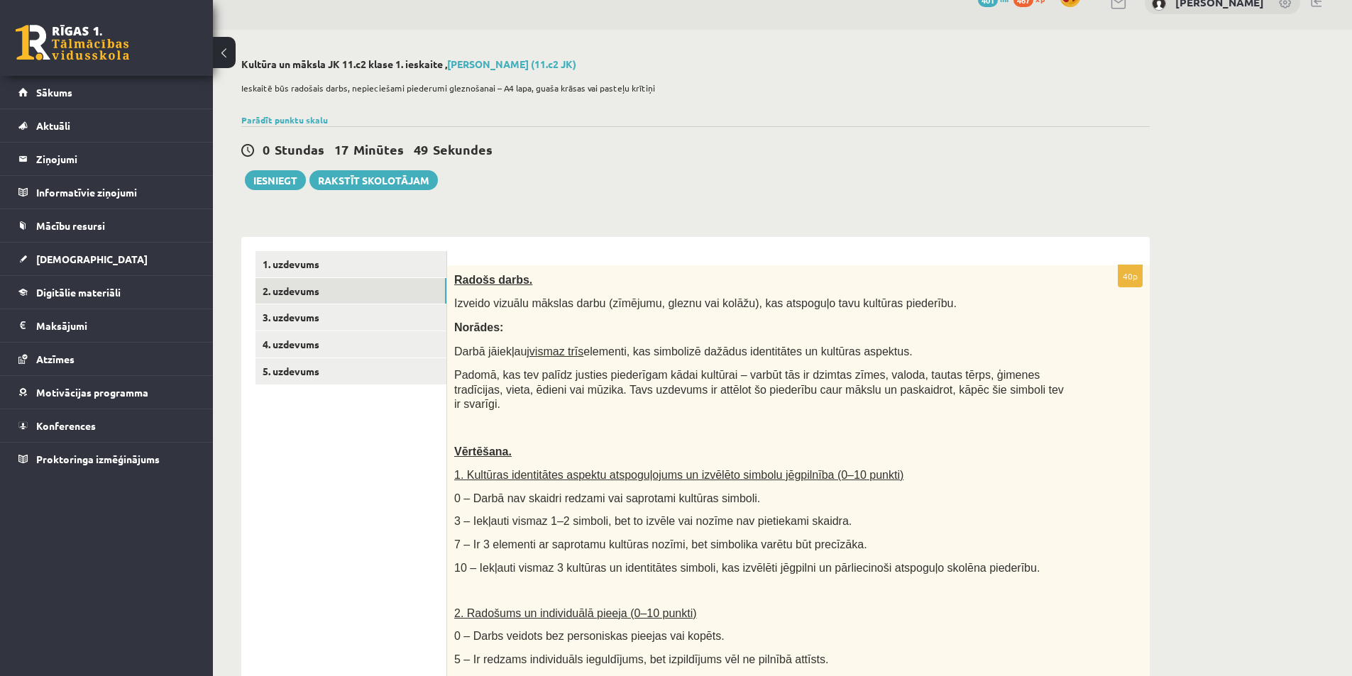
scroll to position [0, 0]
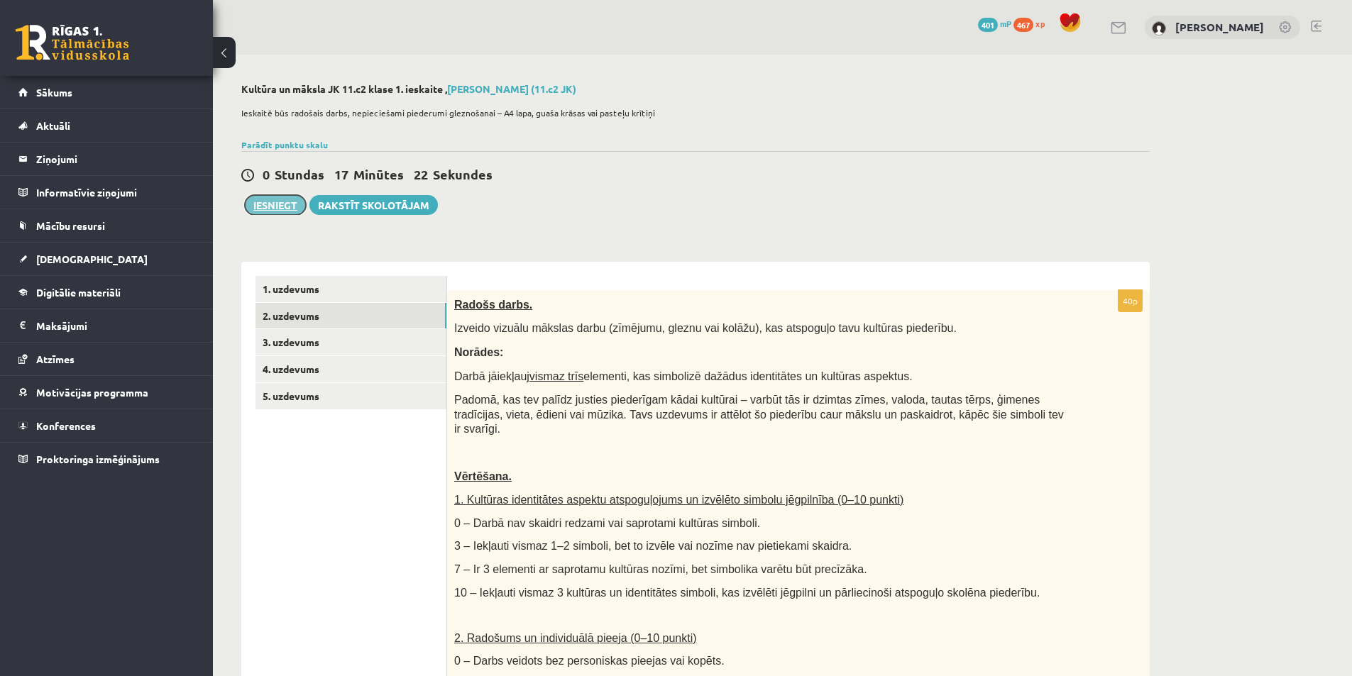
click at [295, 202] on button "Iesniegt" at bounding box center [275, 205] width 61 height 20
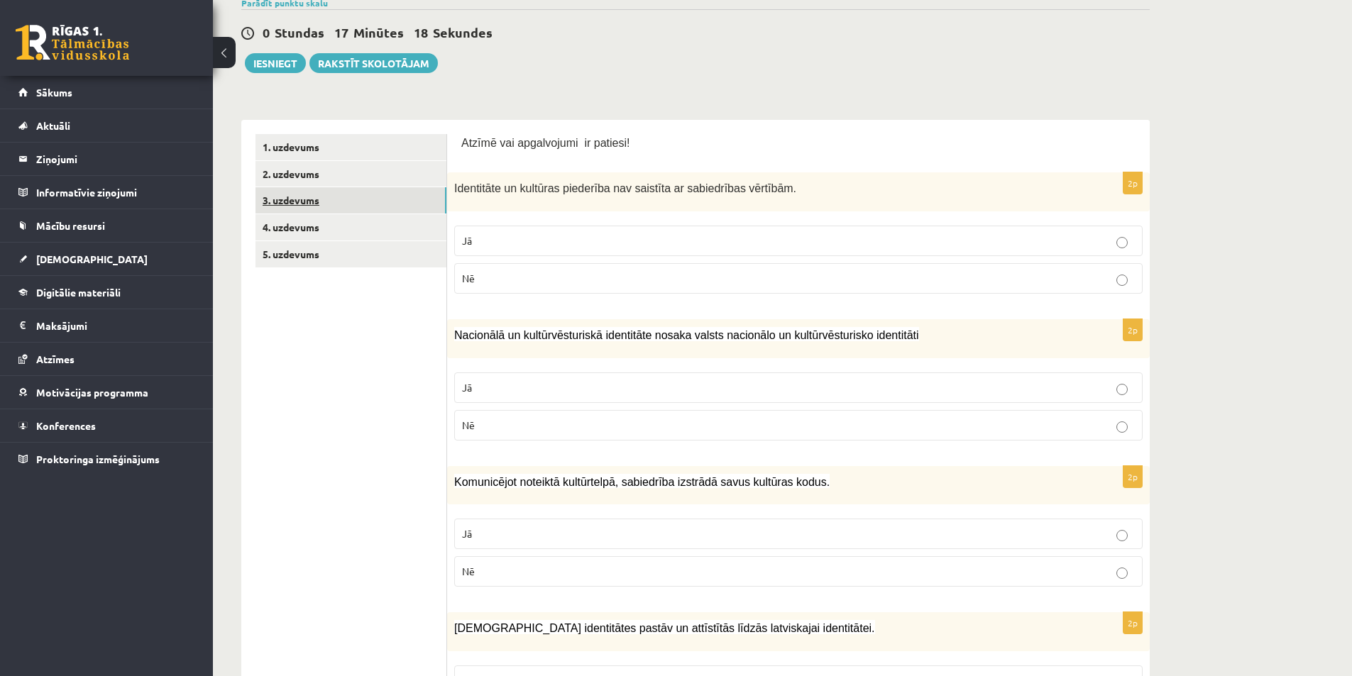
click at [329, 192] on link "3. uzdevums" at bounding box center [350, 200] width 191 height 26
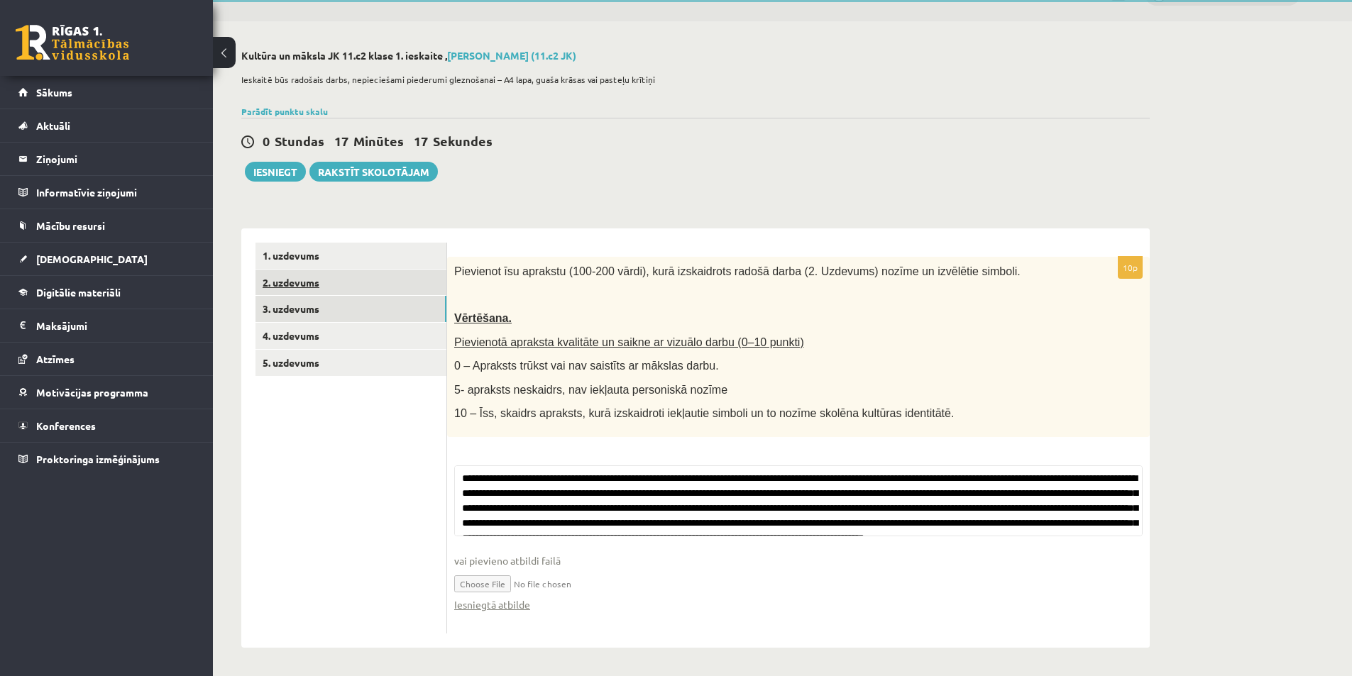
click at [337, 281] on link "2. uzdevums" at bounding box center [350, 283] width 191 height 26
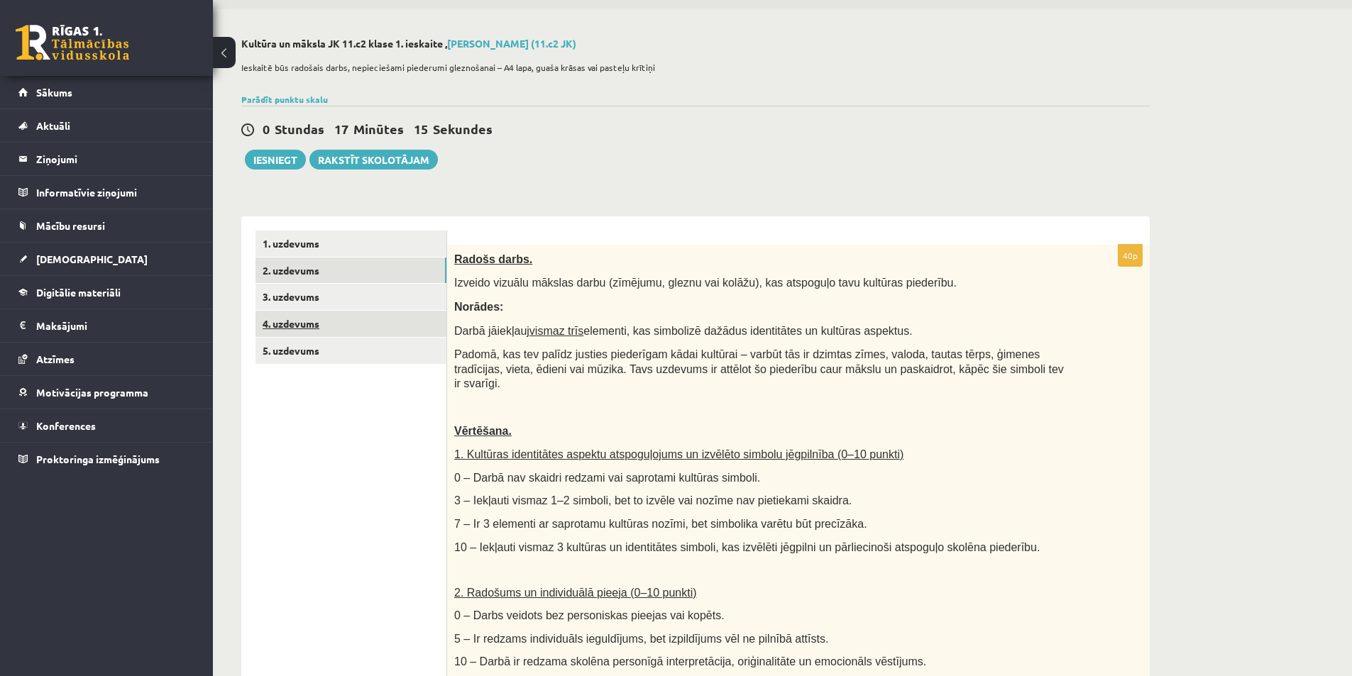
scroll to position [0, 0]
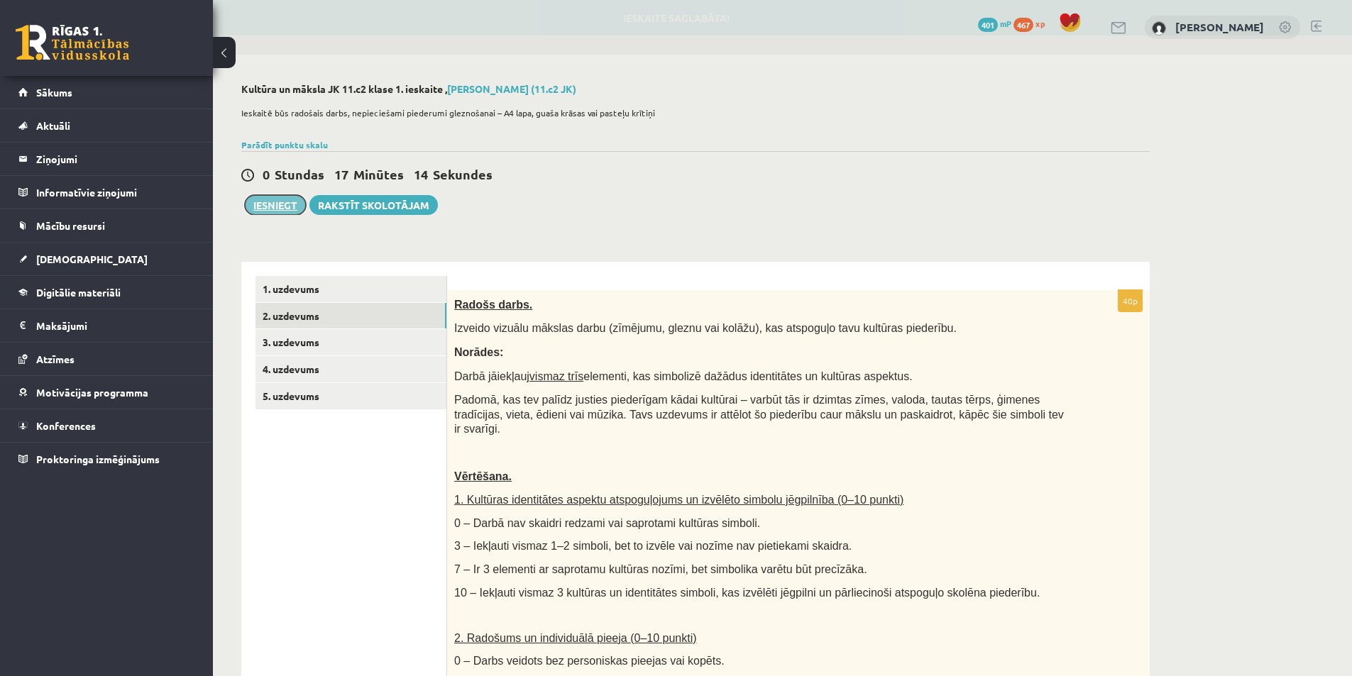
click at [290, 207] on button "Iesniegt" at bounding box center [275, 205] width 61 height 20
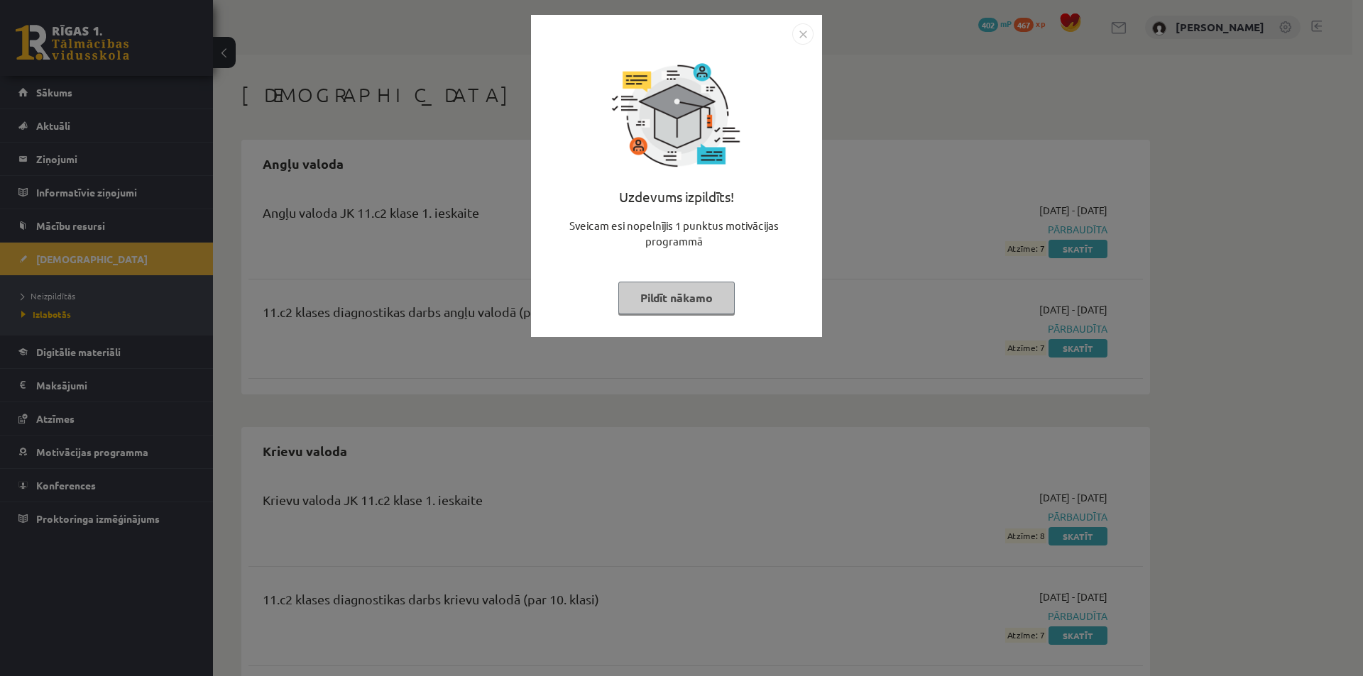
click at [693, 301] on button "Pildīt nākamo" at bounding box center [676, 298] width 116 height 33
